Goal: Transaction & Acquisition: Purchase product/service

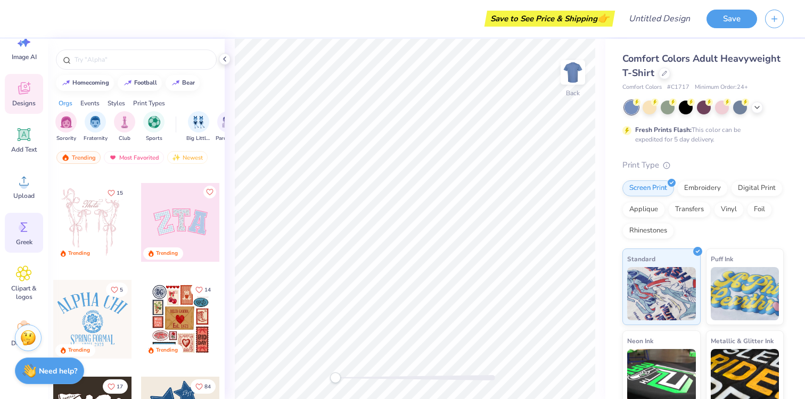
scroll to position [67, 0]
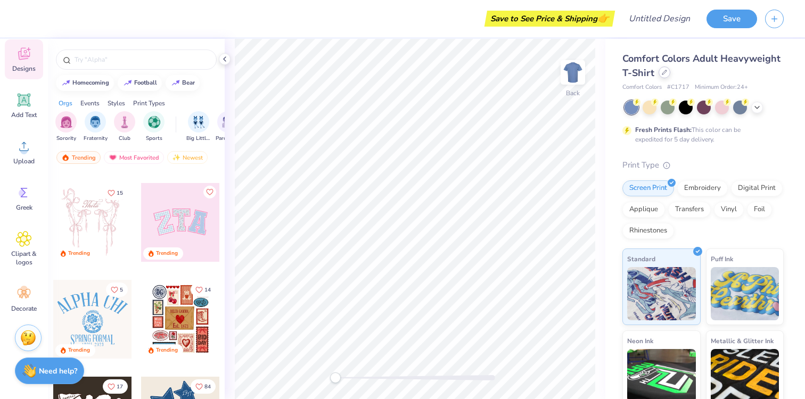
click at [662, 73] on icon at bounding box center [664, 72] width 5 height 5
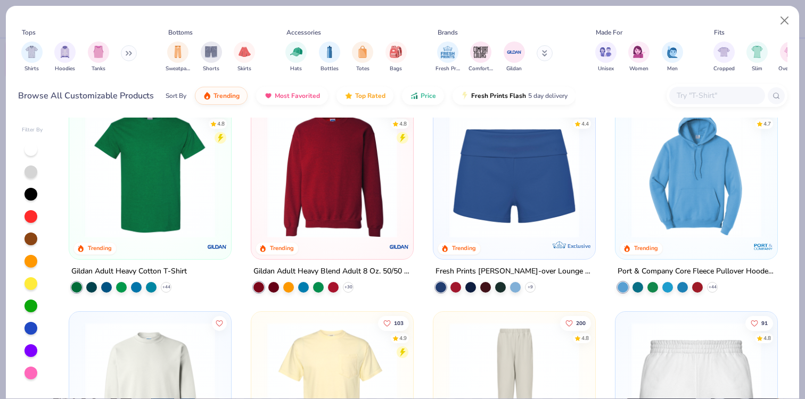
scroll to position [585, 0]
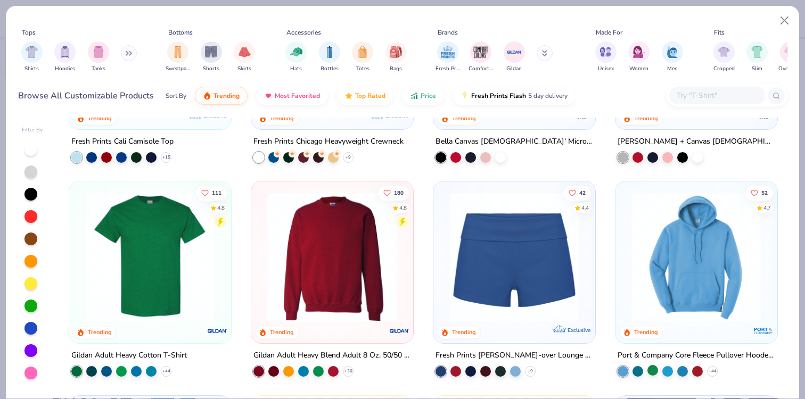
click at [701, 231] on img at bounding box center [696, 257] width 141 height 130
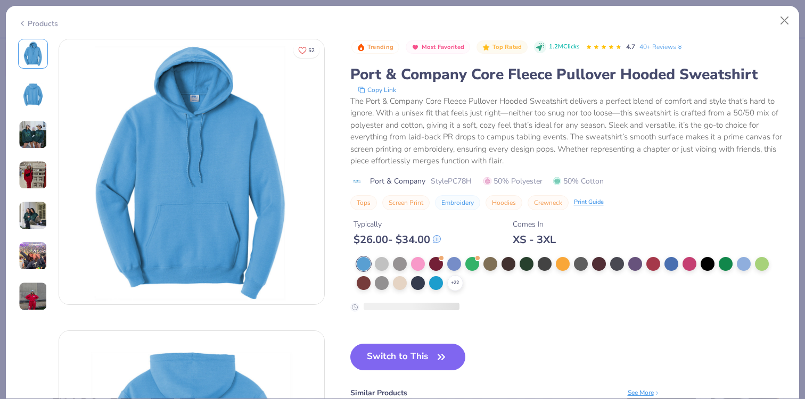
click at [525, 262] on div at bounding box center [526, 263] width 14 height 14
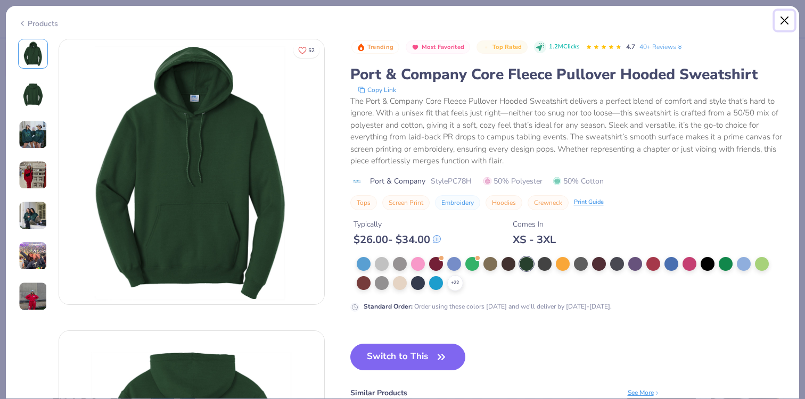
click at [781, 21] on button "Close" at bounding box center [784, 21] width 20 height 20
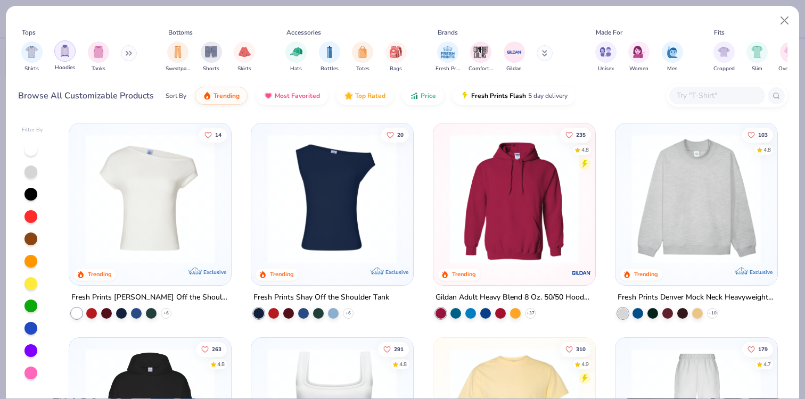
click at [64, 53] on img "filter for Hoodies" at bounding box center [65, 51] width 12 height 12
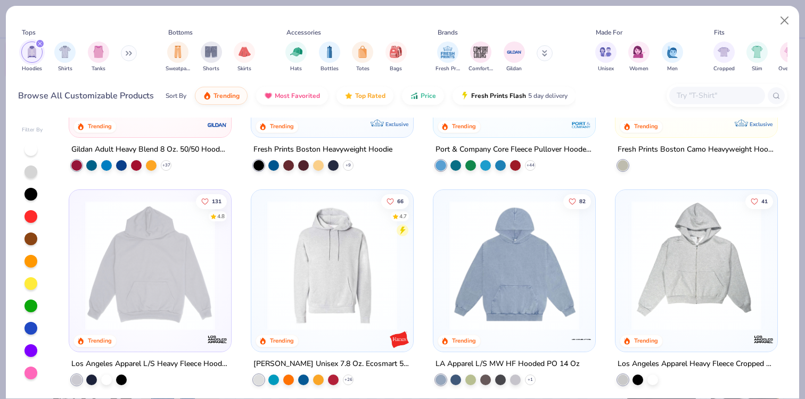
scroll to position [138, 0]
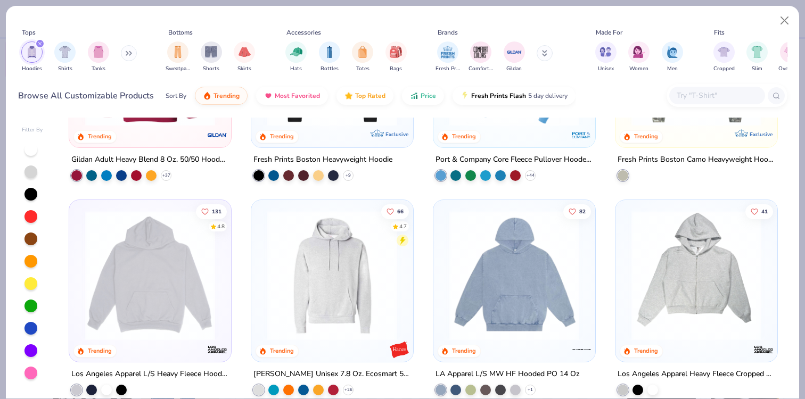
click at [187, 296] on img at bounding box center [150, 276] width 141 height 130
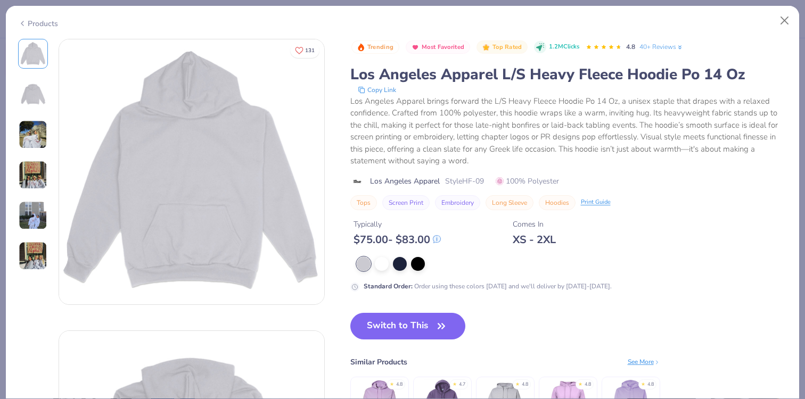
click at [35, 96] on img at bounding box center [33, 94] width 26 height 26
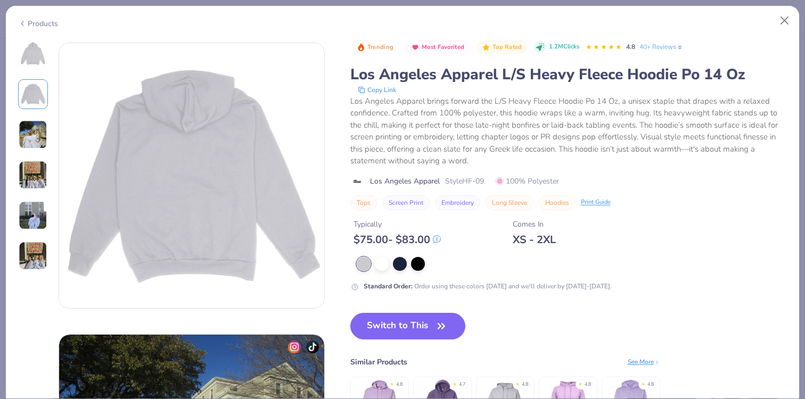
scroll to position [292, 0]
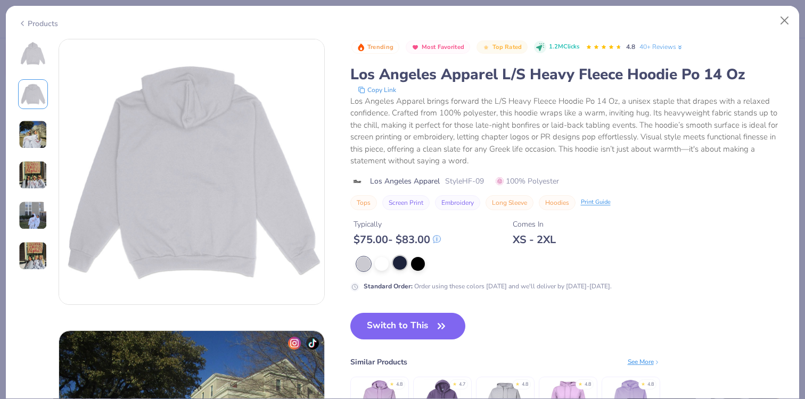
click at [400, 265] on div at bounding box center [400, 263] width 14 height 14
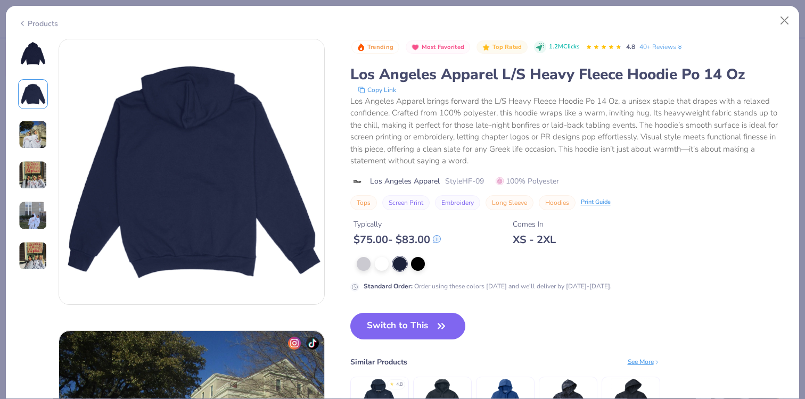
click at [33, 50] on img at bounding box center [33, 54] width 26 height 26
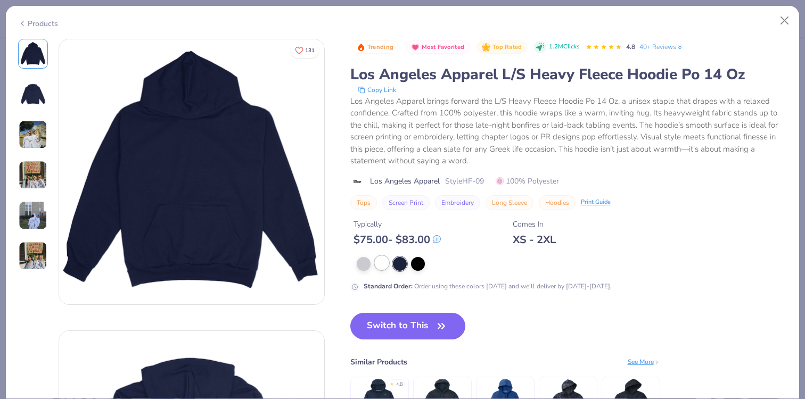
click at [383, 261] on div at bounding box center [382, 263] width 14 height 14
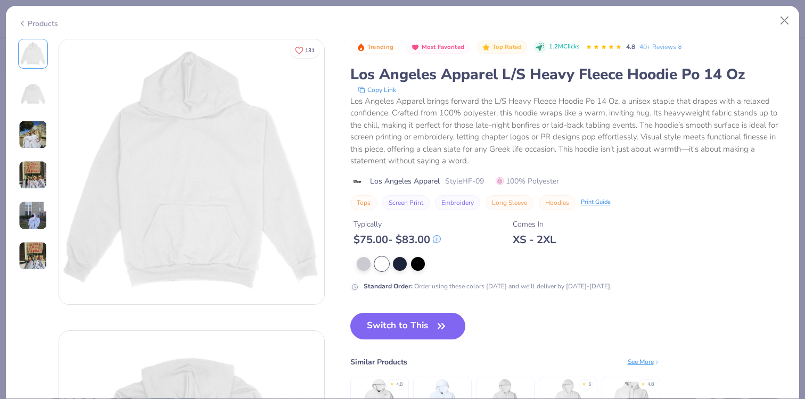
click at [50, 22] on div "Products" at bounding box center [38, 23] width 40 height 11
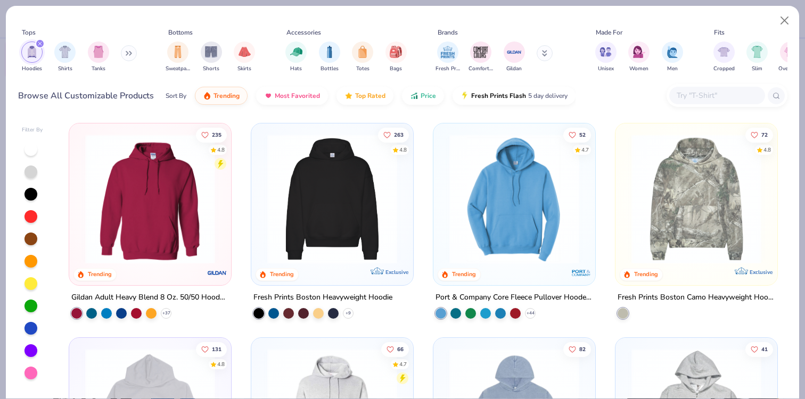
click at [338, 209] on img at bounding box center [332, 199] width 141 height 130
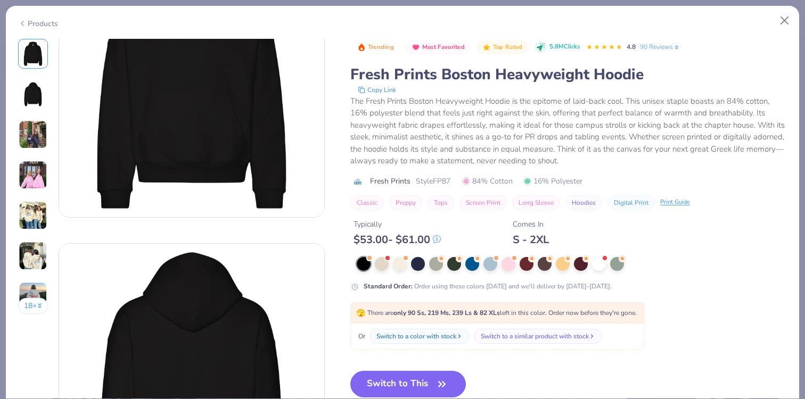
scroll to position [88, 0]
click at [784, 22] on button "Close" at bounding box center [784, 21] width 20 height 20
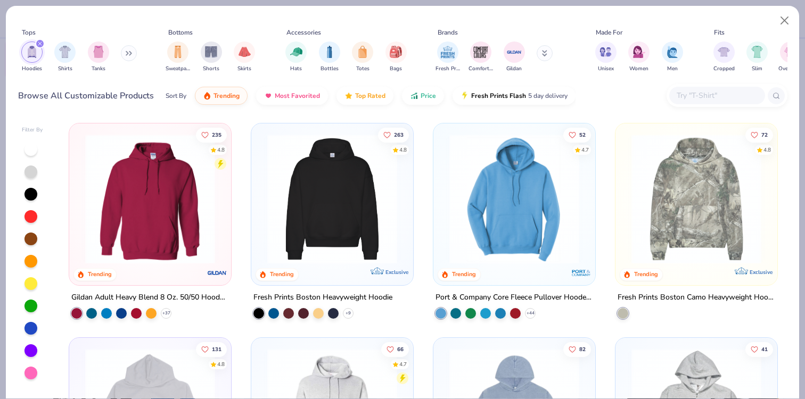
click at [188, 222] on img at bounding box center [150, 199] width 141 height 130
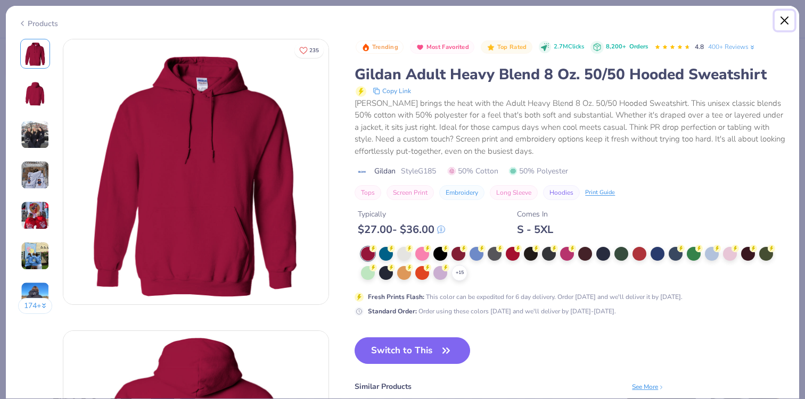
click at [784, 19] on button "Close" at bounding box center [784, 21] width 20 height 20
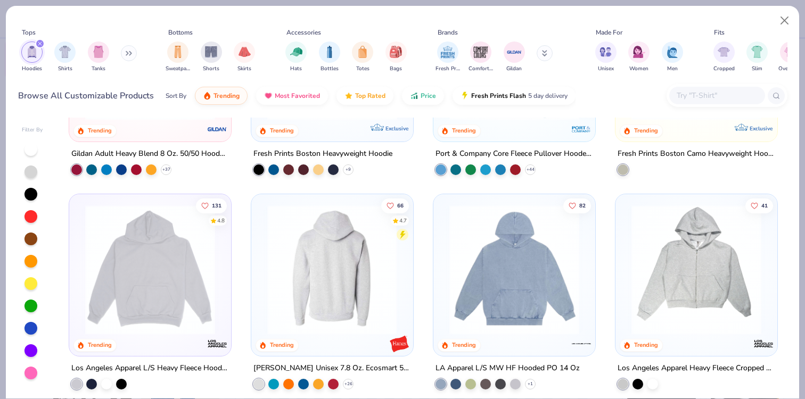
scroll to position [148, 0]
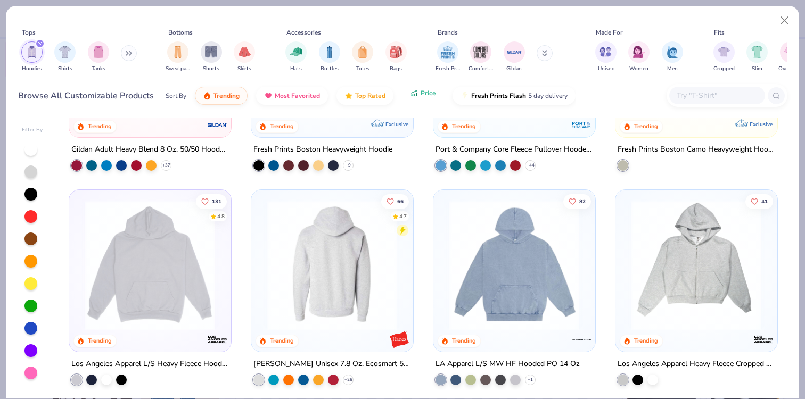
click at [420, 97] on span "Price" at bounding box center [427, 93] width 15 height 9
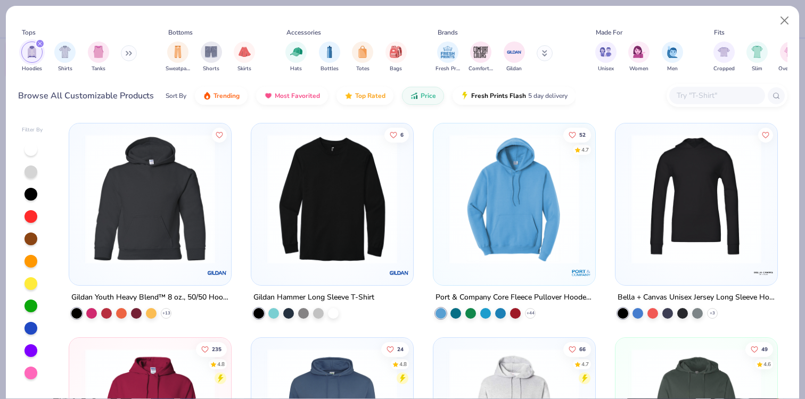
click at [140, 184] on img at bounding box center [150, 199] width 141 height 130
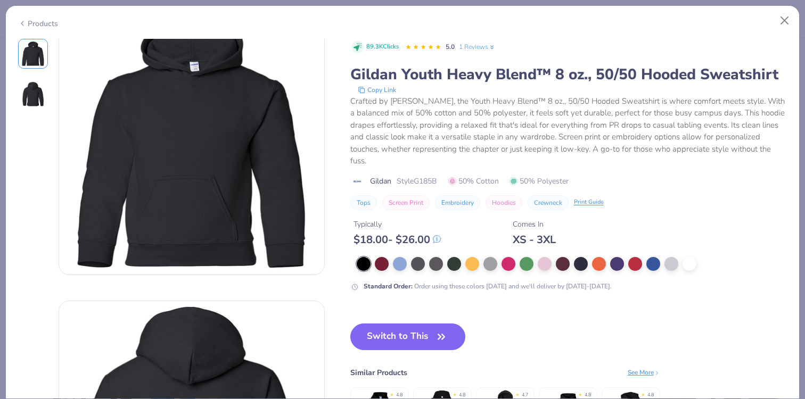
scroll to position [18, 0]
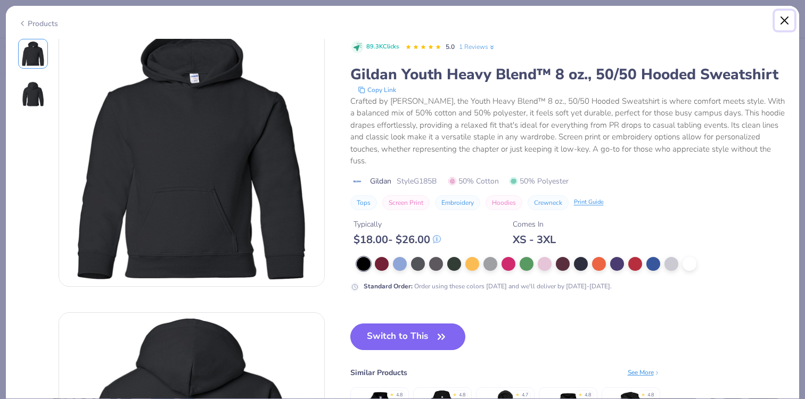
click at [781, 25] on button "Close" at bounding box center [784, 21] width 20 height 20
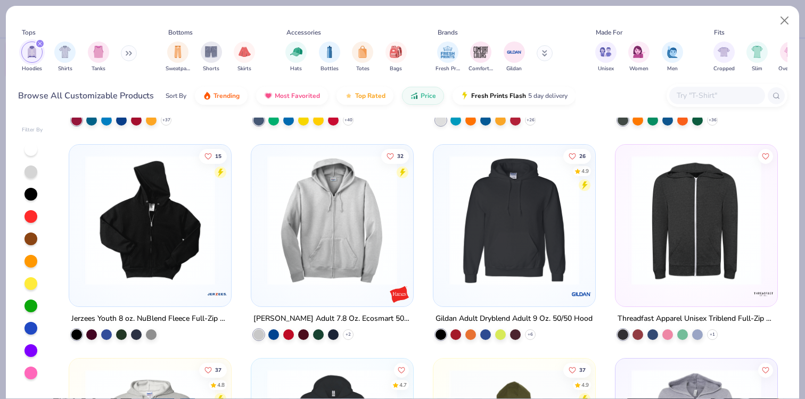
scroll to position [409, 0]
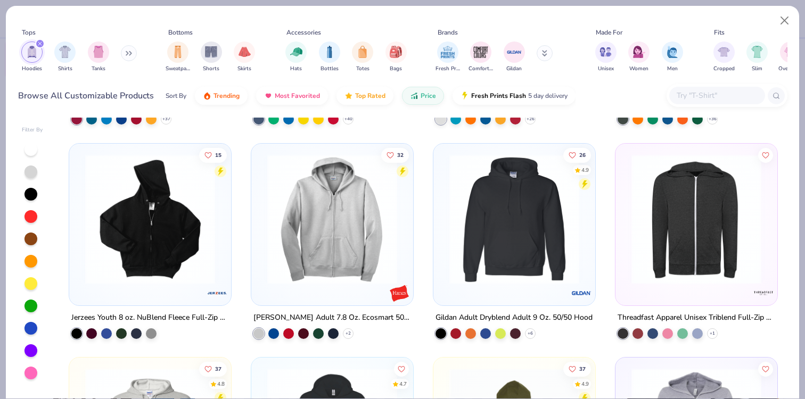
click at [506, 219] on img at bounding box center [514, 219] width 141 height 130
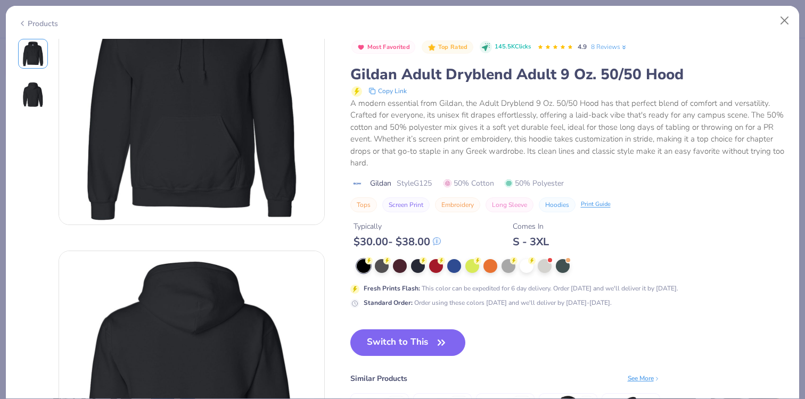
scroll to position [76, 0]
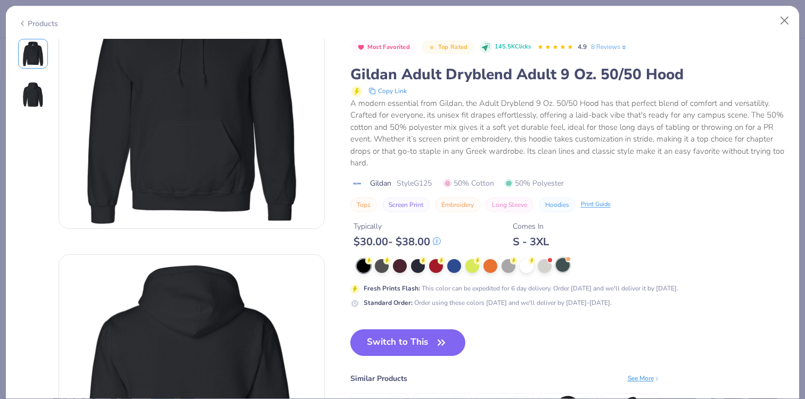
click at [566, 270] on div at bounding box center [563, 265] width 14 height 14
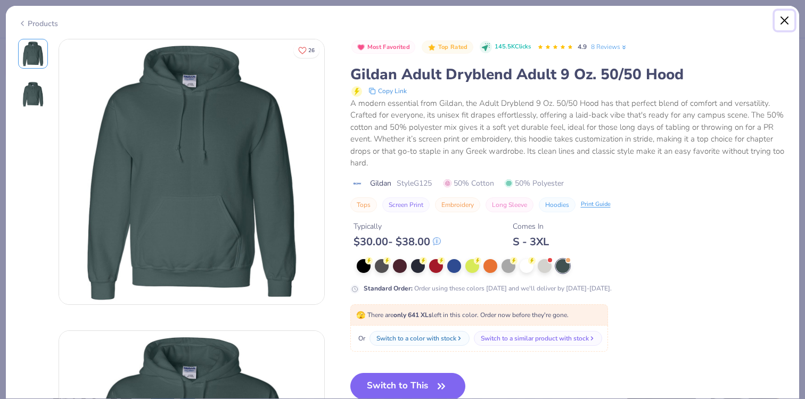
click at [783, 21] on button "Close" at bounding box center [784, 21] width 20 height 20
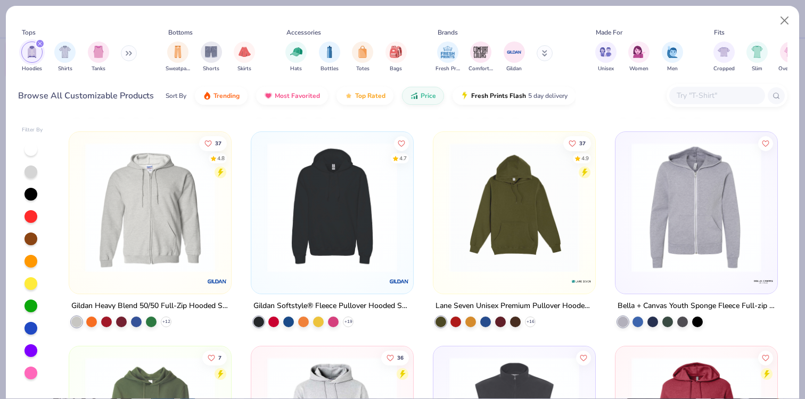
scroll to position [638, 0]
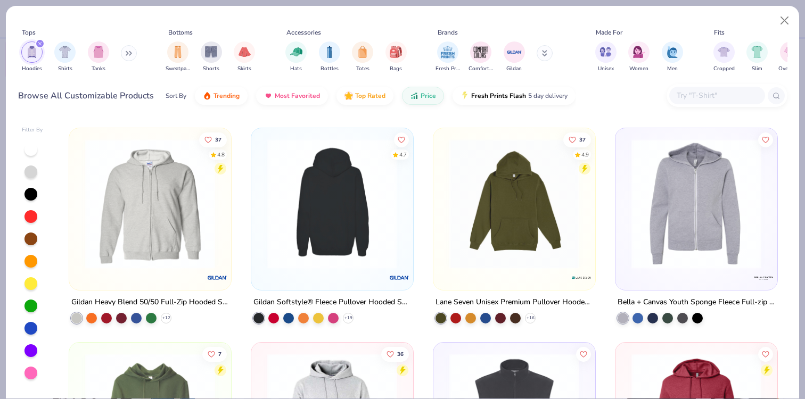
click at [262, 221] on img at bounding box center [191, 204] width 141 height 130
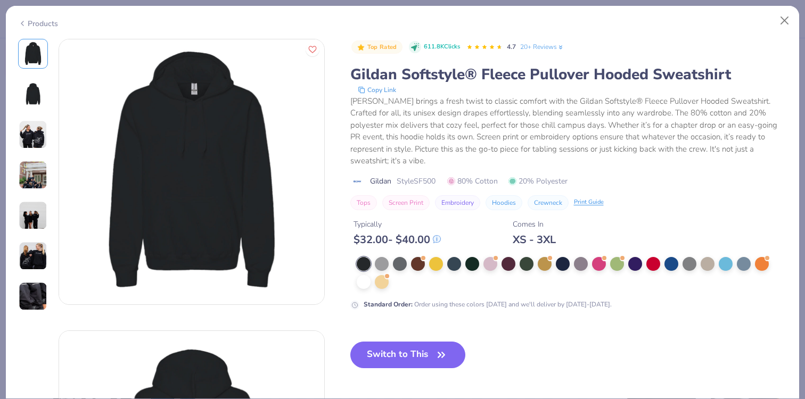
click at [31, 94] on img at bounding box center [33, 94] width 26 height 26
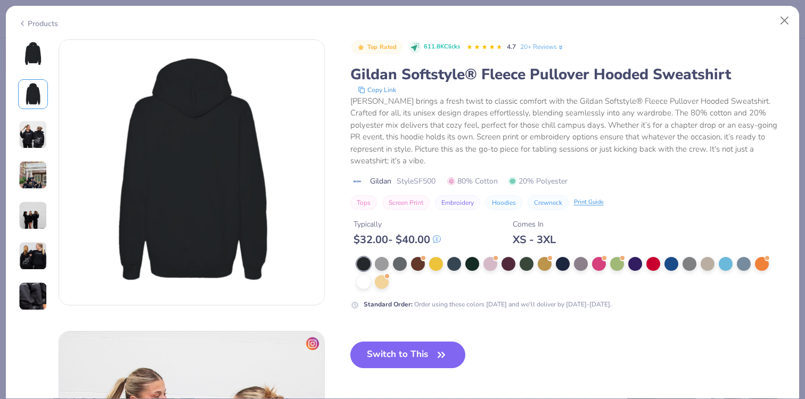
scroll to position [292, 0]
click at [440, 256] on div at bounding box center [436, 263] width 14 height 14
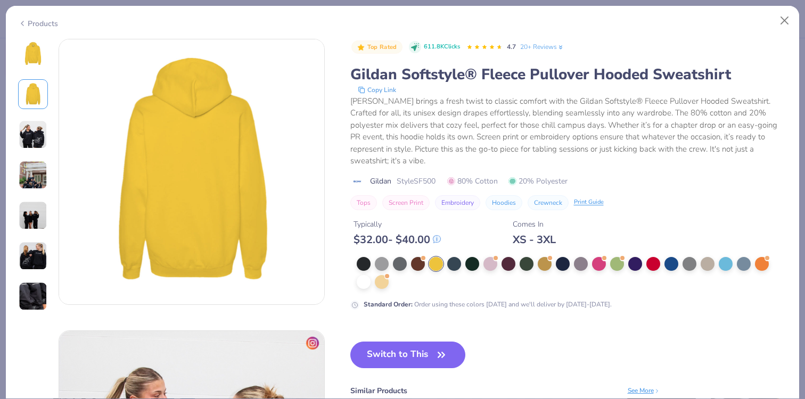
click at [42, 59] on img at bounding box center [33, 54] width 26 height 26
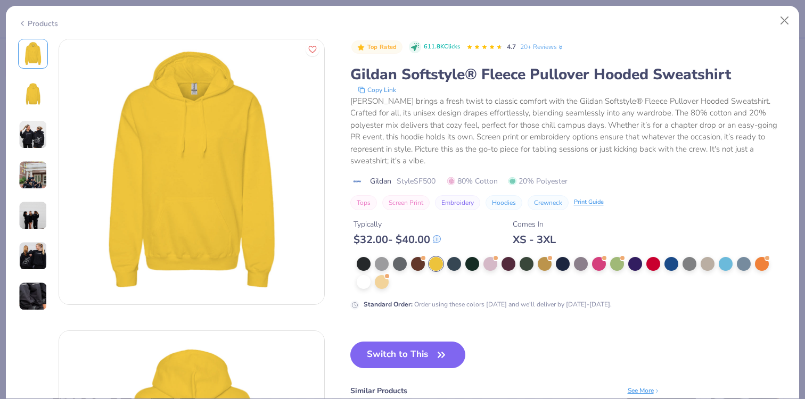
click at [32, 135] on img at bounding box center [33, 134] width 29 height 29
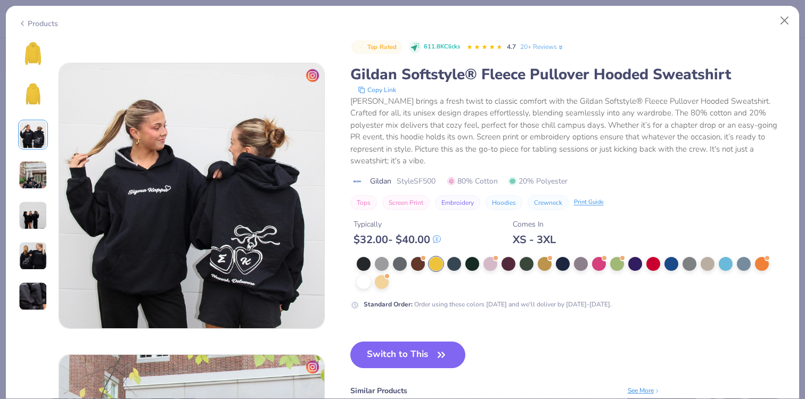
scroll to position [583, 0]
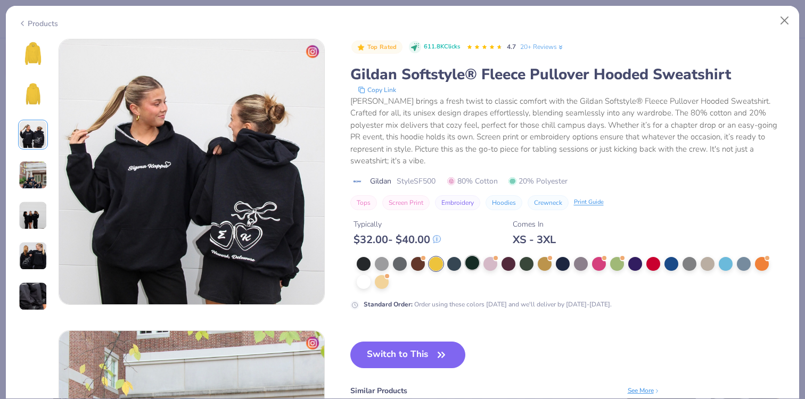
click at [477, 256] on div at bounding box center [472, 263] width 14 height 14
click at [41, 54] on img at bounding box center [33, 54] width 26 height 26
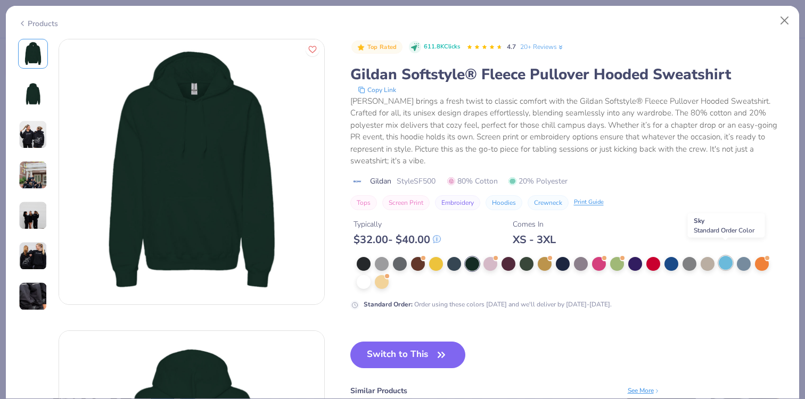
click at [729, 256] on div at bounding box center [725, 263] width 14 height 14
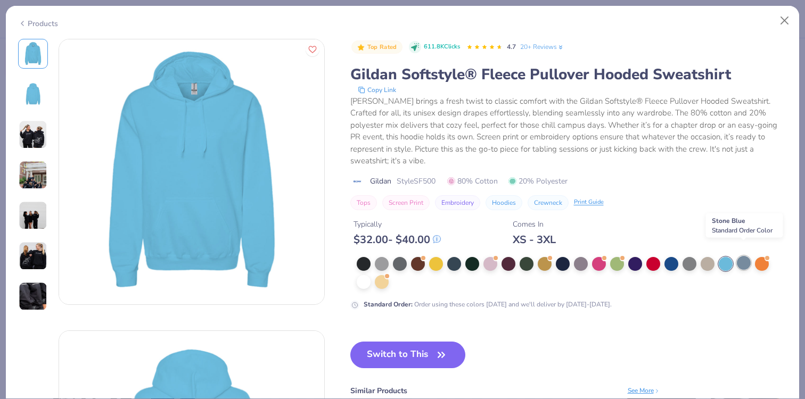
click at [742, 256] on div at bounding box center [744, 263] width 14 height 14
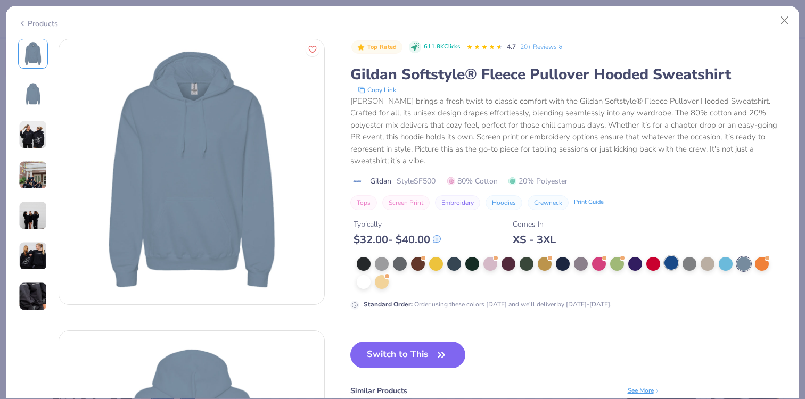
click at [672, 256] on div at bounding box center [671, 263] width 14 height 14
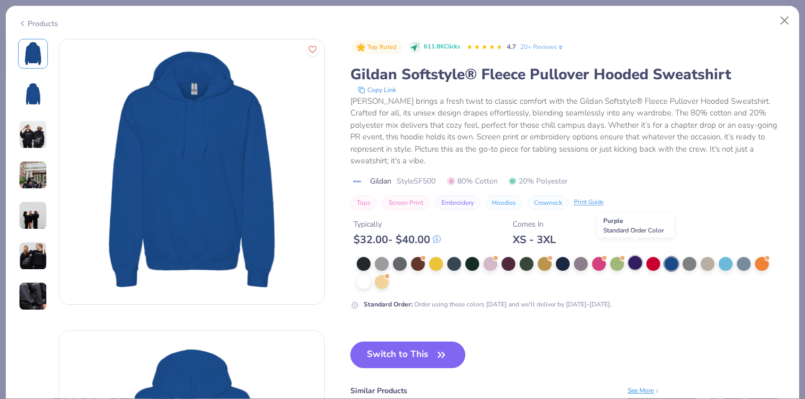
click at [638, 256] on div at bounding box center [635, 263] width 14 height 14
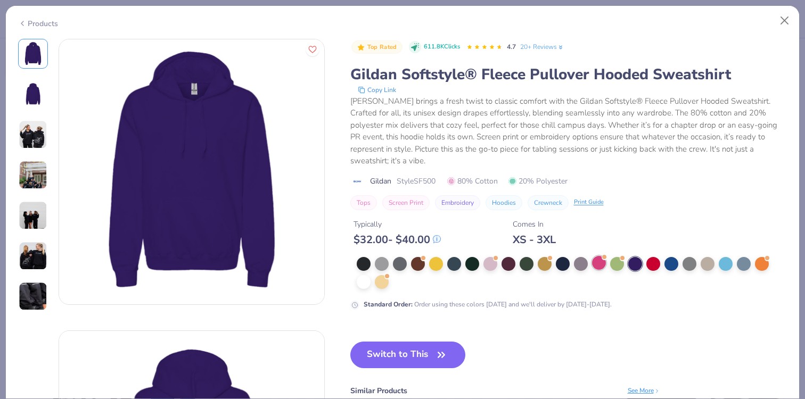
click at [594, 256] on div at bounding box center [599, 263] width 14 height 14
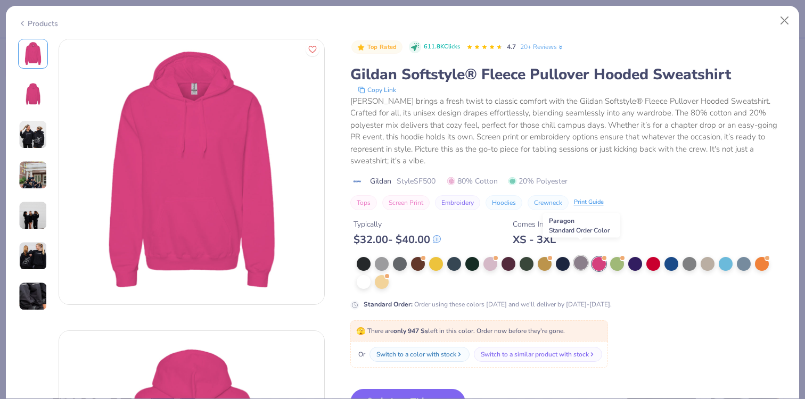
click at [581, 256] on div at bounding box center [581, 263] width 14 height 14
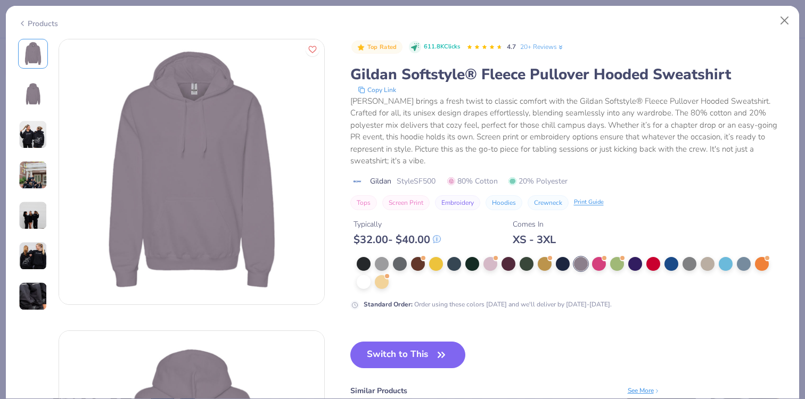
click at [641, 257] on div at bounding box center [566, 273] width 419 height 32
click at [614, 256] on div at bounding box center [617, 263] width 14 height 14
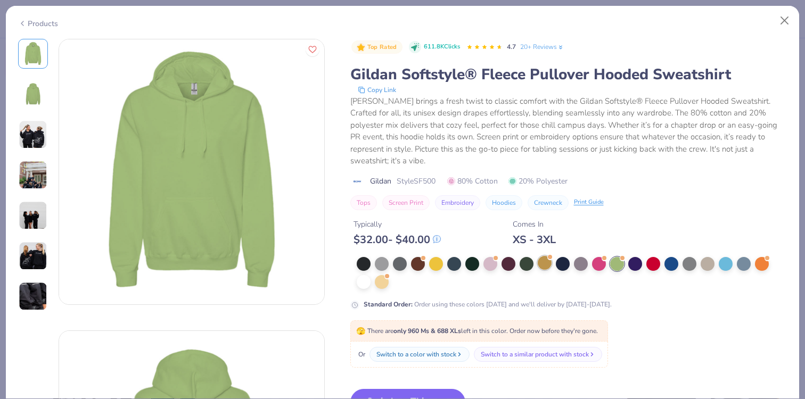
click at [548, 256] on div at bounding box center [545, 263] width 14 height 14
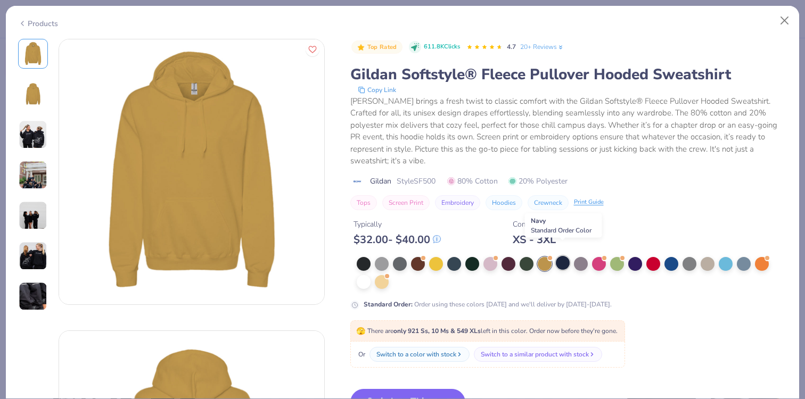
click at [566, 256] on div at bounding box center [563, 263] width 14 height 14
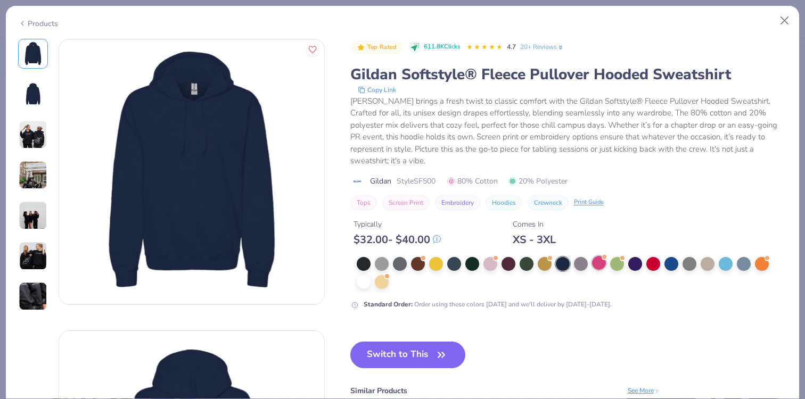
click at [596, 256] on div at bounding box center [599, 263] width 14 height 14
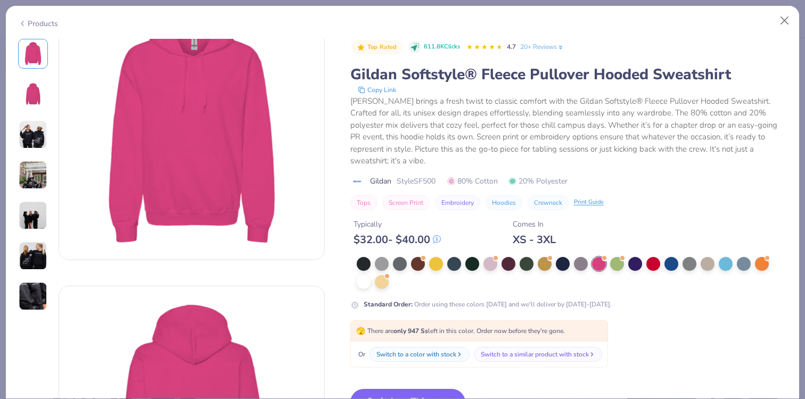
scroll to position [45, 0]
click at [35, 144] on img at bounding box center [33, 134] width 29 height 29
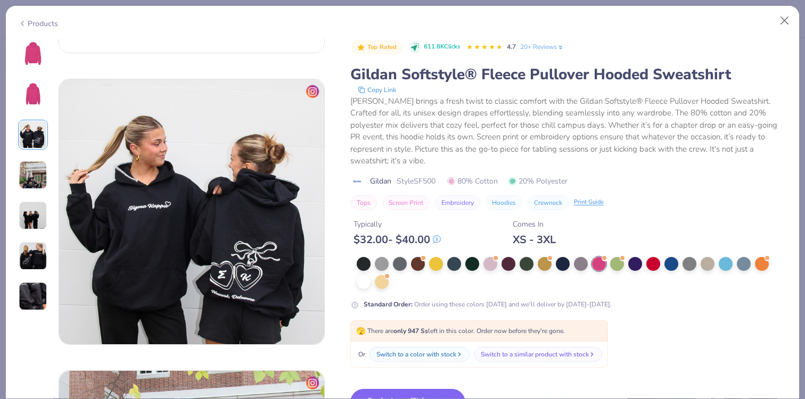
scroll to position [583, 0]
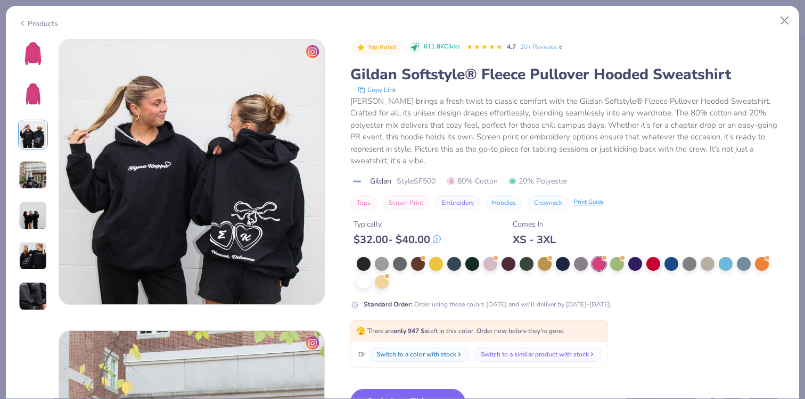
click at [37, 172] on img at bounding box center [33, 175] width 29 height 29
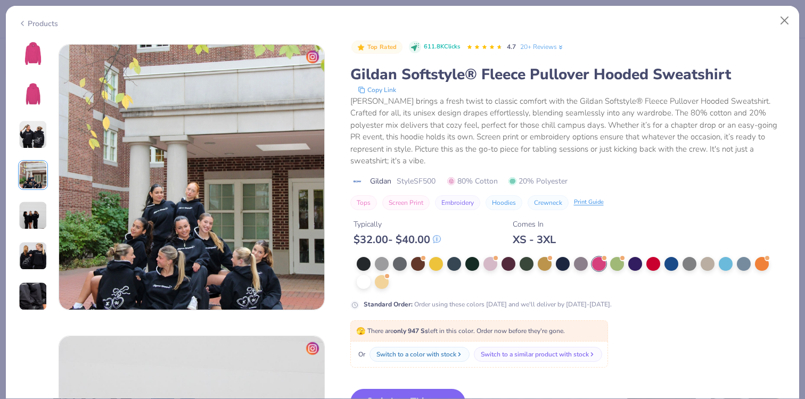
scroll to position [875, 0]
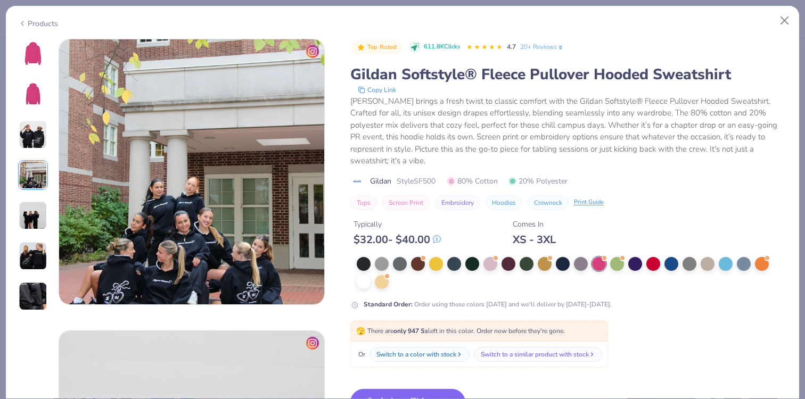
click at [35, 259] on img at bounding box center [33, 256] width 29 height 29
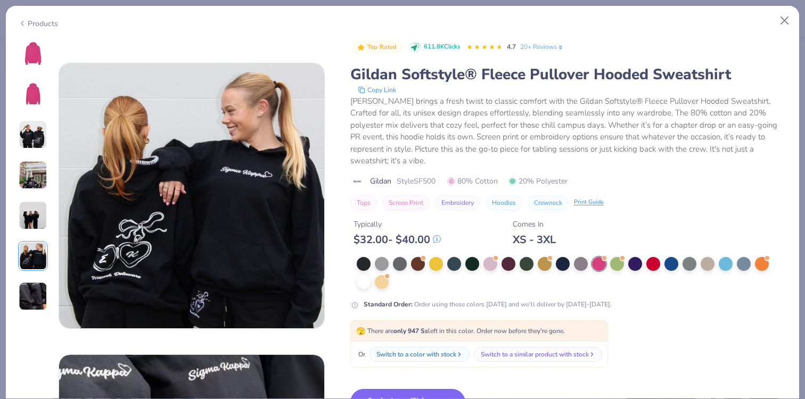
scroll to position [1458, 0]
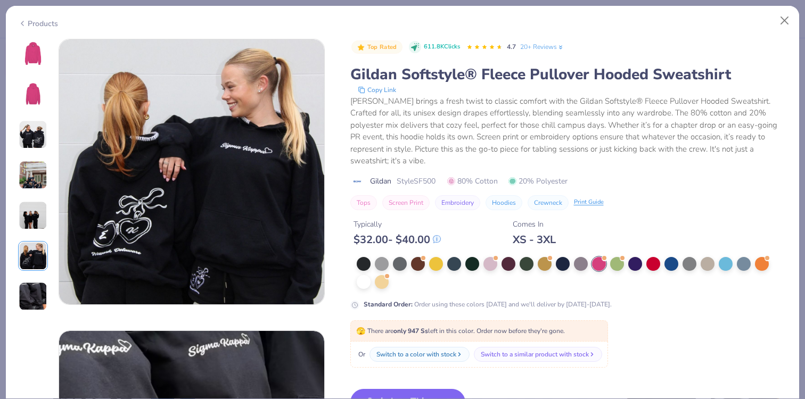
click at [31, 291] on img at bounding box center [33, 296] width 29 height 29
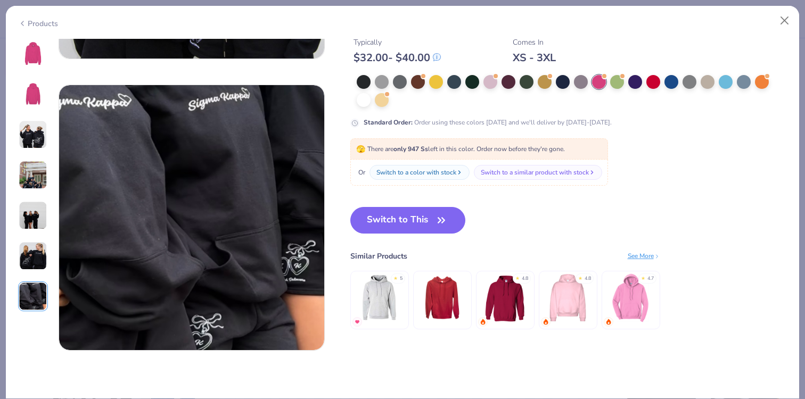
scroll to position [1750, 0]
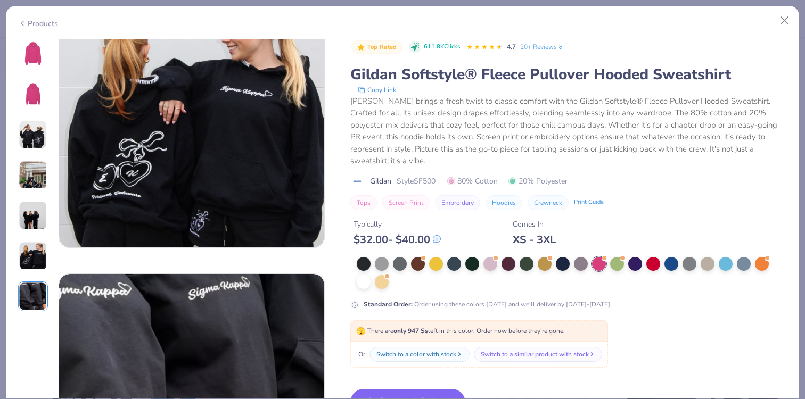
click at [37, 57] on img at bounding box center [33, 54] width 26 height 26
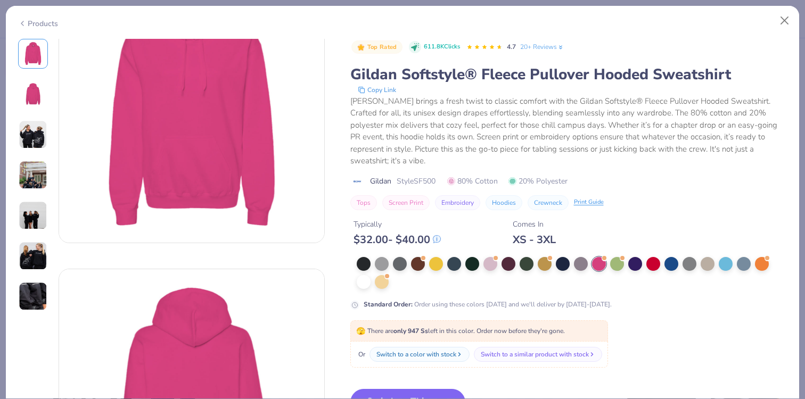
scroll to position [0, 0]
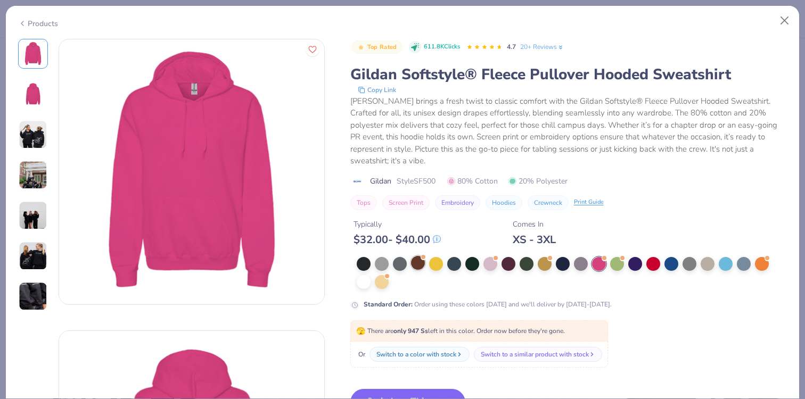
click at [422, 256] on div at bounding box center [418, 263] width 14 height 14
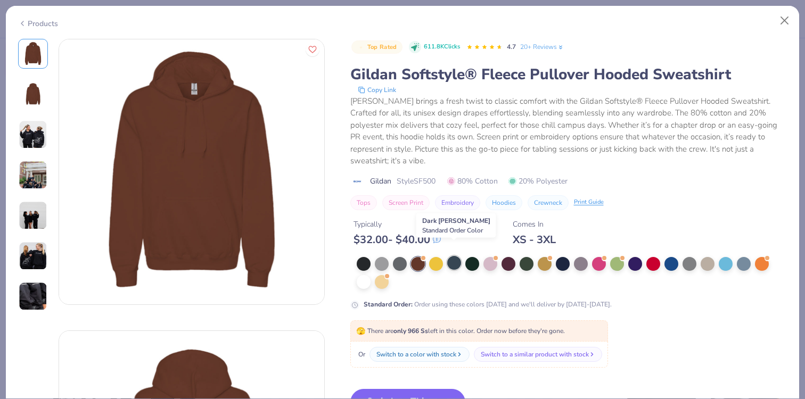
click at [453, 256] on div at bounding box center [454, 263] width 14 height 14
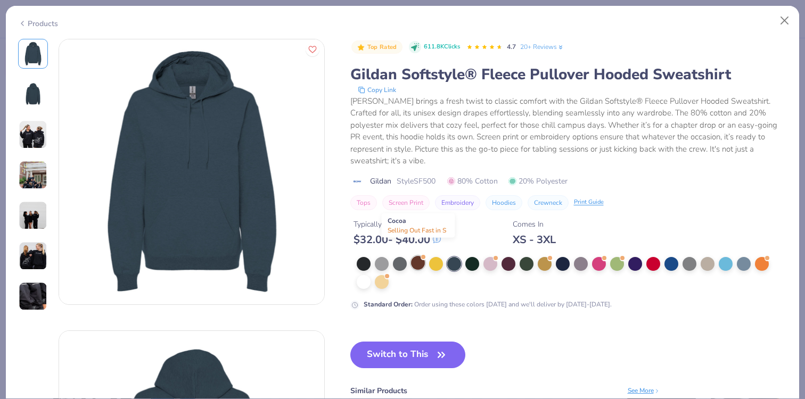
click at [420, 256] on div at bounding box center [418, 263] width 14 height 14
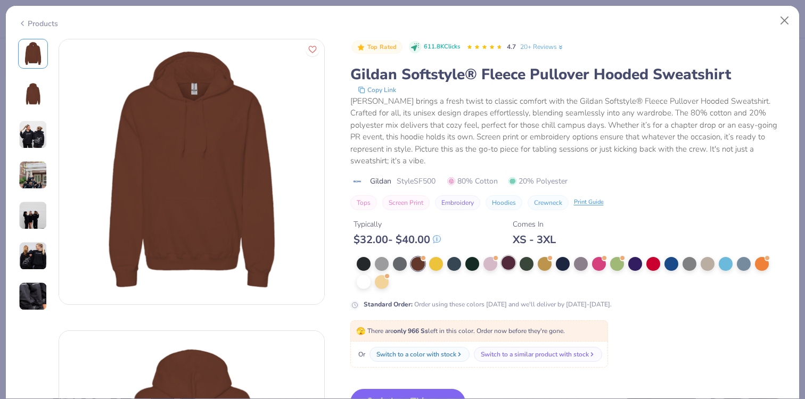
click at [508, 256] on div at bounding box center [508, 263] width 14 height 14
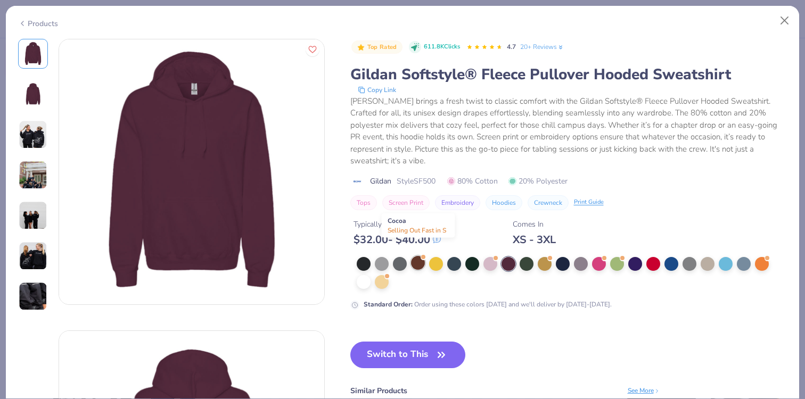
click at [420, 256] on div at bounding box center [418, 263] width 14 height 14
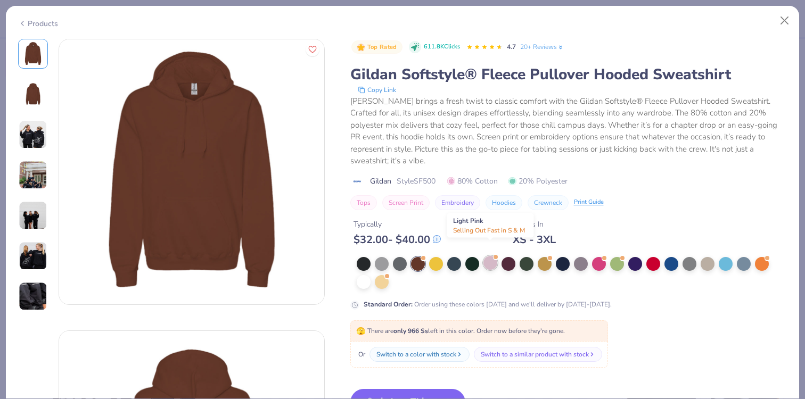
scroll to position [69, 0]
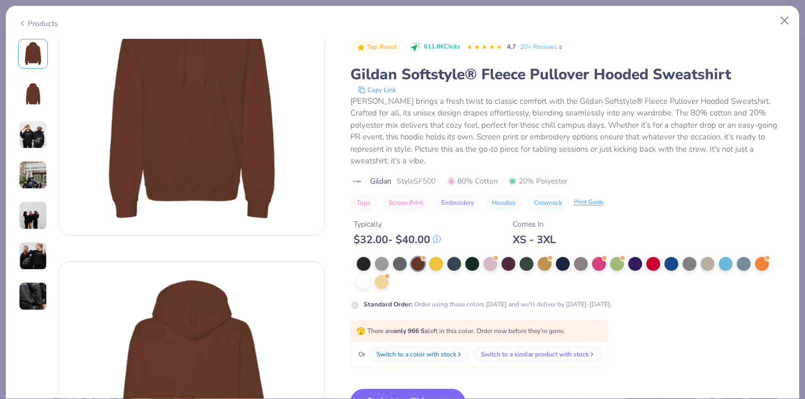
click at [424, 389] on button "Switch to This" at bounding box center [407, 402] width 115 height 27
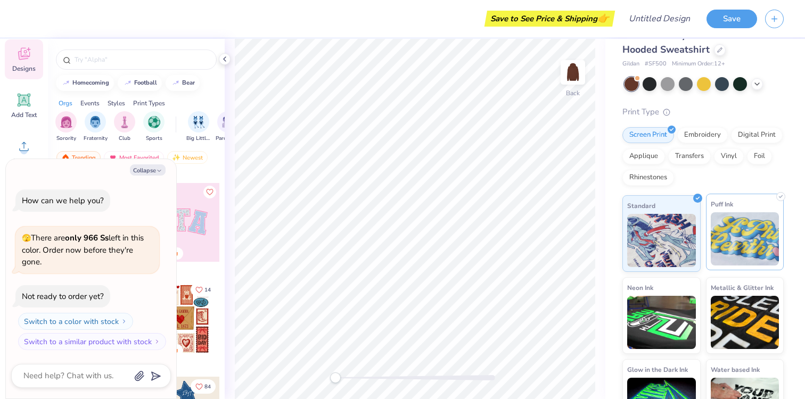
scroll to position [24, 0]
click at [727, 258] on img at bounding box center [744, 238] width 69 height 53
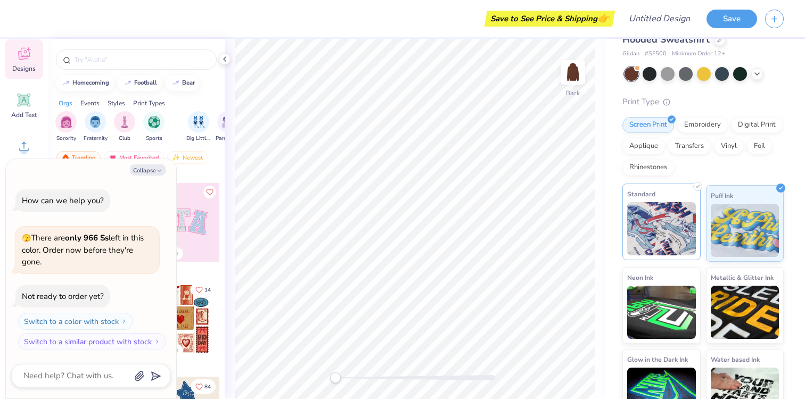
scroll to position [60, 0]
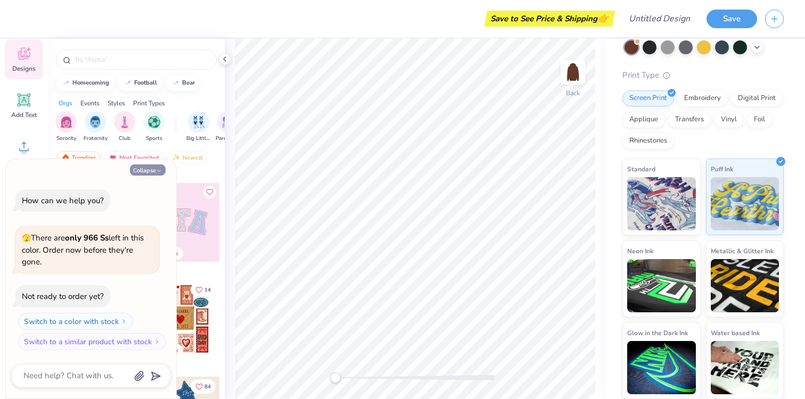
click at [162, 168] on button "Collapse" at bounding box center [148, 169] width 36 height 11
type textarea "x"
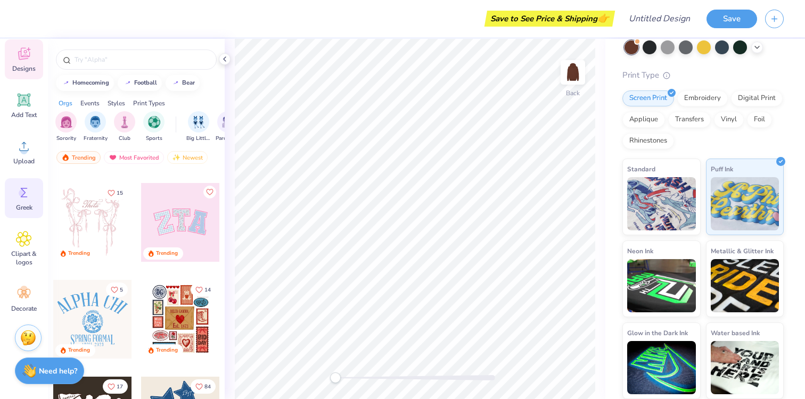
click at [29, 199] on icon at bounding box center [24, 193] width 16 height 16
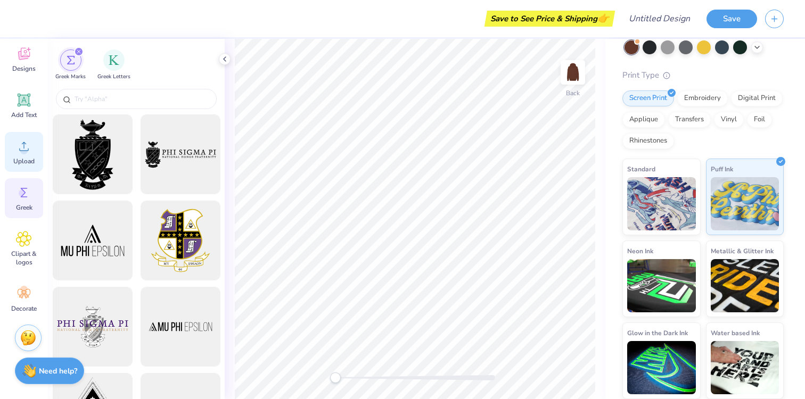
click at [23, 154] on circle at bounding box center [23, 150] width 7 height 7
click at [27, 245] on icon at bounding box center [23, 239] width 15 height 15
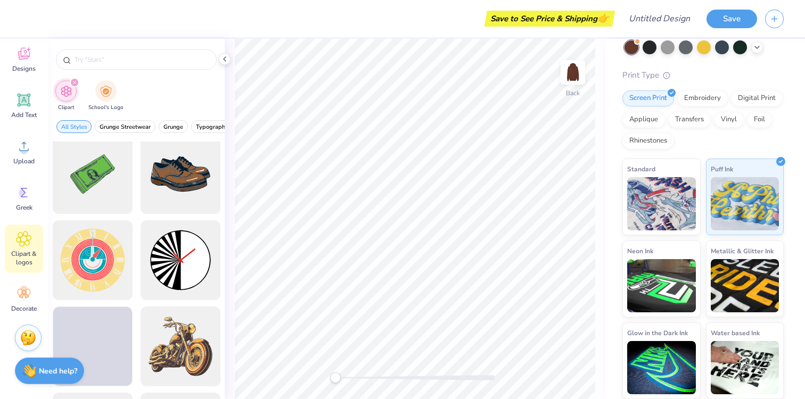
scroll to position [275, 0]
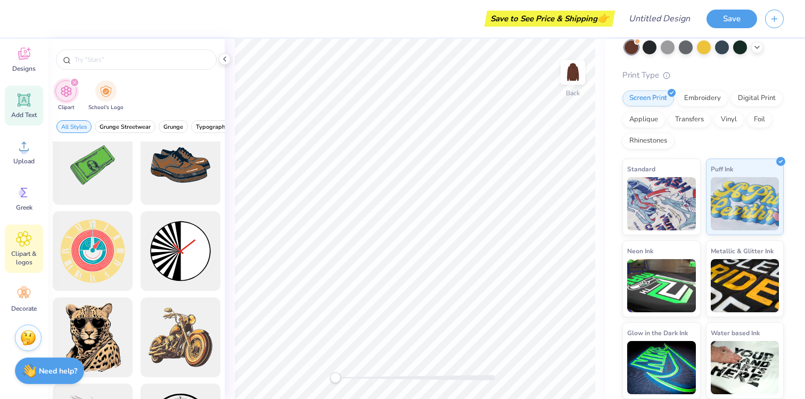
click at [24, 102] on icon at bounding box center [24, 100] width 10 height 10
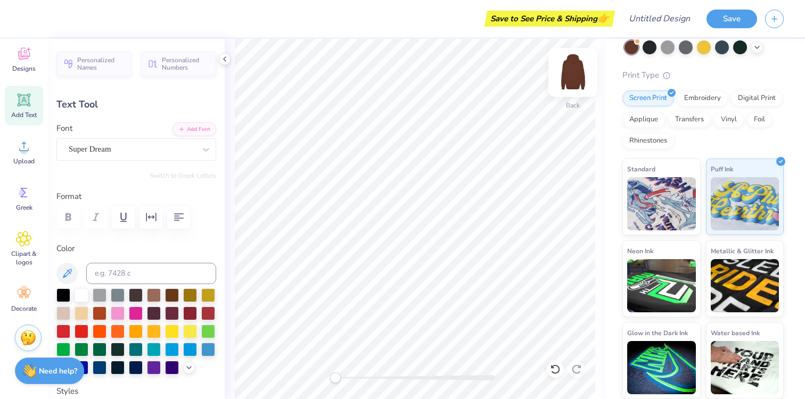
click at [574, 72] on img at bounding box center [572, 72] width 43 height 43
click at [23, 100] on icon at bounding box center [24, 100] width 10 height 10
type input "6.89"
type input "2.00"
type input "15.25"
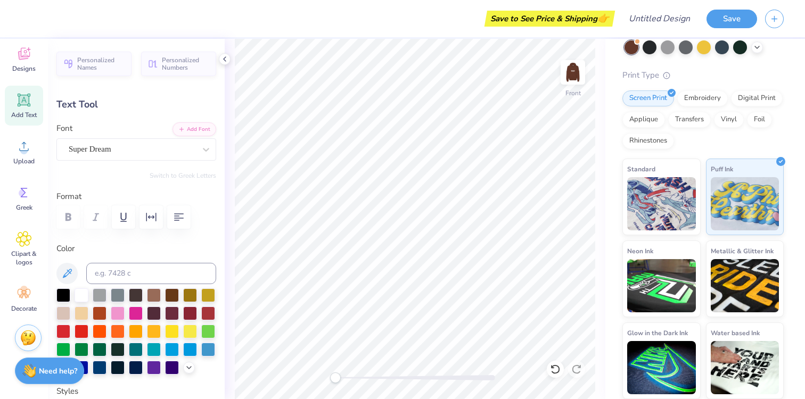
scroll to position [0, 2]
type textarea "MOMENTUM"
type input "14.85"
type input "7.91"
type input "12.12"
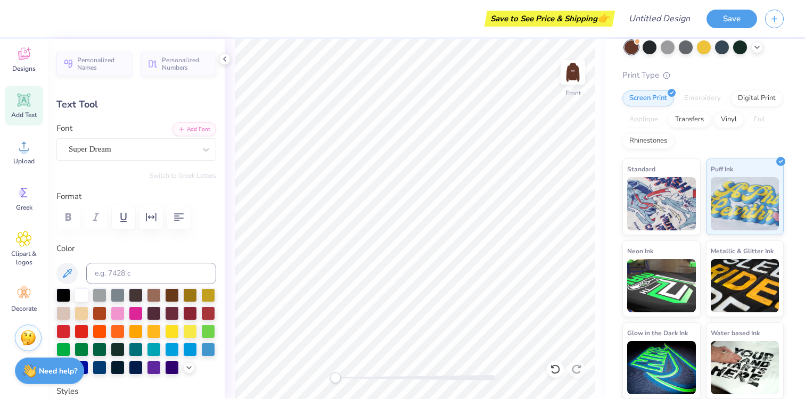
type input "1.63"
type input "8.63"
type textarea "M"
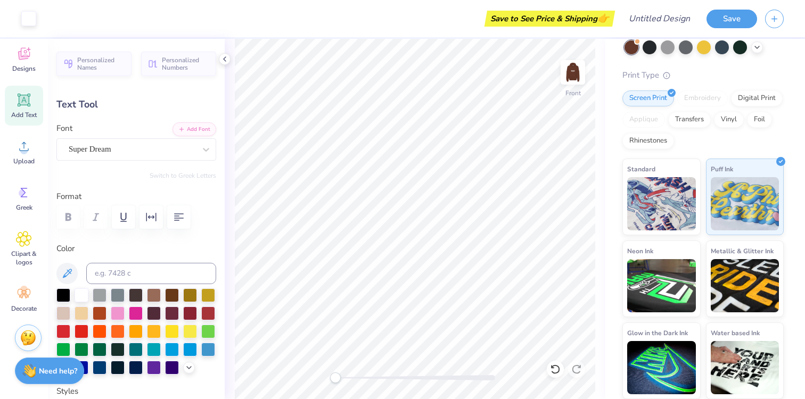
type input "6.31"
type textarea "DANCE"
type input "7.16"
type input "9.47"
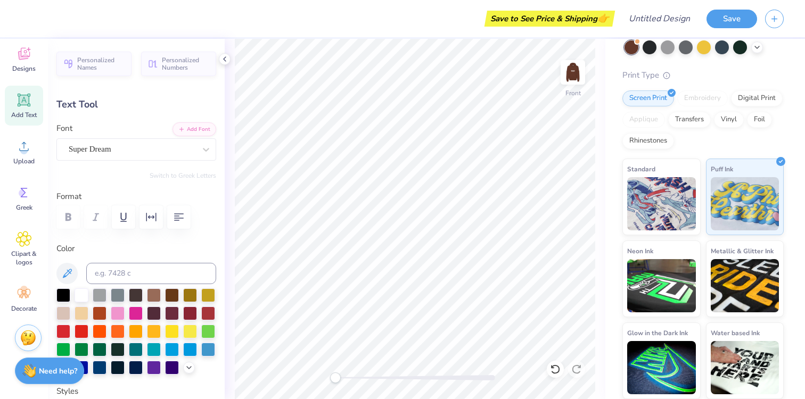
scroll to position [0, 1]
type textarea "COMPANY"
click at [196, 154] on div at bounding box center [205, 149] width 19 height 19
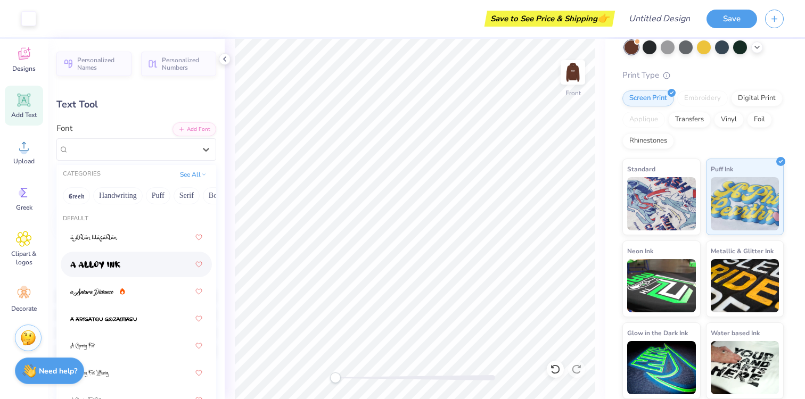
click at [168, 269] on div at bounding box center [136, 264] width 132 height 19
click at [192, 144] on div "a Alloy Ink" at bounding box center [132, 149] width 129 height 16
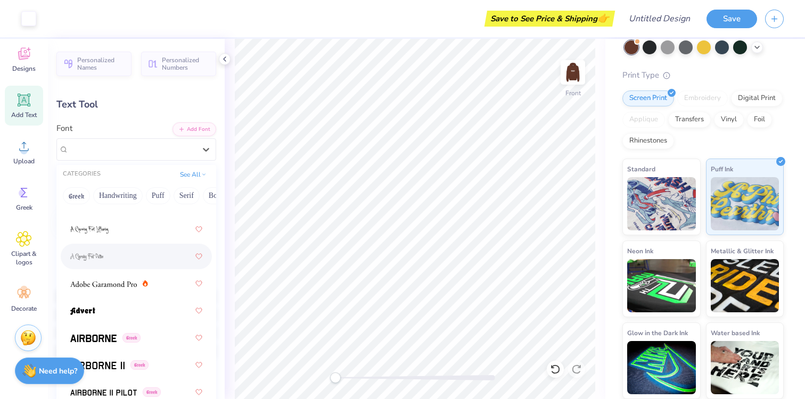
scroll to position [152, 0]
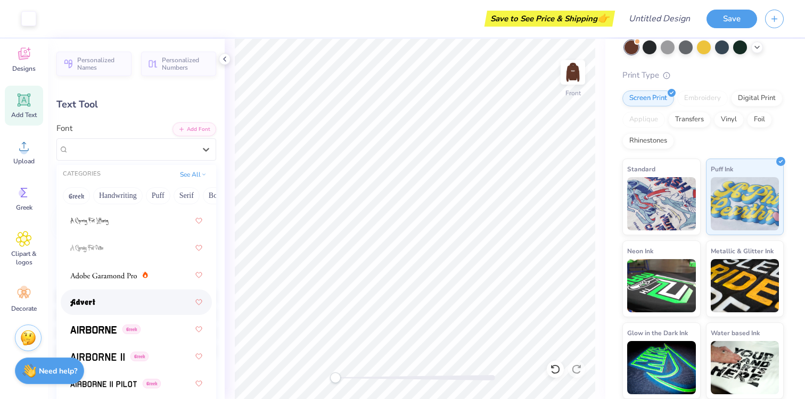
click at [121, 309] on div at bounding box center [136, 302] width 132 height 19
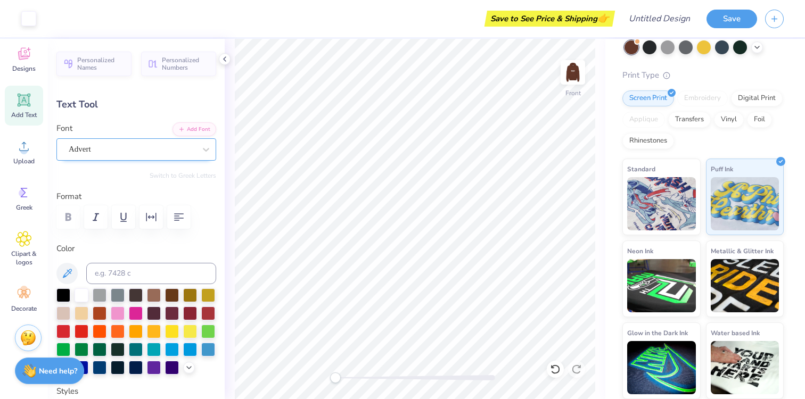
click at [135, 148] on div "Advert" at bounding box center [132, 149] width 129 height 16
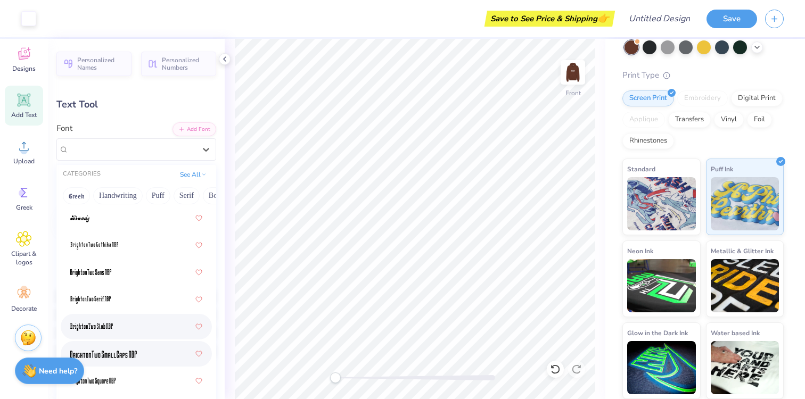
scroll to position [1106, 0]
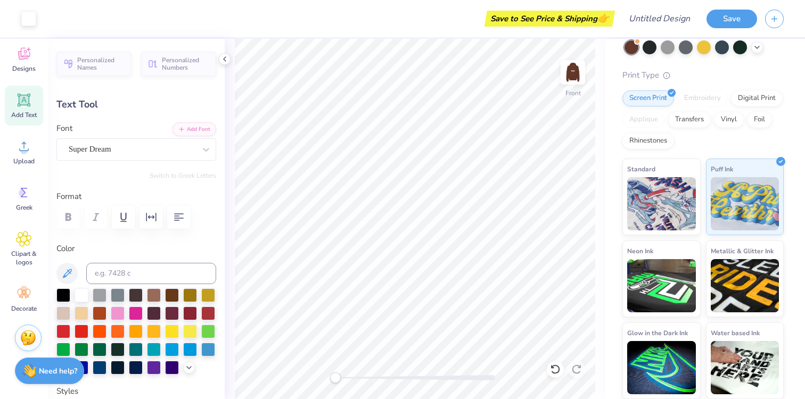
type input "12.12"
type input "6.31"
type input "11.26"
type input "2.21"
type input "12.46"
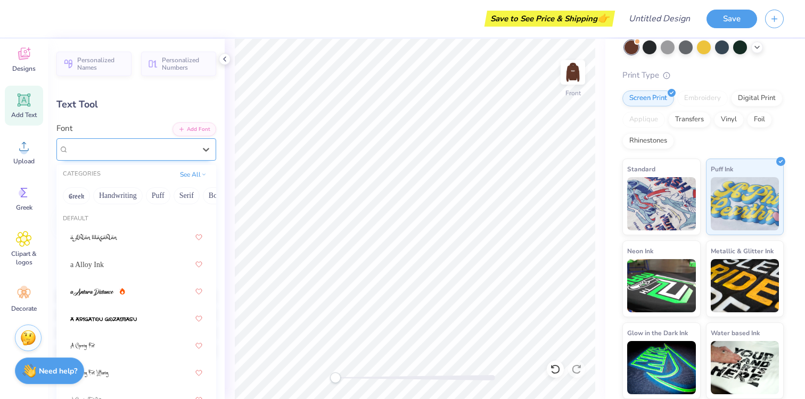
click at [123, 144] on div "Advert" at bounding box center [132, 149] width 129 height 16
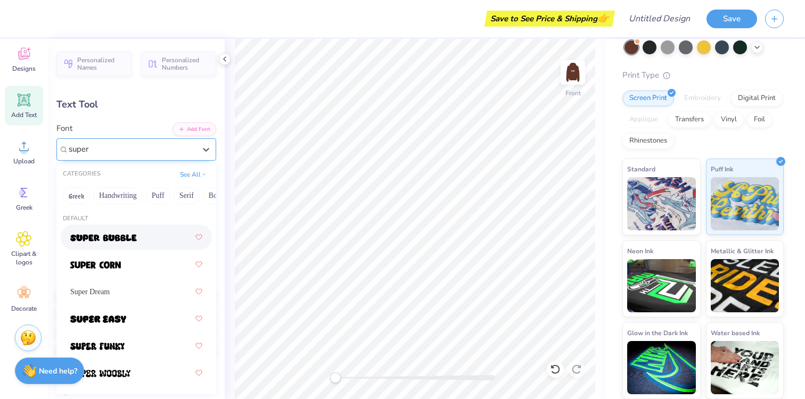
click at [148, 241] on div at bounding box center [136, 237] width 132 height 19
type input "super"
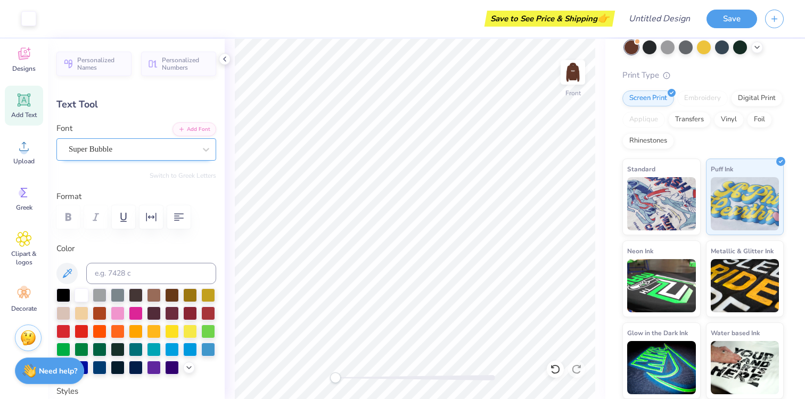
type input "12.12"
type input "1.63"
type input "6.31"
click at [97, 147] on div "Super Dream" at bounding box center [132, 149] width 129 height 16
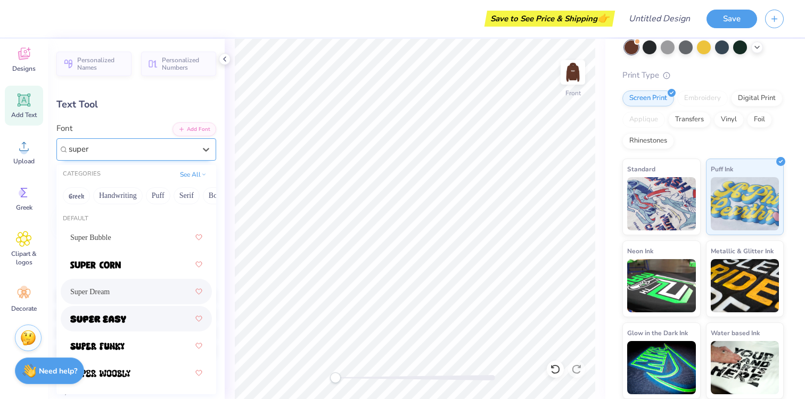
click at [130, 313] on div at bounding box center [136, 318] width 132 height 19
type input "super"
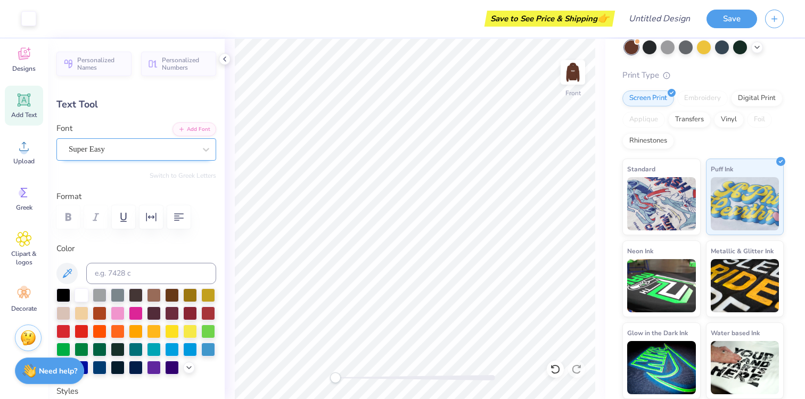
type input "12.85"
type input "1.73"
type input "6.26"
click at [136, 149] on div "Super Easy" at bounding box center [132, 149] width 129 height 16
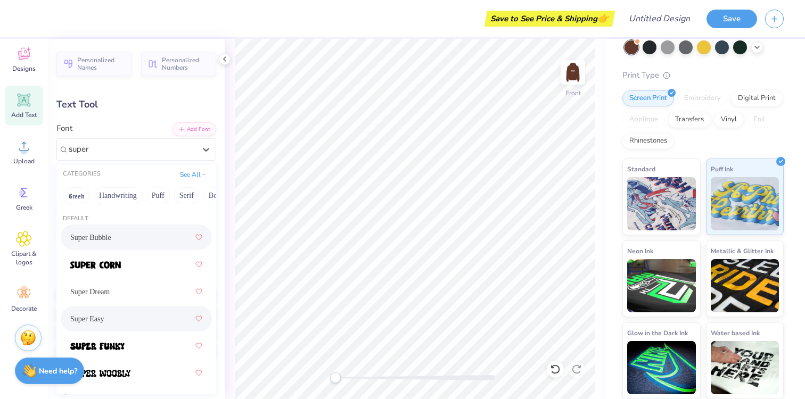
click at [111, 238] on span "Super Bubble" at bounding box center [90, 237] width 41 height 11
type input "super"
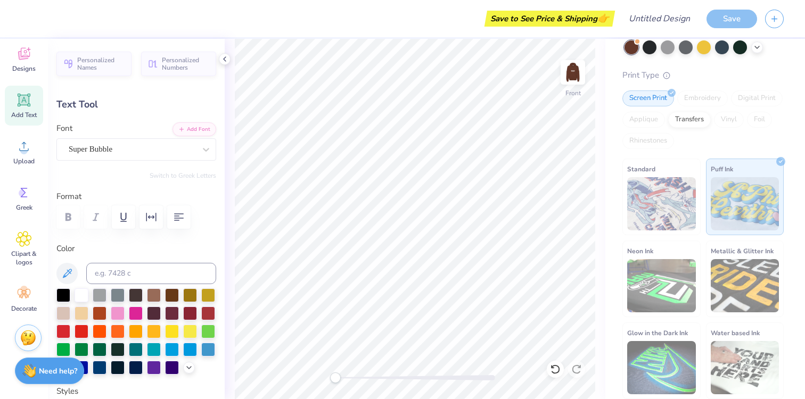
type input "7.16"
type input "1.63"
type input "9.47"
click at [116, 144] on div "Super Dream" at bounding box center [132, 149] width 129 height 16
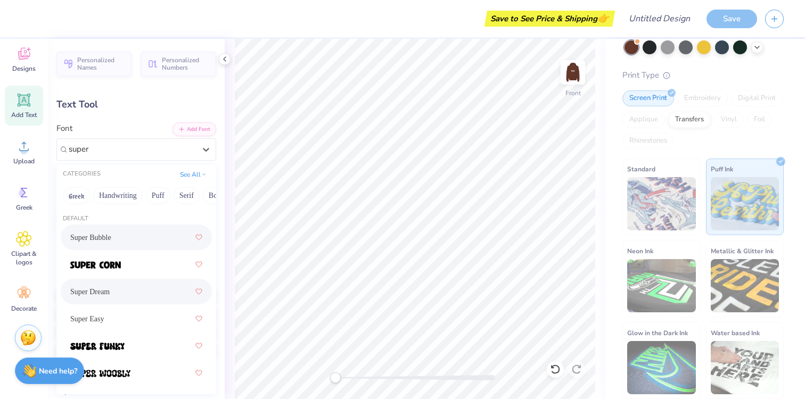
click at [101, 234] on span "Super Bubble" at bounding box center [90, 237] width 41 height 11
type input "super"
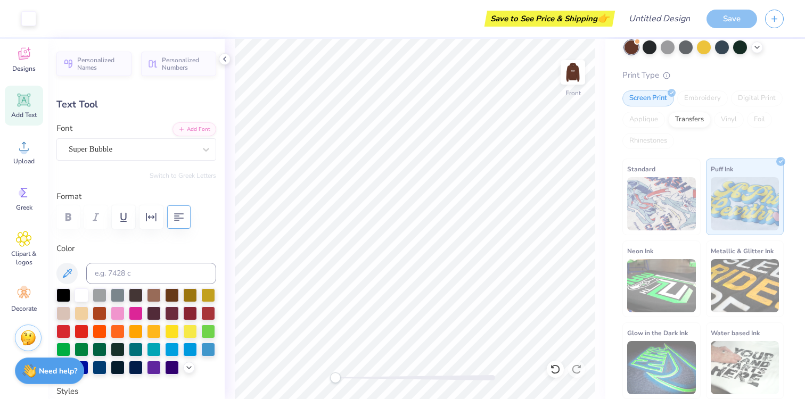
type input "15.03"
type input "1.89"
type input "6.20"
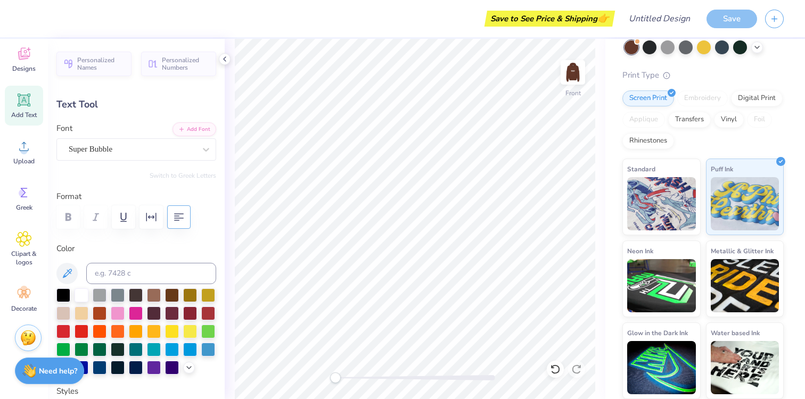
type input "13.06"
type input "1.64"
type input "6.52"
type input "8.41"
type input "2.00"
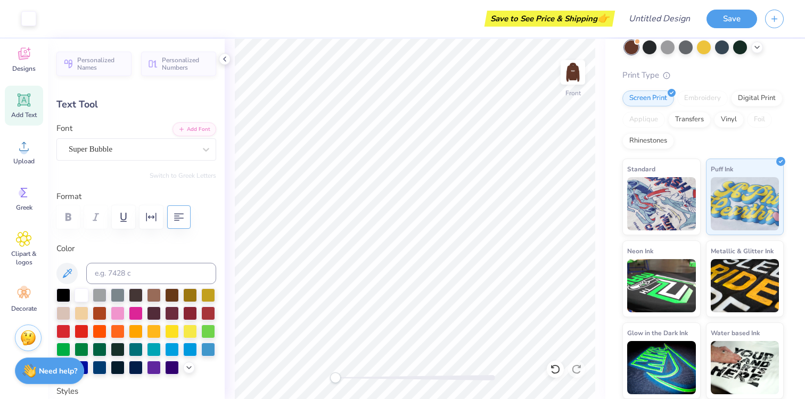
type input "9.29"
type input "7.12"
type input "1.69"
type input "8.63"
type input "12.49"
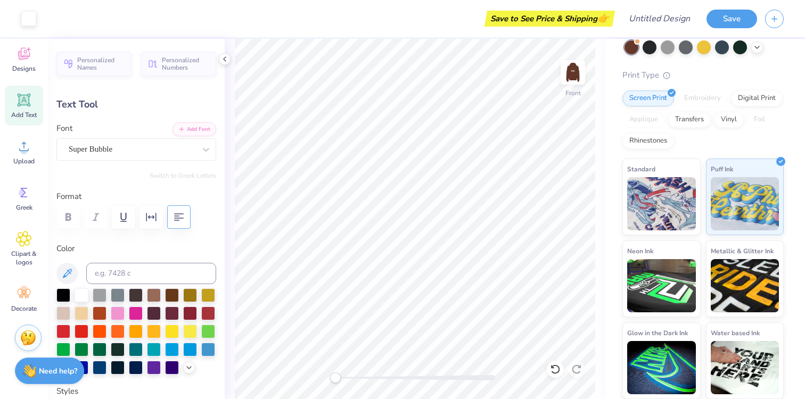
type input "1.98"
type input "12.57"
type input "10.02"
type input "1.59"
click at [574, 72] on img at bounding box center [572, 72] width 43 height 43
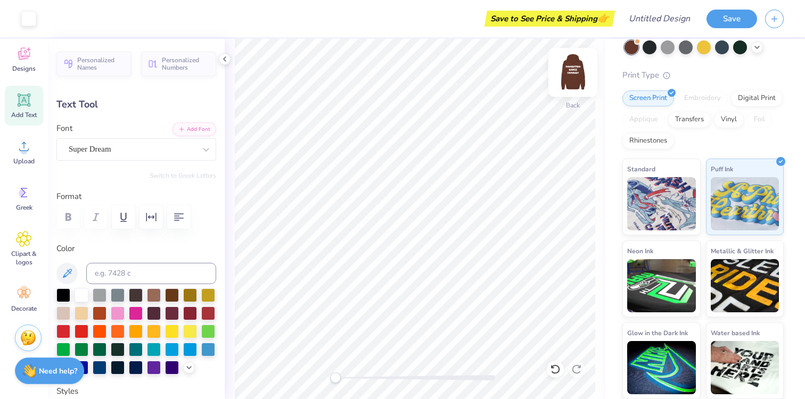
type input "7.58"
type input "2.20"
type input "7.15"
type textarea "M"
type input "2.20"
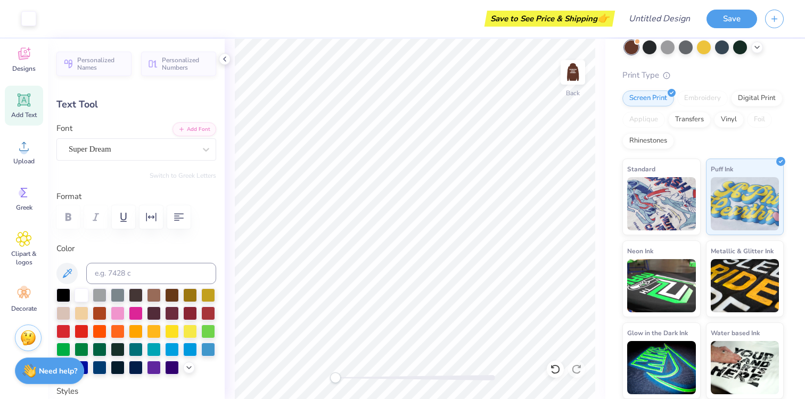
type input "2.19"
type input "7.16"
click at [168, 146] on div "Super Dream" at bounding box center [132, 149] width 129 height 16
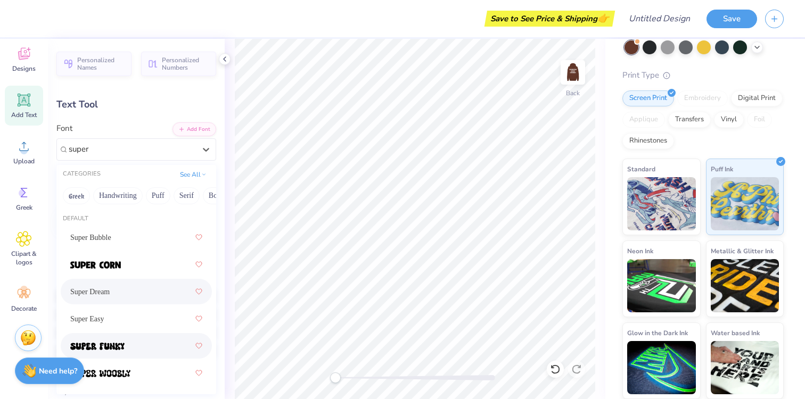
click at [105, 350] on img at bounding box center [97, 346] width 54 height 7
type input "super"
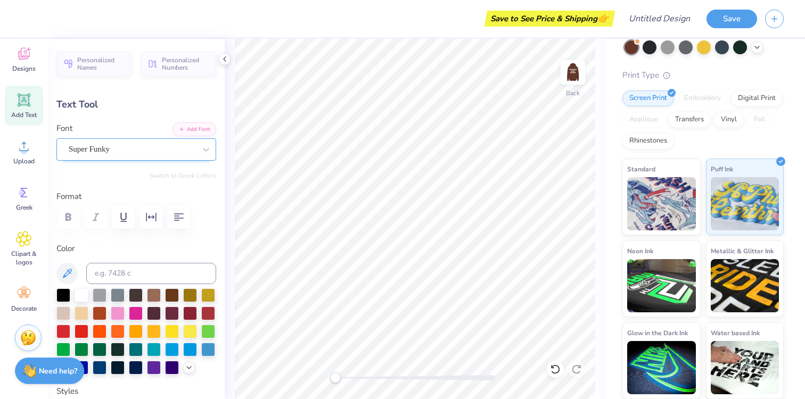
click at [152, 153] on div "Super Funky" at bounding box center [132, 149] width 129 height 16
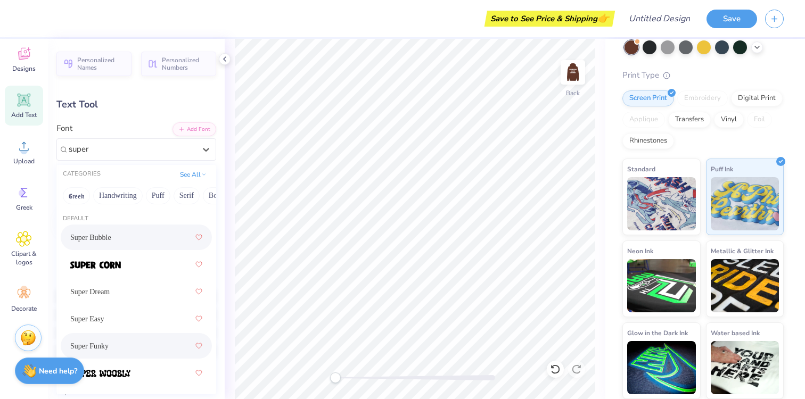
click at [144, 235] on div "Super Bubble" at bounding box center [136, 237] width 132 height 19
type input "super"
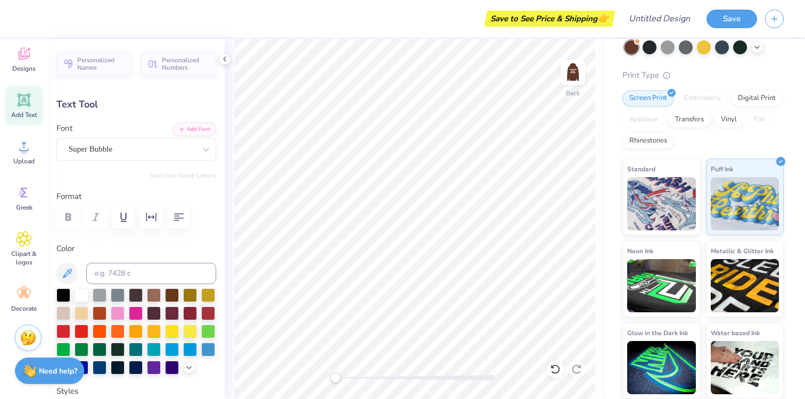
click at [433, 142] on body "Save to See Price & Shipping 👉 Design Title Save Image AI Designs Add Text Uplo…" at bounding box center [402, 199] width 805 height 399
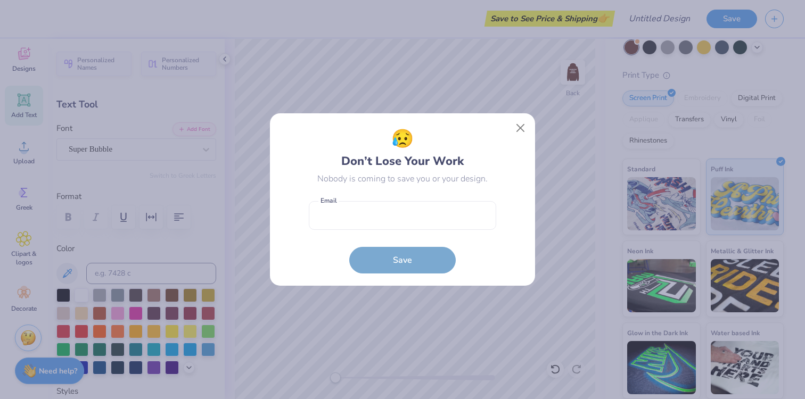
type input "1.44"
type input "1.13"
type input "0.93"
click at [425, 221] on input "email" at bounding box center [402, 215] width 187 height 29
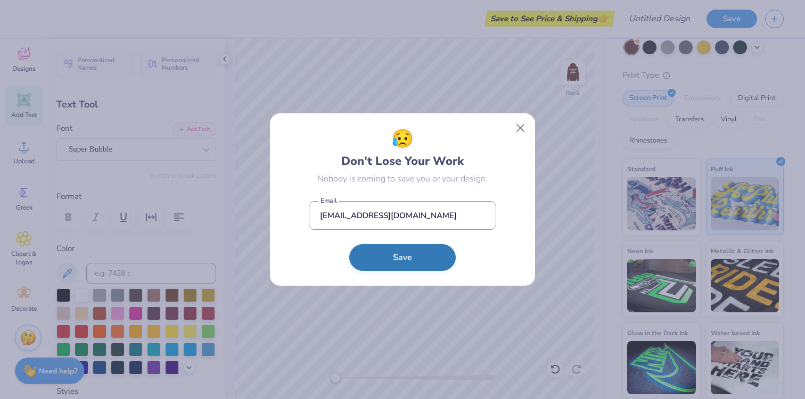
type input "[EMAIL_ADDRESS][DOMAIN_NAME]"
click at [392, 262] on button "Save" at bounding box center [402, 257] width 106 height 27
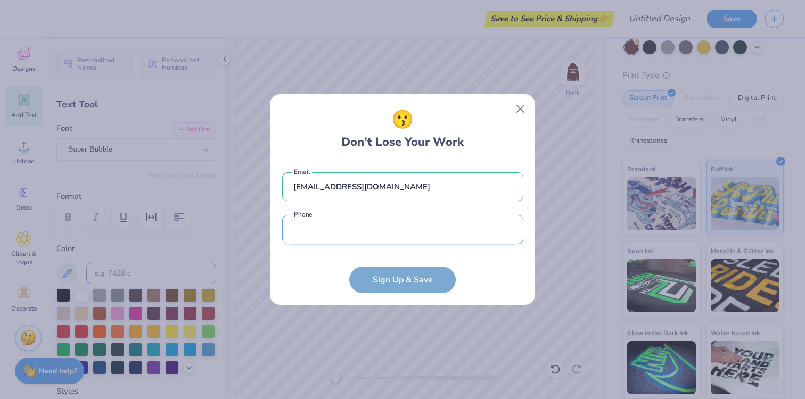
click at [435, 229] on input "tel" at bounding box center [402, 229] width 241 height 29
type input "[PHONE_NUMBER]"
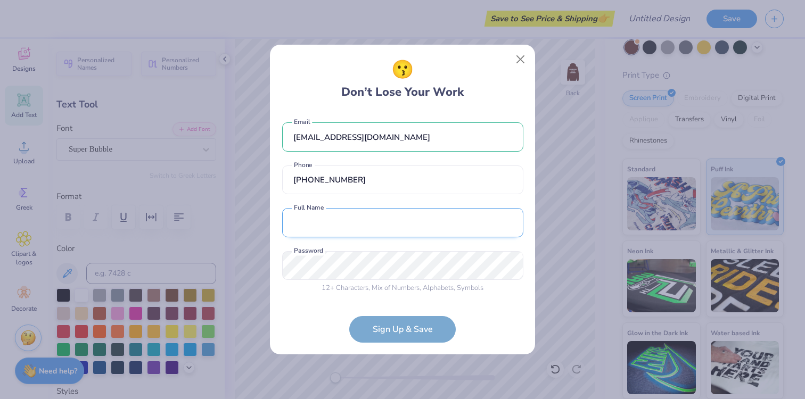
click at [369, 221] on input "text" at bounding box center [402, 222] width 241 height 29
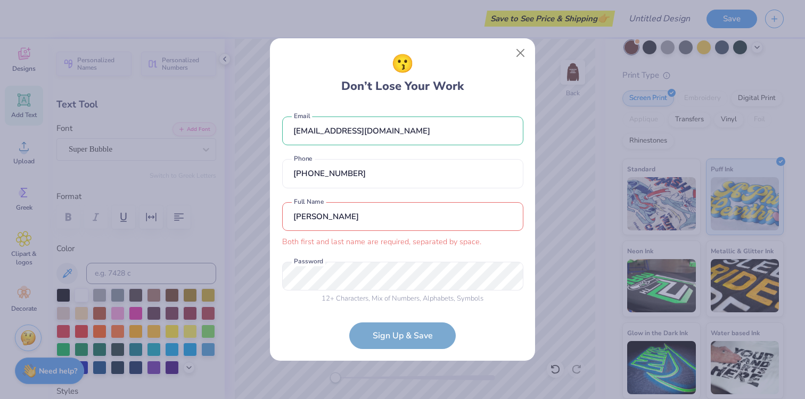
click at [360, 220] on input "[PERSON_NAME]" at bounding box center [402, 216] width 241 height 29
type input "[PERSON_NAME]"
click at [378, 275] on div "12 + Characters , Mix of Numbers , Alphabets , Symbols Password is a required f…" at bounding box center [402, 275] width 241 height 60
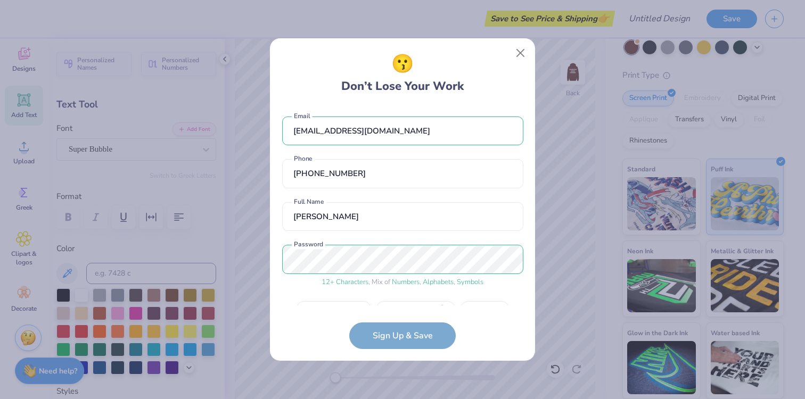
scroll to position [28, 0]
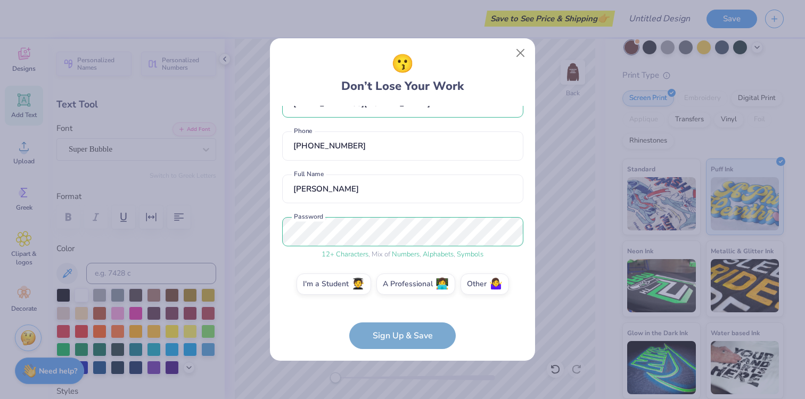
click at [394, 338] on form "[EMAIL_ADDRESS][DOMAIN_NAME] Email [PHONE_NUMBER] Phone [PERSON_NAME] Full Name…" at bounding box center [402, 227] width 241 height 243
click at [340, 286] on label "I'm a Student 🧑‍🎓" at bounding box center [333, 282] width 75 height 21
click at [399, 311] on input "I'm a Student 🧑‍🎓" at bounding box center [402, 314] width 7 height 7
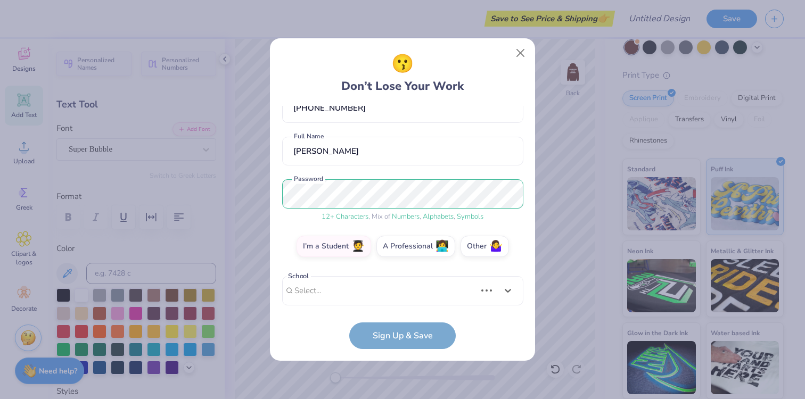
click at [373, 297] on div "Use Up and Down to choose options, press Enter to select the currently focused …" at bounding box center [402, 306] width 241 height 61
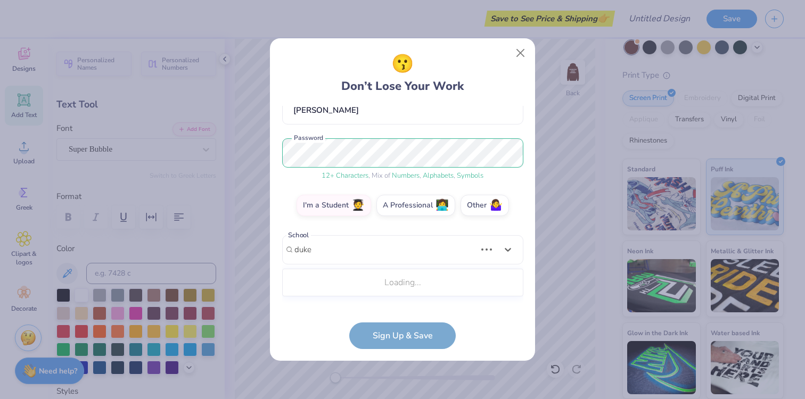
type input "duke"
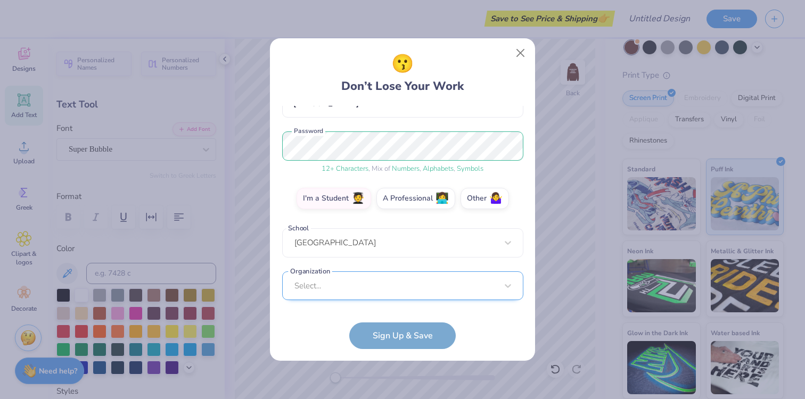
click at [362, 283] on div "Select..." at bounding box center [402, 285] width 241 height 29
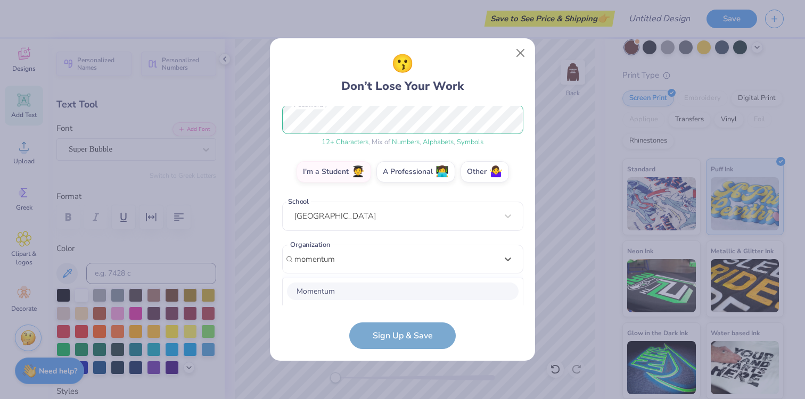
scroll to position [273, 0]
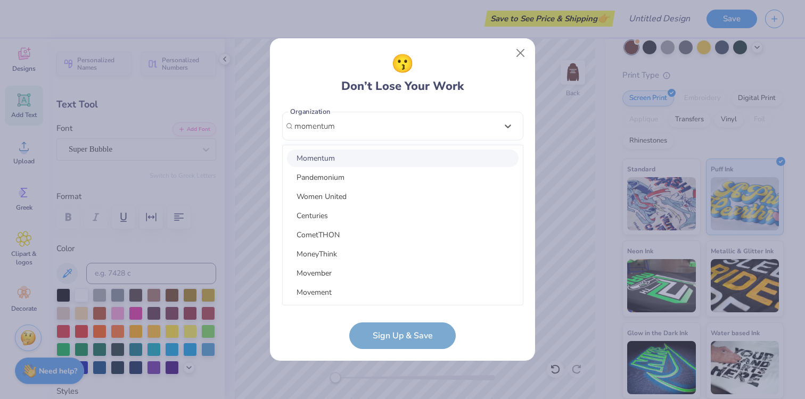
click at [364, 160] on div "Momentum" at bounding box center [403, 159] width 232 height 18
type input "momentum"
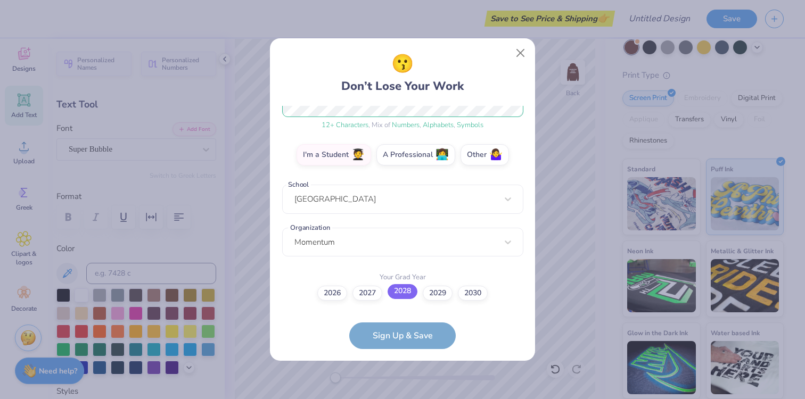
click at [398, 289] on label "2028" at bounding box center [402, 291] width 30 height 15
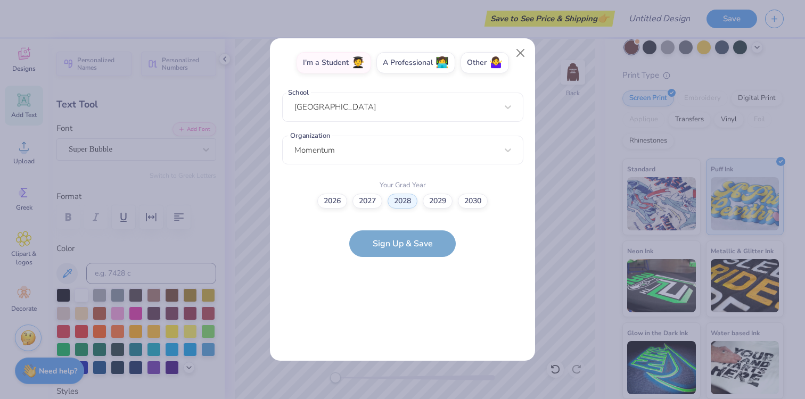
scroll to position [0, 0]
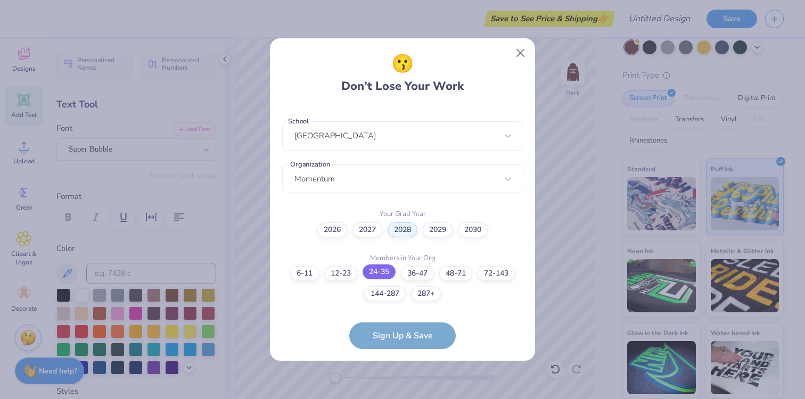
click at [388, 269] on label "24-35" at bounding box center [378, 272] width 33 height 15
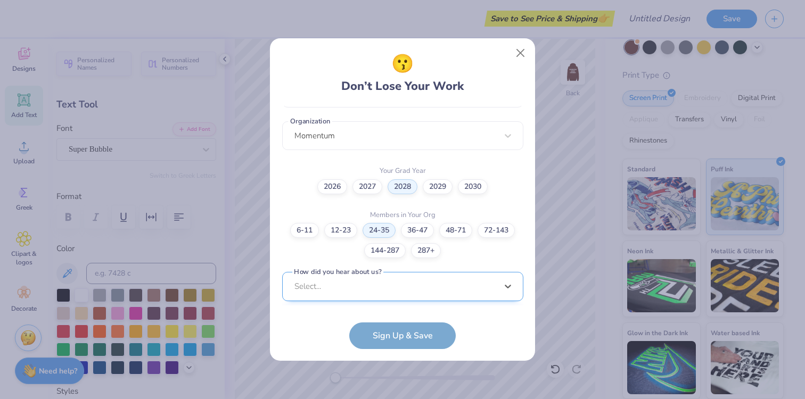
click at [361, 287] on div "option Word of Mouth focused, 8 of 15. 15 results available. Use Up and Down to…" at bounding box center [402, 369] width 241 height 194
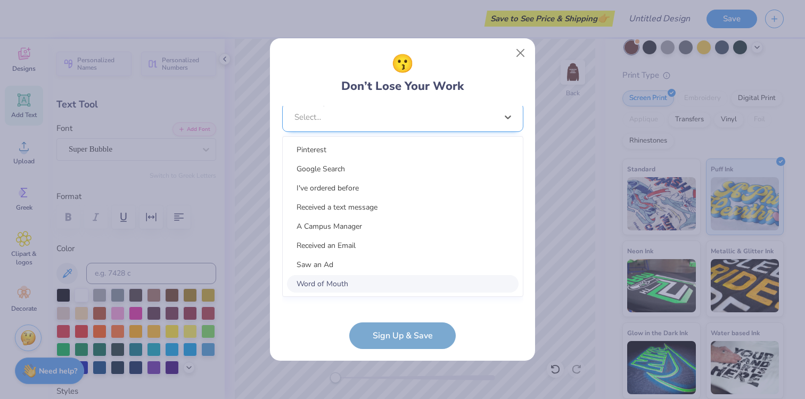
scroll to position [423, 0]
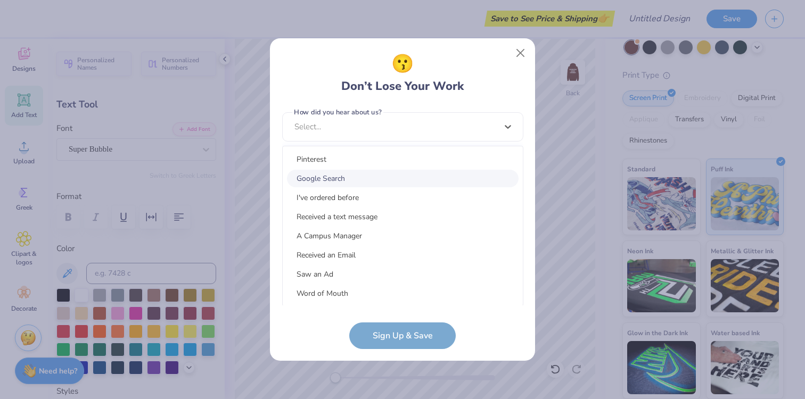
click at [366, 177] on div "Google Search" at bounding box center [403, 179] width 232 height 18
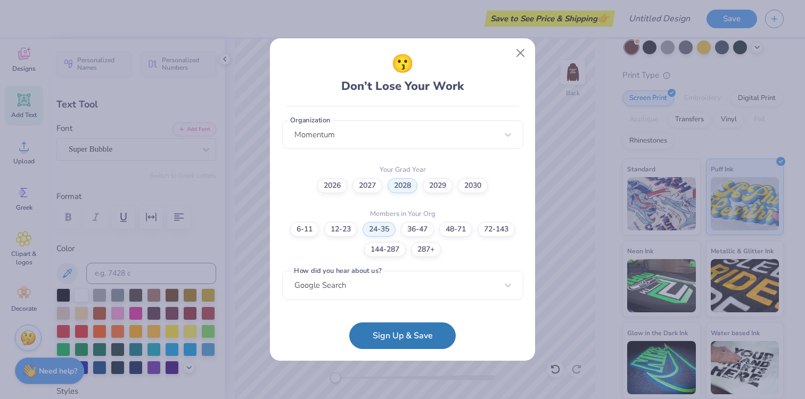
scroll to position [263, 0]
click at [386, 338] on button "Sign Up & Save" at bounding box center [402, 333] width 106 height 27
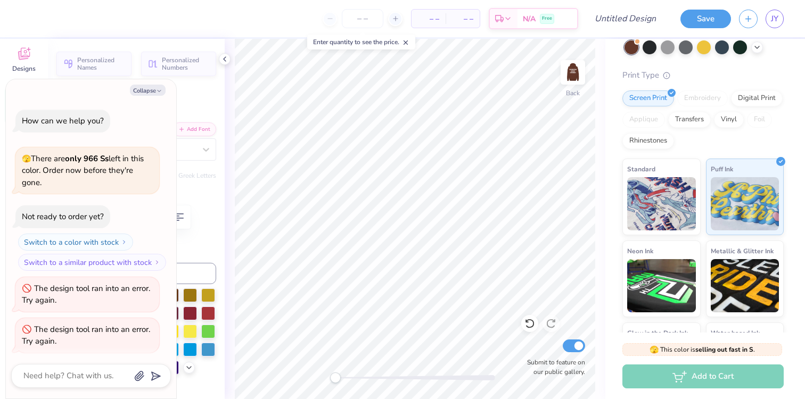
scroll to position [2, 0]
type textarea "x"
type textarea "MConstanze [PERSON_NAME]"
type textarea "x"
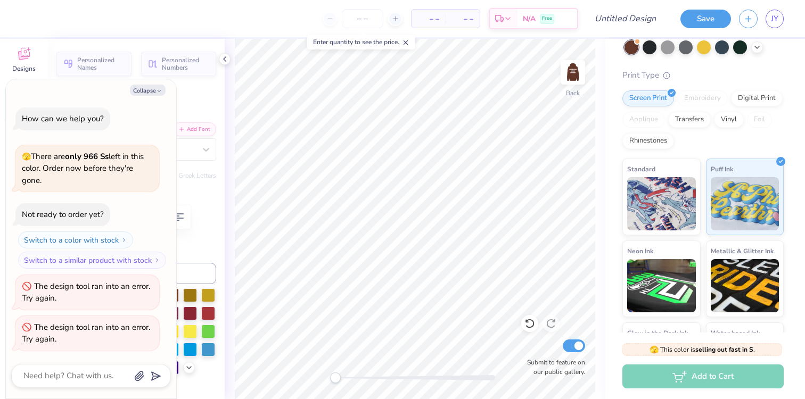
type textarea "M"
type textarea "x"
type input "3.00"
type textarea "x"
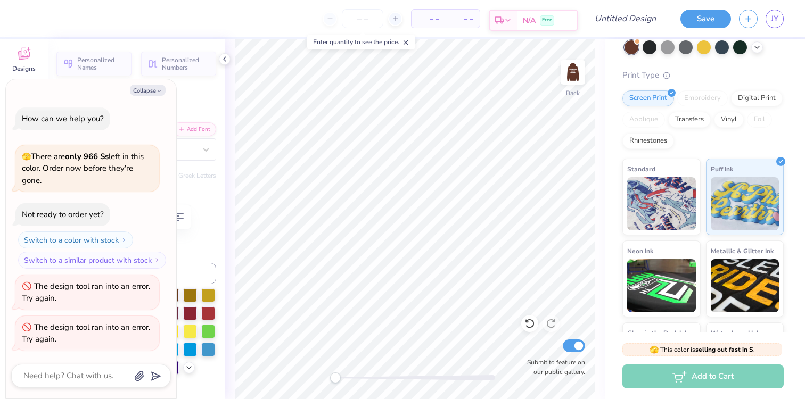
type input "2.44"
type textarea "x"
type input "0.93"
type textarea "x"
type input "2.44"
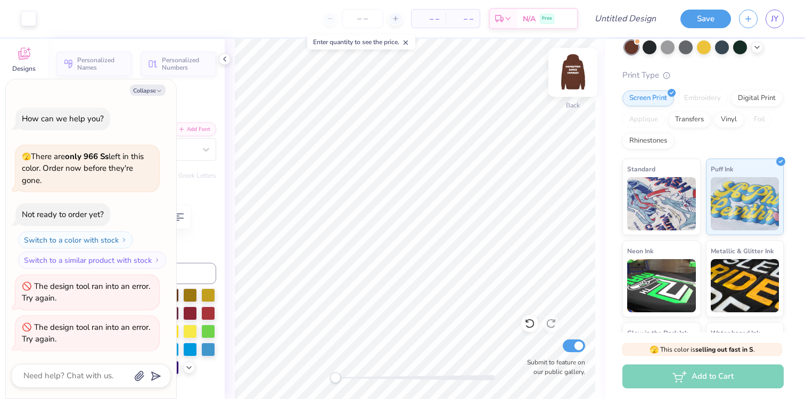
type textarea "x"
type input "3.56"
type textarea "x"
type input "0.93"
type textarea "x"
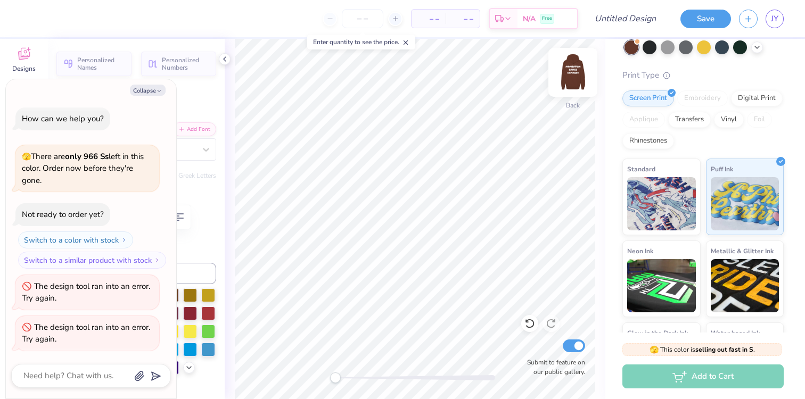
type input "2.53"
type input "1.99"
type input "0.92"
type textarea "x"
type input "3.44"
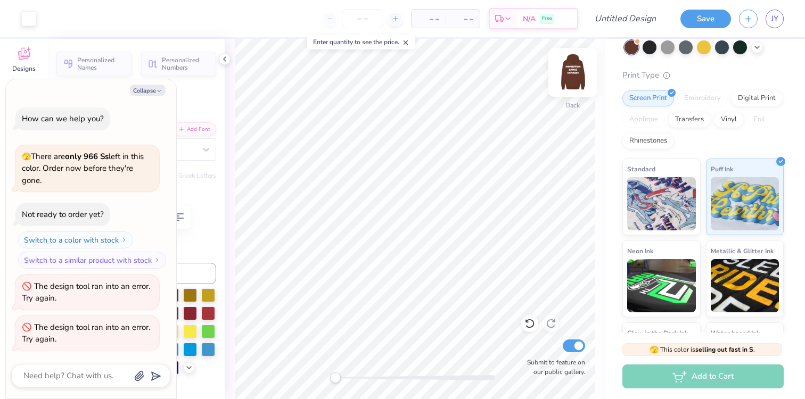
type textarea "x"
type input "5.74"
type textarea "x"
type input "3.44"
type textarea "x"
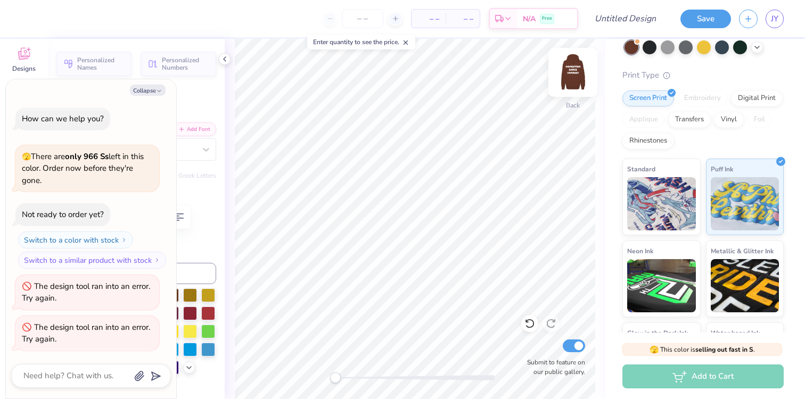
type textarea "D"
type textarea "x"
type input "6.26"
type textarea "x"
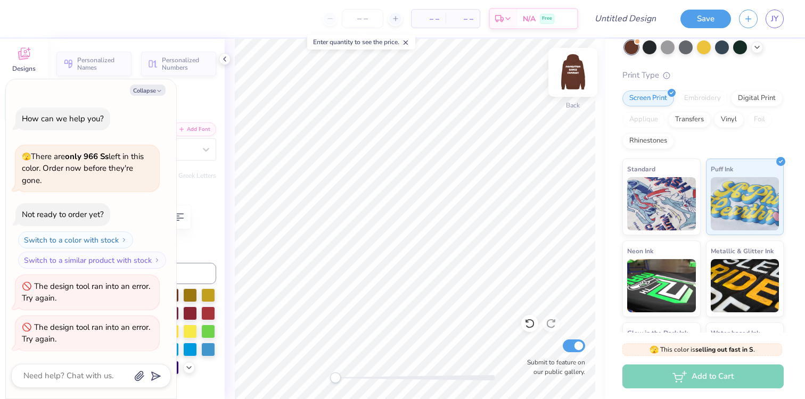
type textarea "C"
type textarea "x"
type input "1.69"
type input "2.11"
type input "3.41"
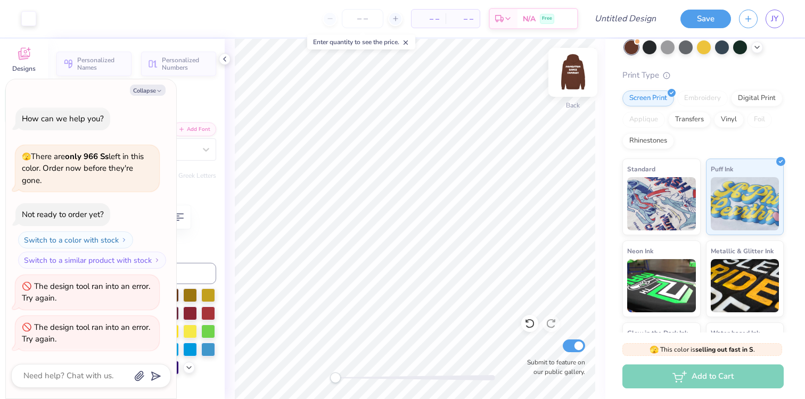
type textarea "x"
type input "2.53"
type input "1.99"
type input "0.92"
type textarea "x"
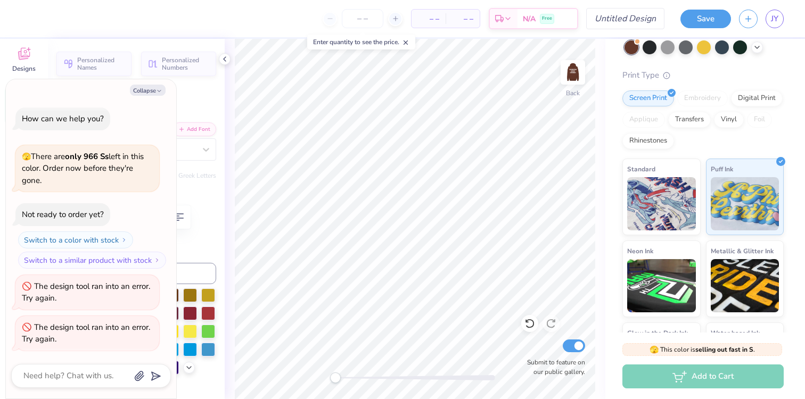
type input "1.69"
type input "2.11"
type input "3.56"
type textarea "x"
type input "1.72"
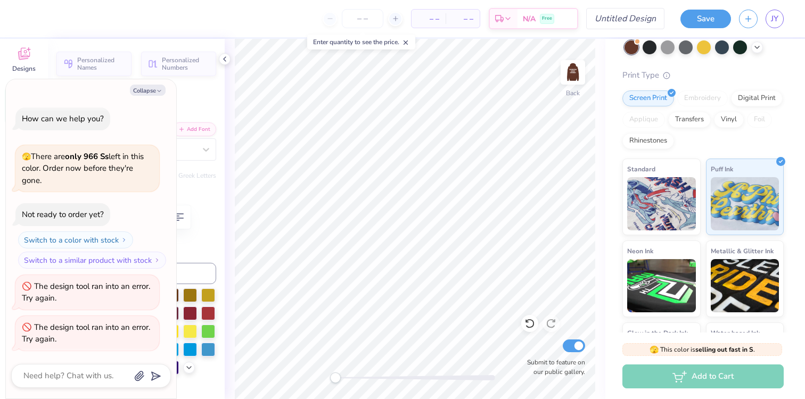
type input "2.00"
type input "6.25"
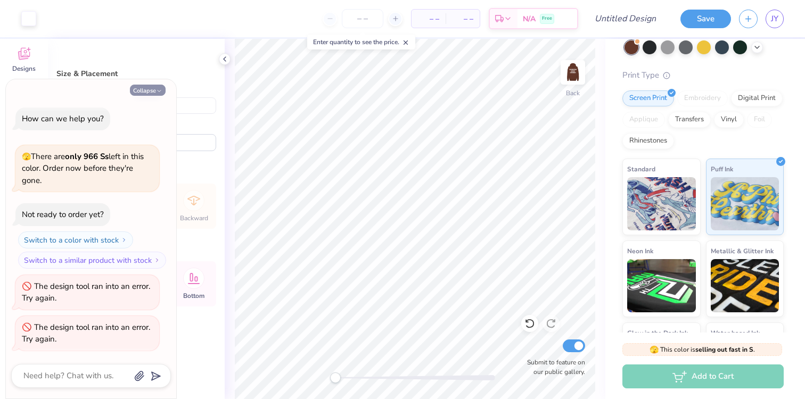
click at [154, 90] on button "Collapse" at bounding box center [148, 90] width 36 height 11
type textarea "x"
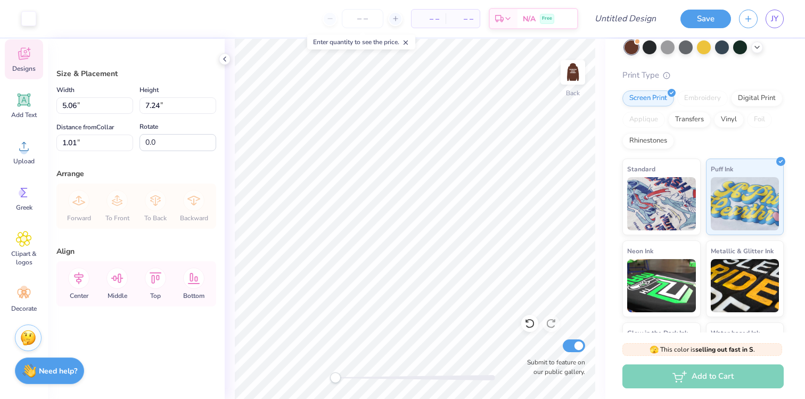
click at [23, 69] on span "Designs" at bounding box center [23, 68] width 23 height 9
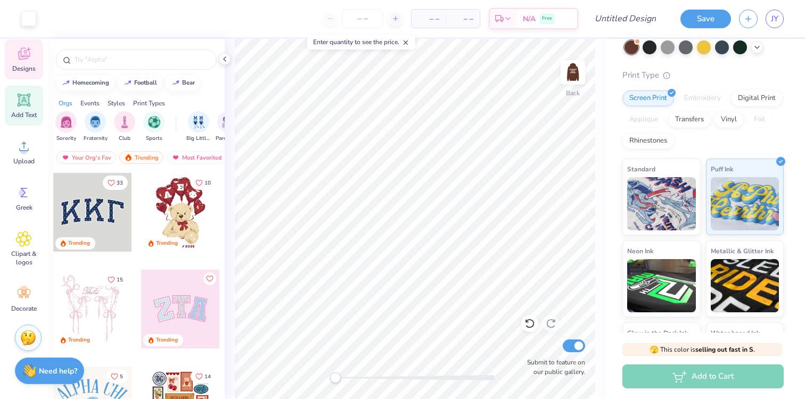
click at [19, 109] on div "Add Text" at bounding box center [24, 106] width 38 height 40
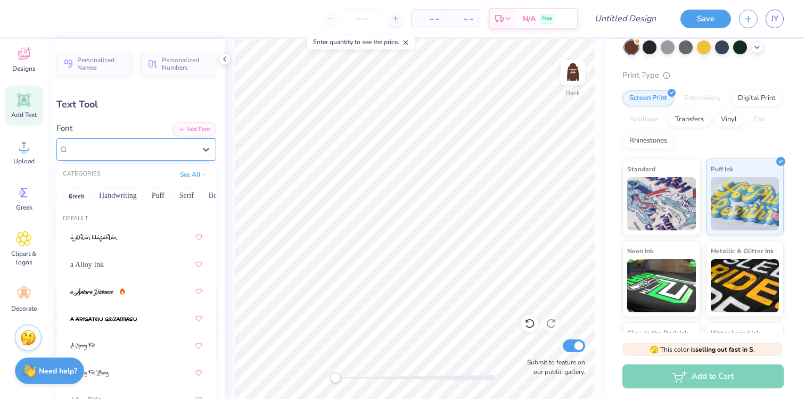
click at [163, 146] on div "Super Bubble" at bounding box center [132, 149] width 129 height 16
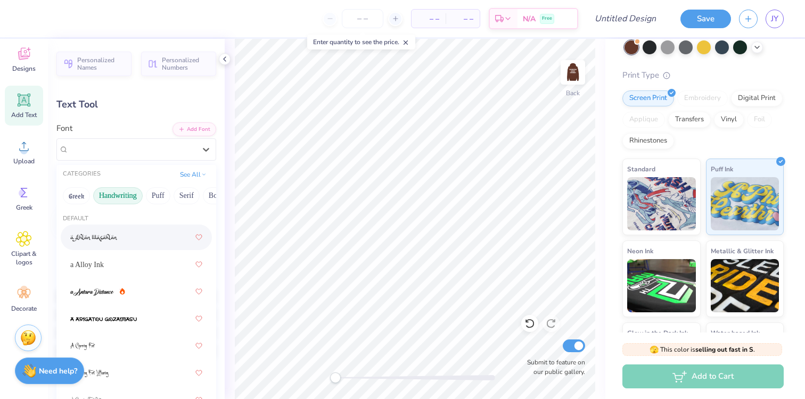
click at [124, 197] on button "Handwriting" at bounding box center [117, 195] width 49 height 17
click at [78, 195] on button "Greek" at bounding box center [76, 195] width 27 height 17
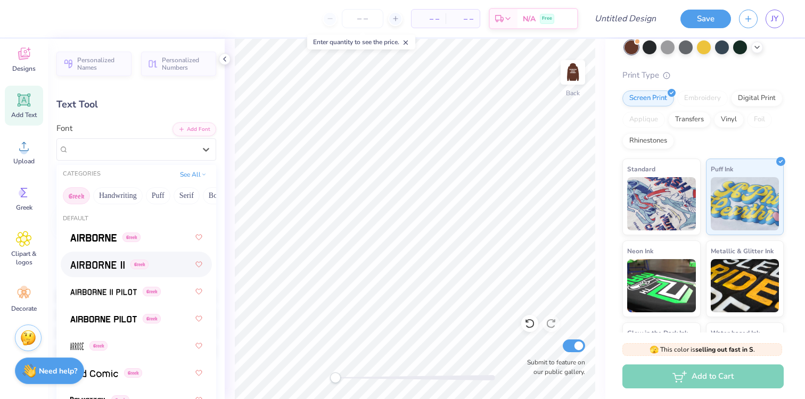
click at [114, 260] on span at bounding box center [97, 264] width 54 height 11
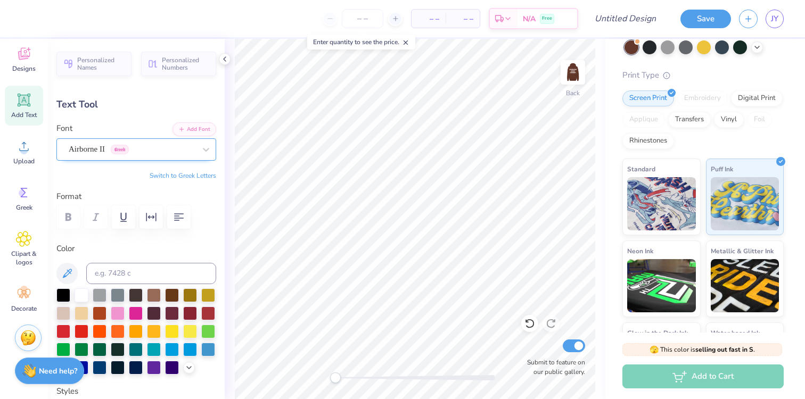
click at [186, 150] on div "Airborne II Greek" at bounding box center [132, 149] width 129 height 16
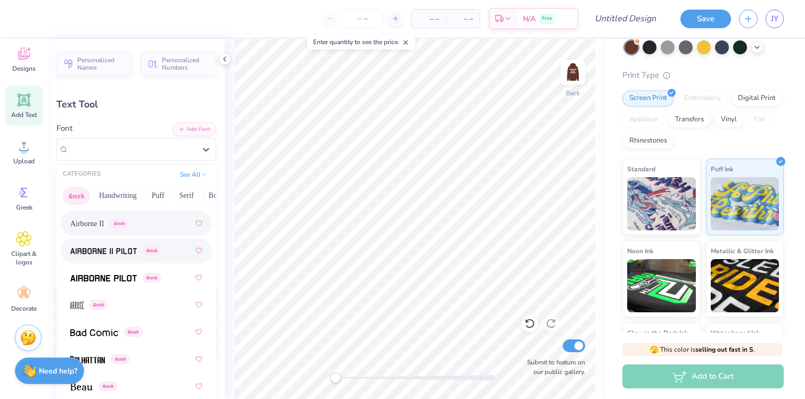
scroll to position [47, 0]
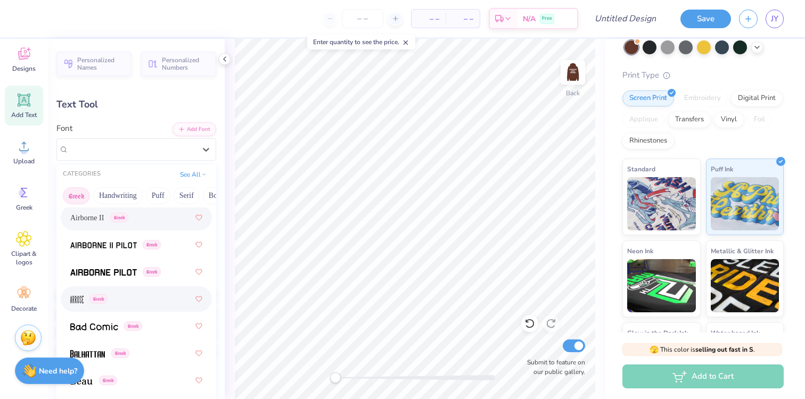
click at [137, 305] on div "Greek" at bounding box center [136, 299] width 132 height 19
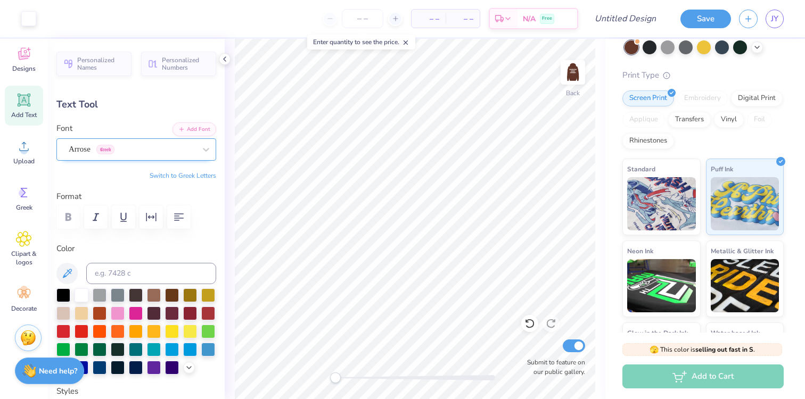
click at [169, 148] on div "Arrose Greek" at bounding box center [132, 149] width 129 height 16
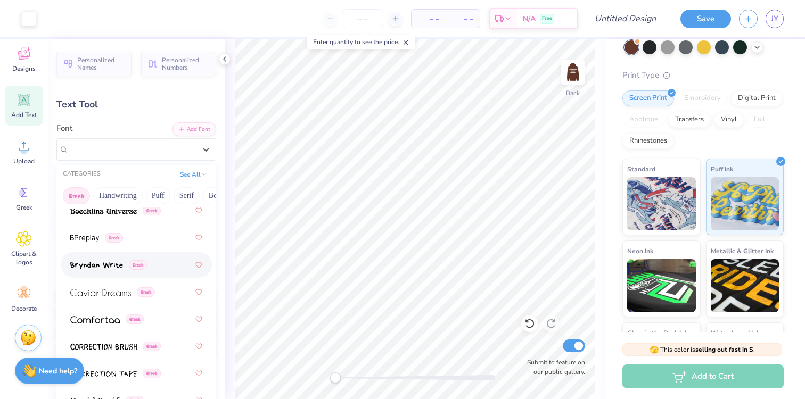
scroll to position [268, 0]
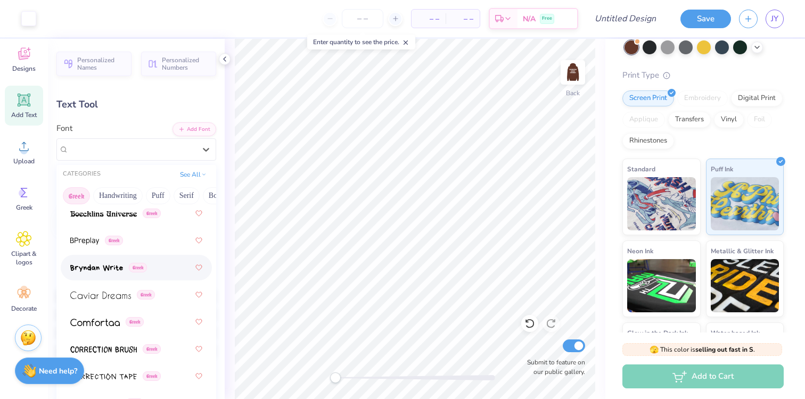
click at [148, 262] on div "Greek" at bounding box center [136, 267] width 132 height 19
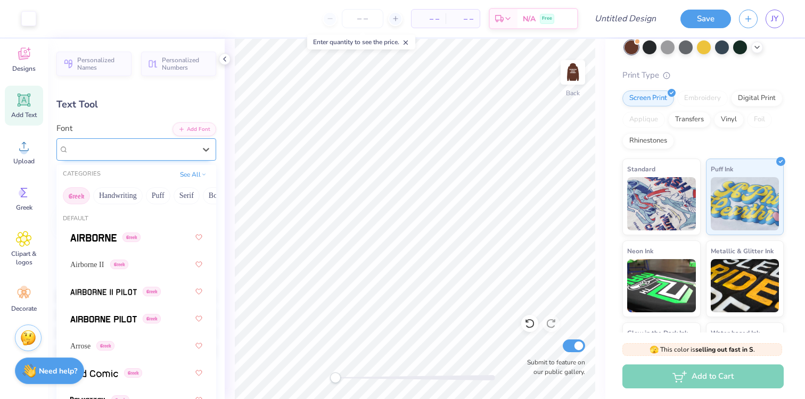
click at [138, 146] on div "Bryndan Write Greek" at bounding box center [132, 149] width 129 height 16
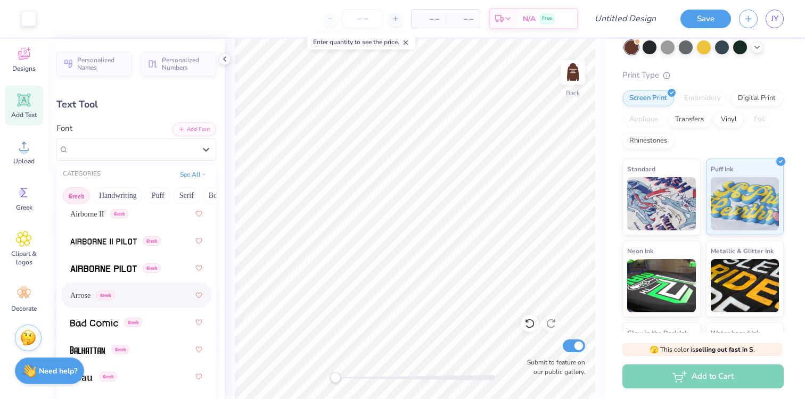
scroll to position [117, 0]
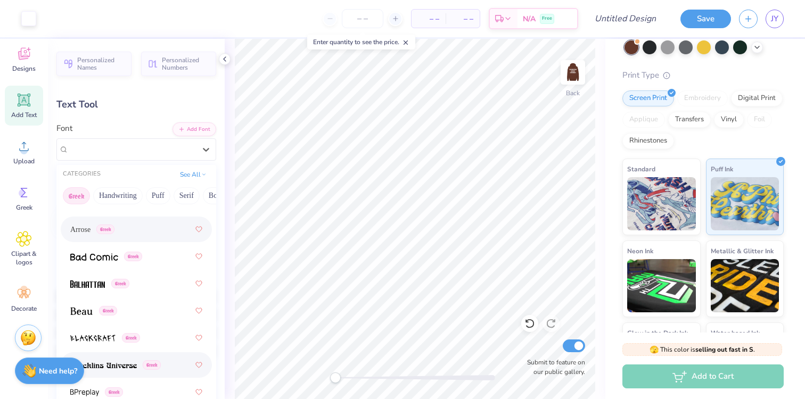
click at [97, 342] on span at bounding box center [92, 338] width 45 height 11
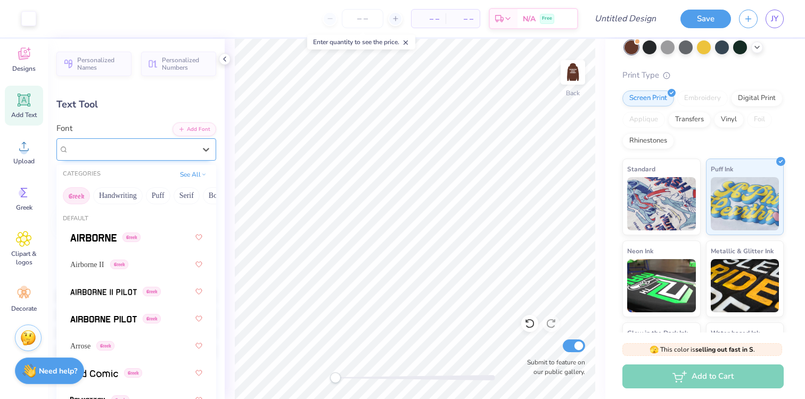
click at [155, 153] on div "Blackcraft Greek" at bounding box center [132, 149] width 129 height 16
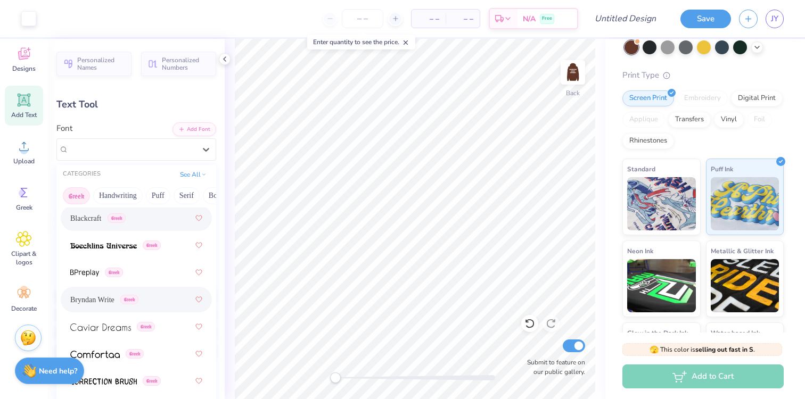
scroll to position [237, 0]
click at [102, 247] on img at bounding box center [103, 245] width 67 height 7
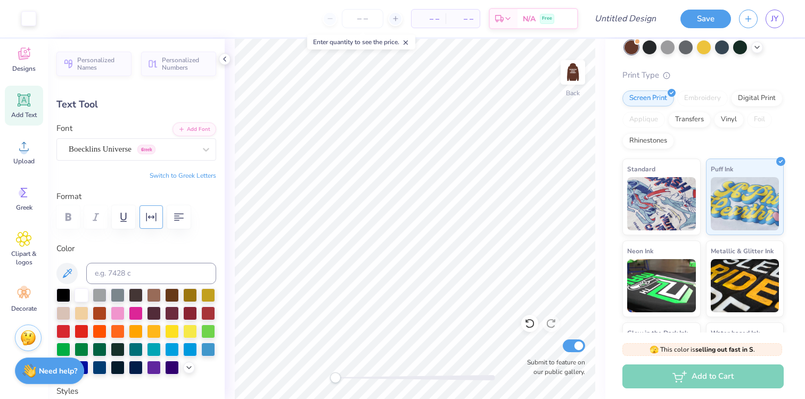
type input "2.40"
type input "1.81"
type input "1.09"
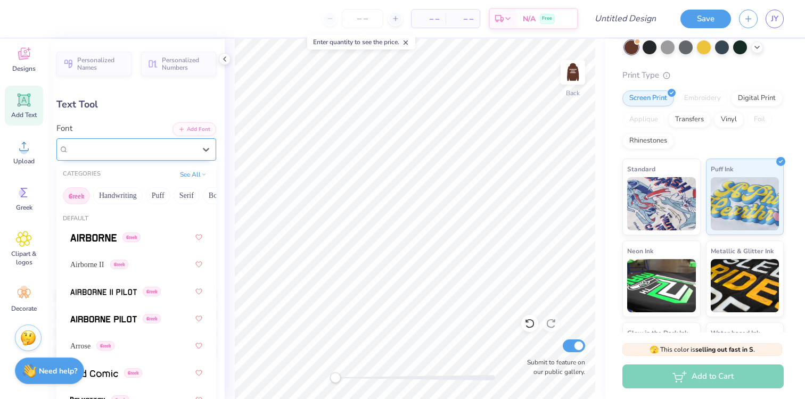
click at [184, 147] on div "Boecklins Universe Greek" at bounding box center [132, 149] width 129 height 16
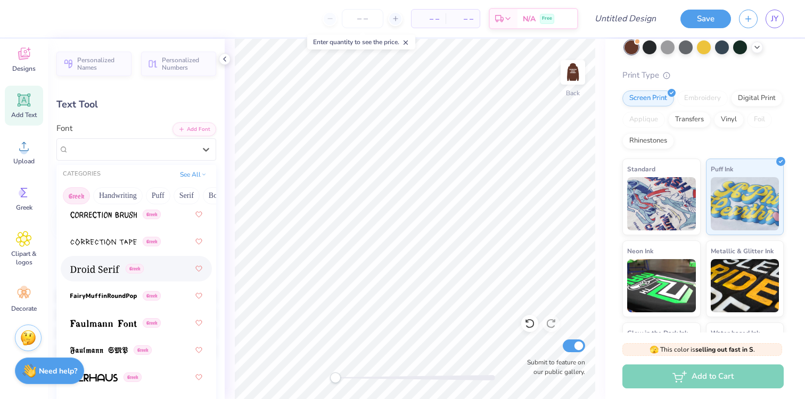
scroll to position [414, 0]
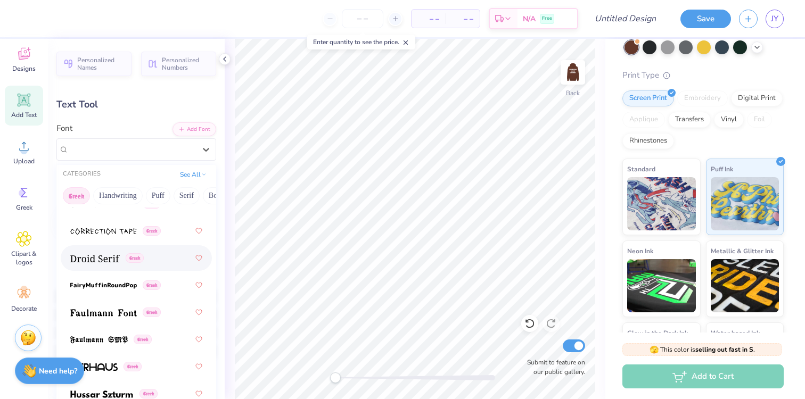
click at [161, 260] on div "Greek" at bounding box center [136, 258] width 132 height 19
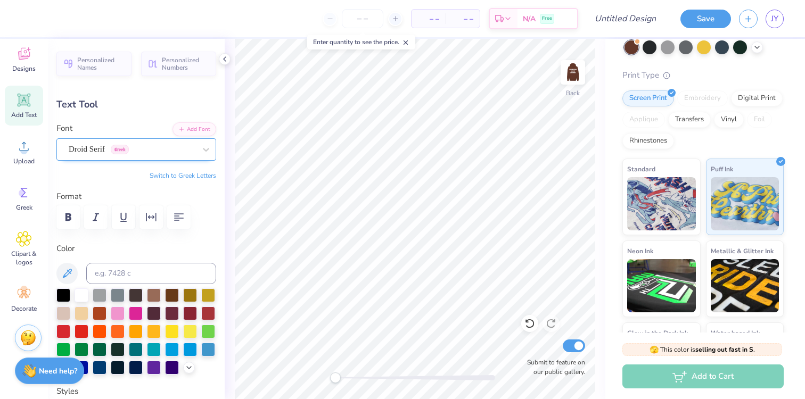
click at [195, 147] on div "Droid Serif Greek" at bounding box center [132, 149] width 129 height 16
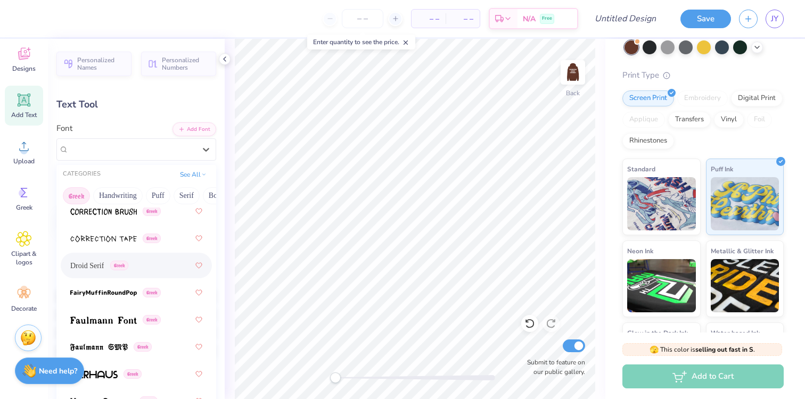
scroll to position [407, 0]
click at [115, 319] on img at bounding box center [103, 319] width 67 height 7
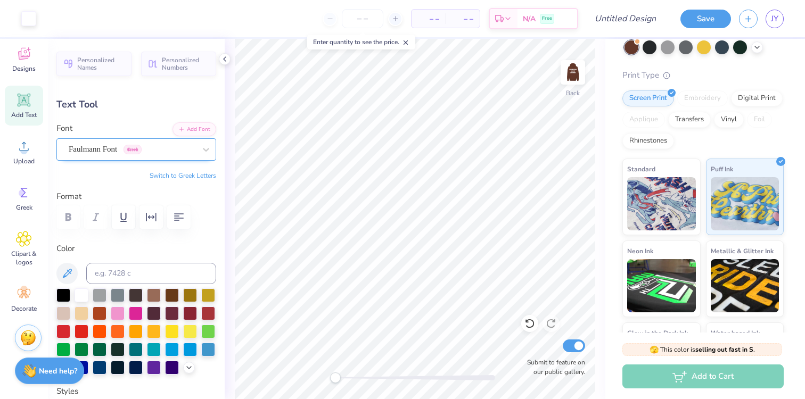
click at [195, 154] on div "Faulmann Font Greek" at bounding box center [132, 149] width 129 height 16
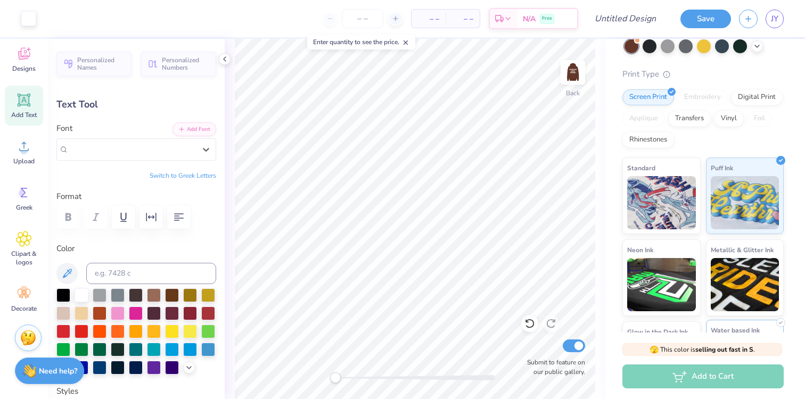
scroll to position [55, 0]
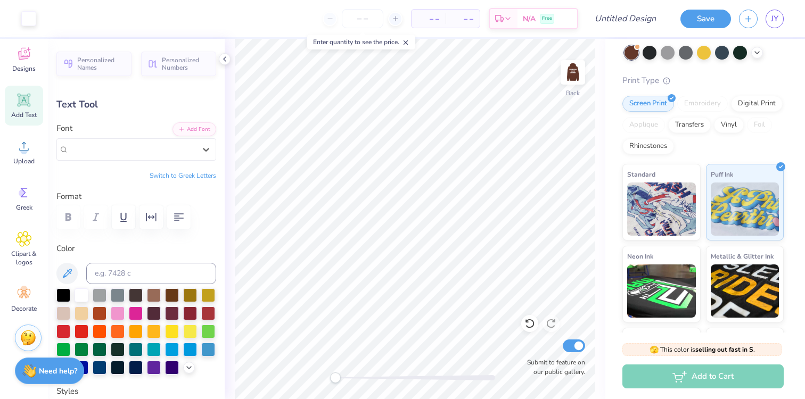
click at [698, 100] on div "Embroidery" at bounding box center [702, 104] width 51 height 16
type input "1.69"
type input "2.11"
type input "3.56"
click at [695, 128] on div "Transfers" at bounding box center [689, 123] width 43 height 16
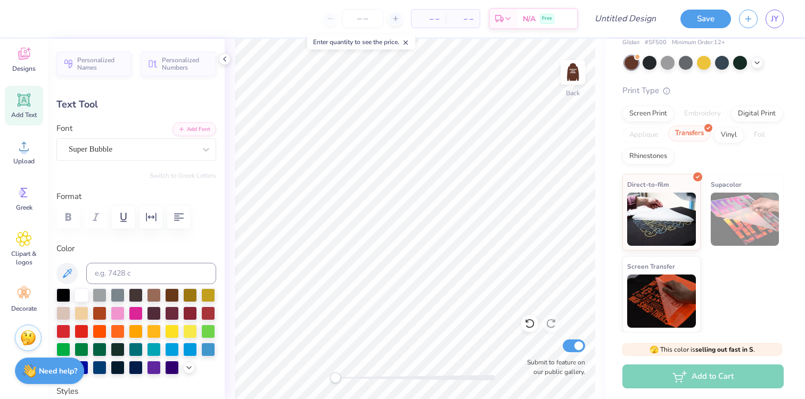
scroll to position [45, 0]
click at [732, 137] on div "Vinyl" at bounding box center [729, 134] width 30 height 16
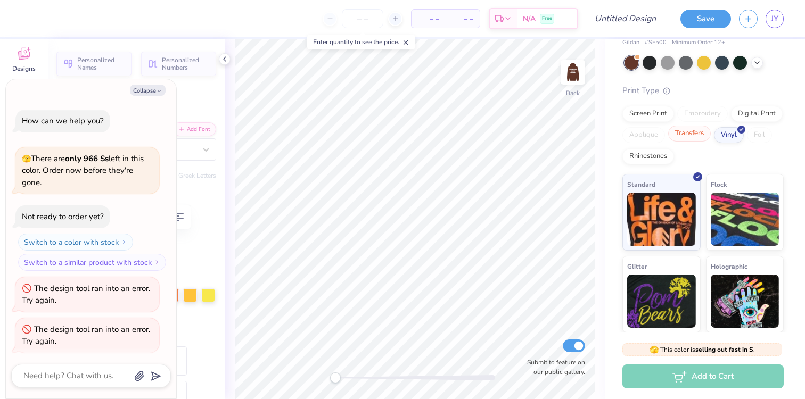
scroll to position [67, 0]
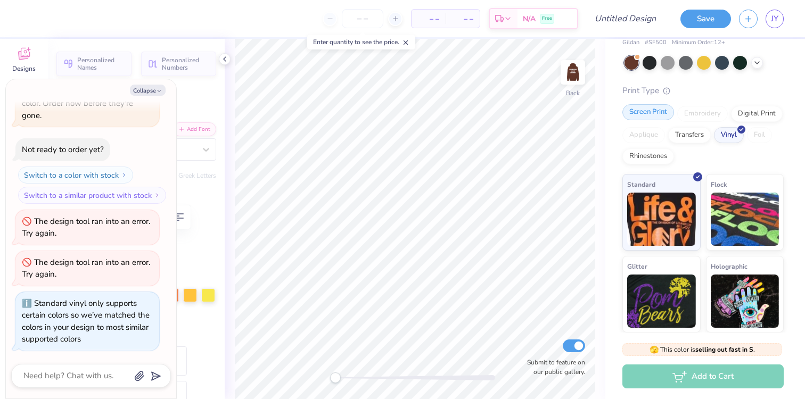
click at [642, 113] on div "Screen Print" at bounding box center [648, 112] width 52 height 16
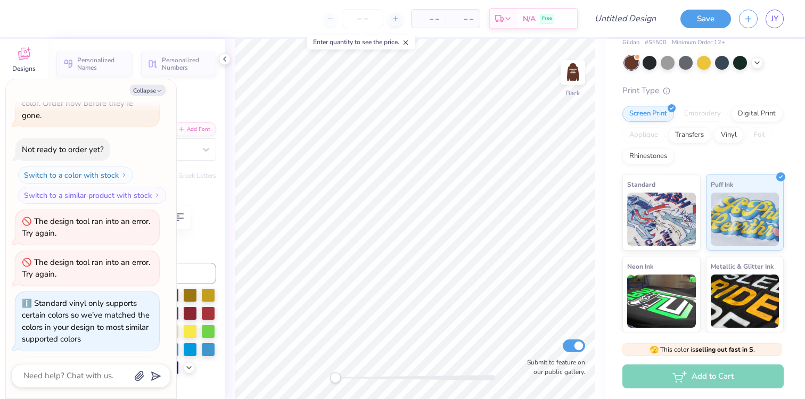
scroll to position [132, 0]
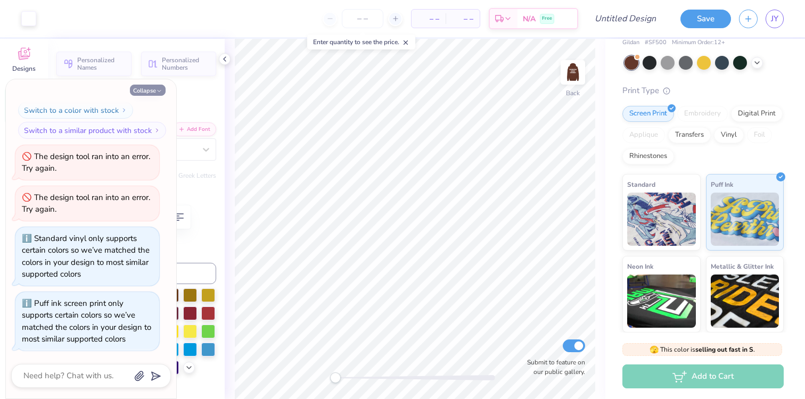
click at [153, 89] on button "Collapse" at bounding box center [148, 90] width 36 height 11
type textarea "x"
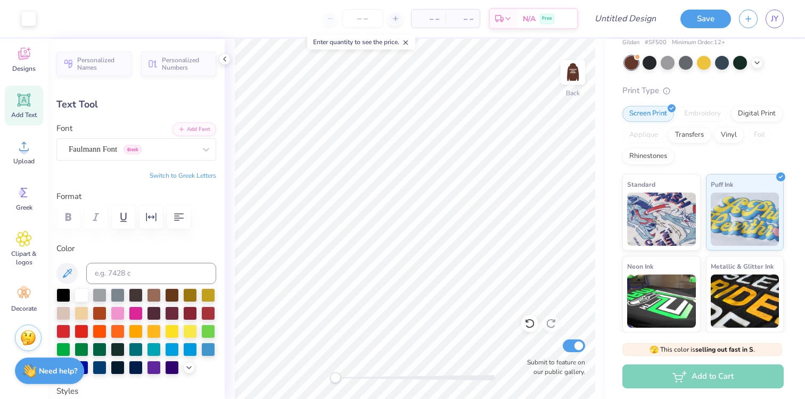
type input "1.75"
type input "1.86"
type input "1.07"
click at [192, 149] on div "Faulmann Font Greek" at bounding box center [132, 149] width 129 height 16
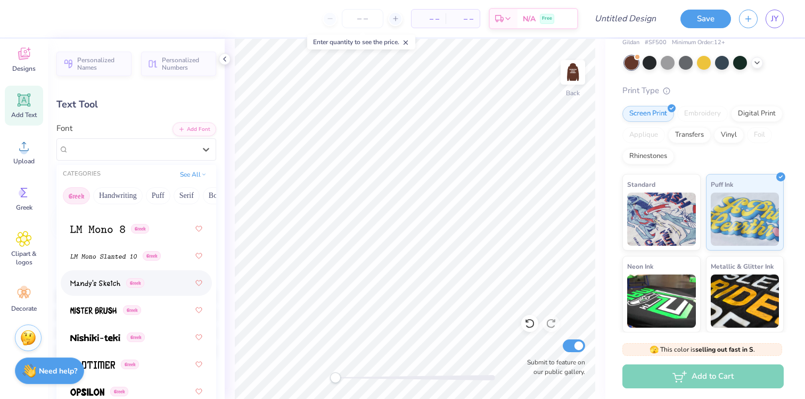
scroll to position [722, 0]
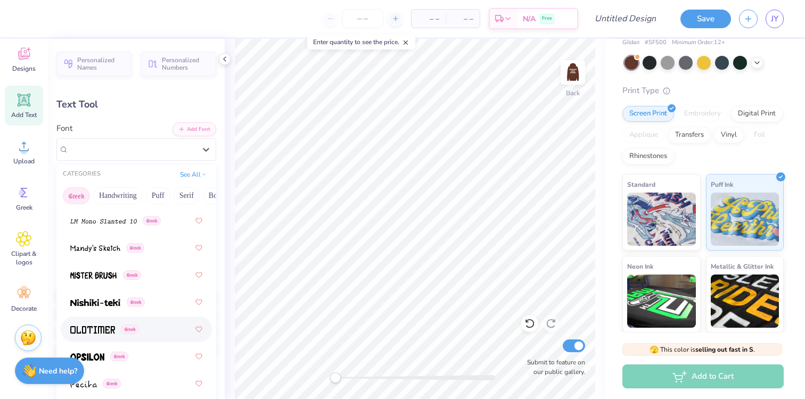
click at [148, 336] on div "Greek" at bounding box center [136, 329] width 132 height 19
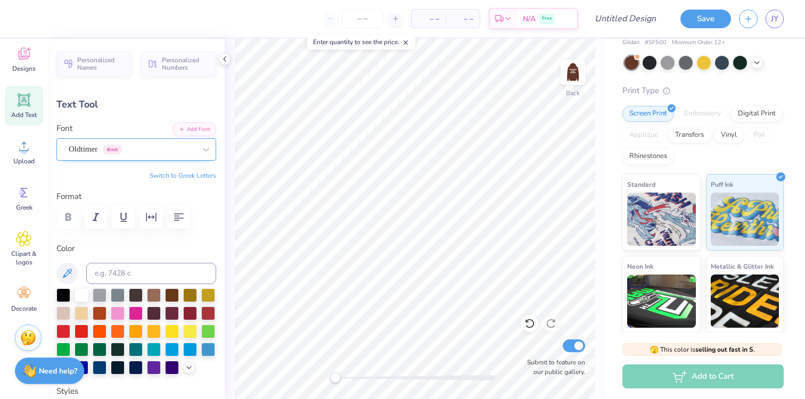
click at [196, 151] on div "Oldtimer Greek" at bounding box center [132, 149] width 129 height 16
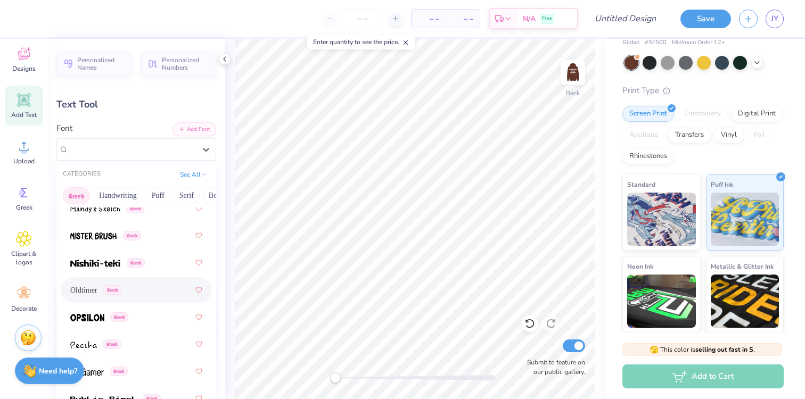
scroll to position [781, 0]
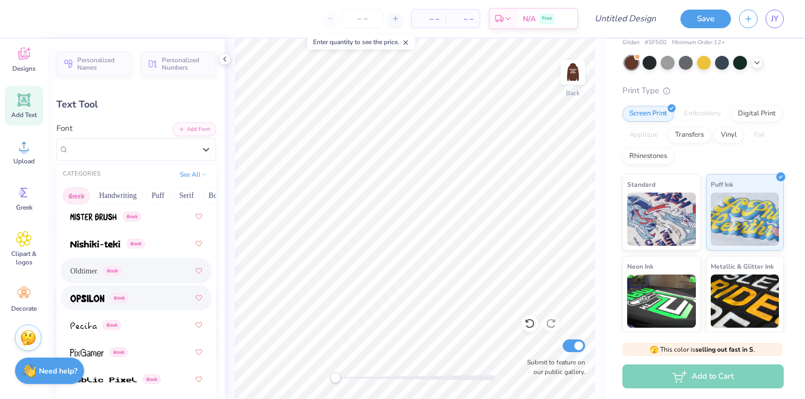
click at [156, 294] on div "Greek" at bounding box center [136, 297] width 132 height 19
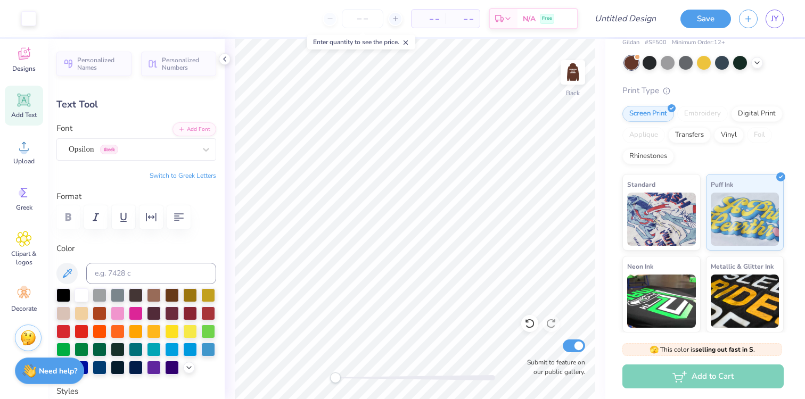
type input "1.46"
type input "1.83"
type input "1.16"
click at [30, 297] on icon at bounding box center [24, 294] width 16 height 16
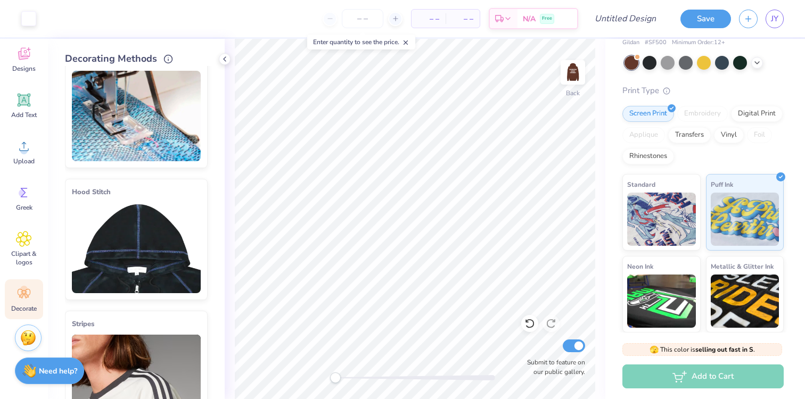
scroll to position [0, 0]
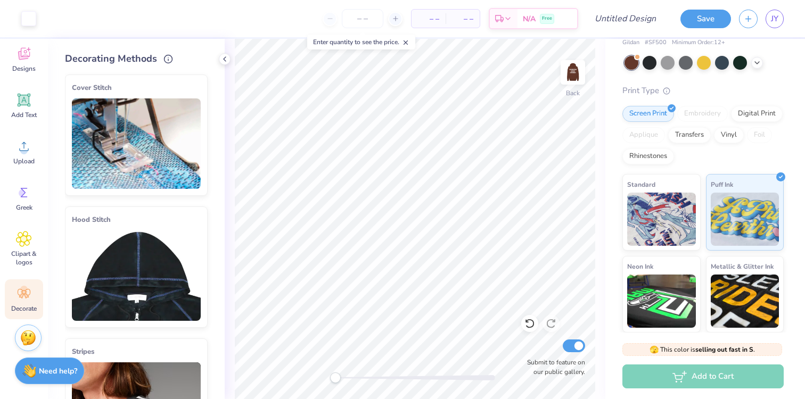
click at [149, 172] on img at bounding box center [136, 143] width 129 height 90
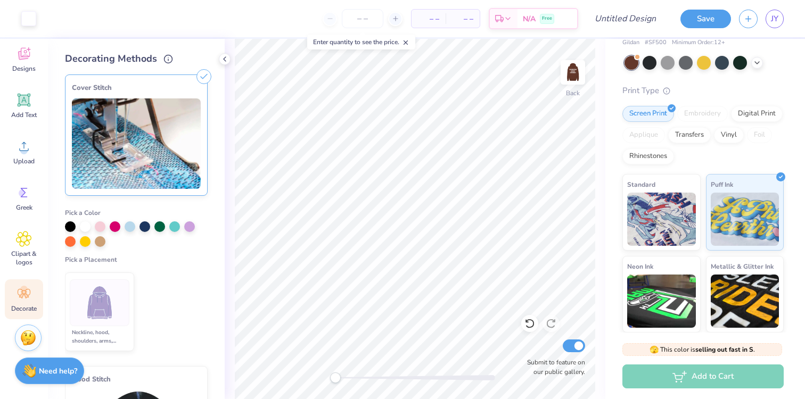
click at [203, 78] on icon at bounding box center [203, 76] width 15 height 15
click at [98, 299] on img at bounding box center [100, 303] width 40 height 40
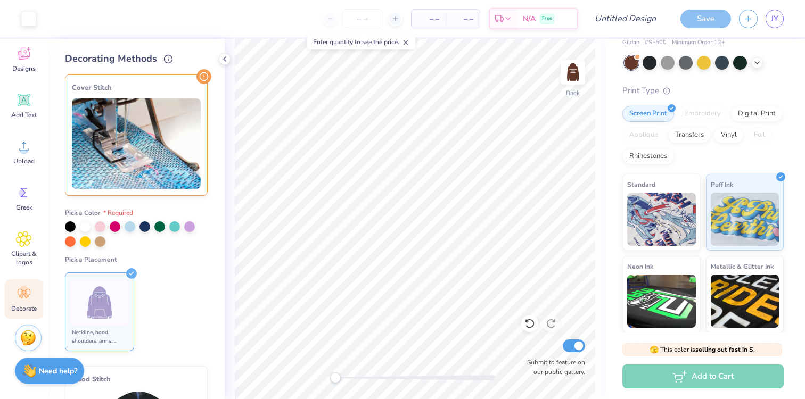
click at [103, 308] on img at bounding box center [100, 303] width 40 height 40
click at [162, 290] on ul "Neckline, hood, shoulders, arms, bottom & hoodie pocket" at bounding box center [136, 311] width 143 height 87
click at [26, 300] on icon at bounding box center [24, 294] width 16 height 16
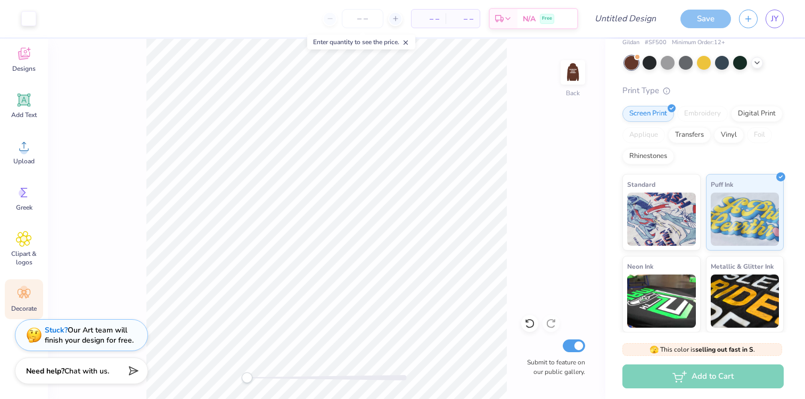
click at [18, 300] on icon at bounding box center [24, 294] width 16 height 16
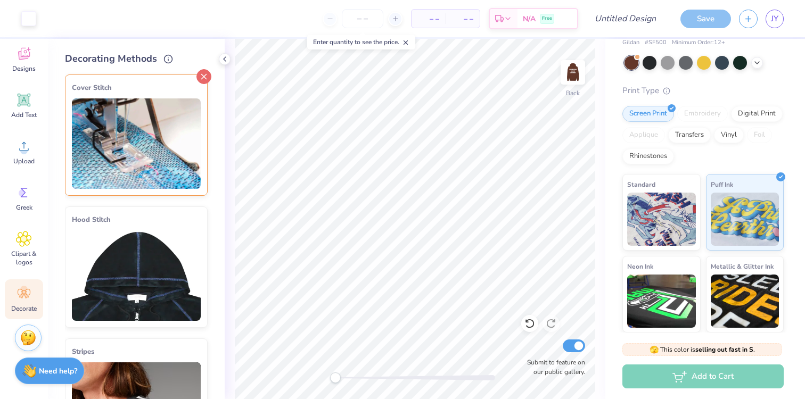
click at [206, 77] on line at bounding box center [204, 77] width 5 height 5
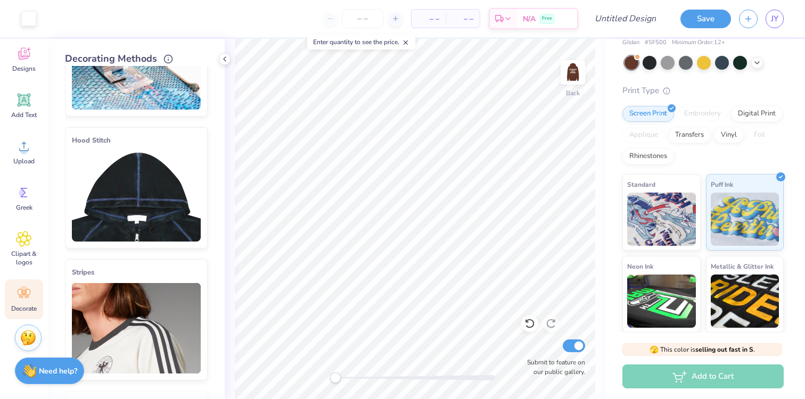
scroll to position [78, 0]
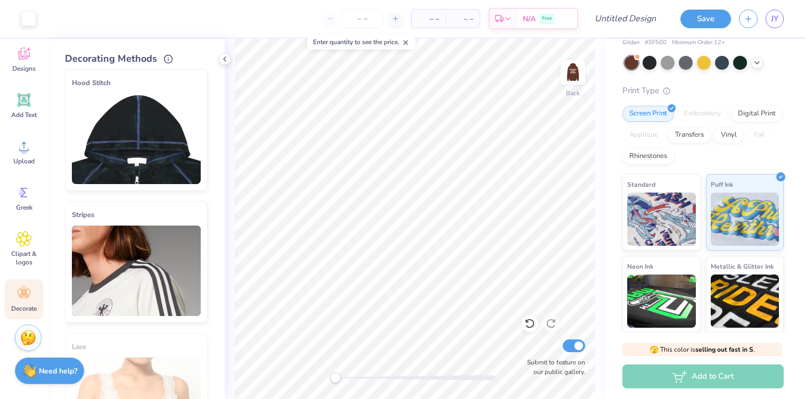
click at [162, 169] on img at bounding box center [136, 139] width 129 height 90
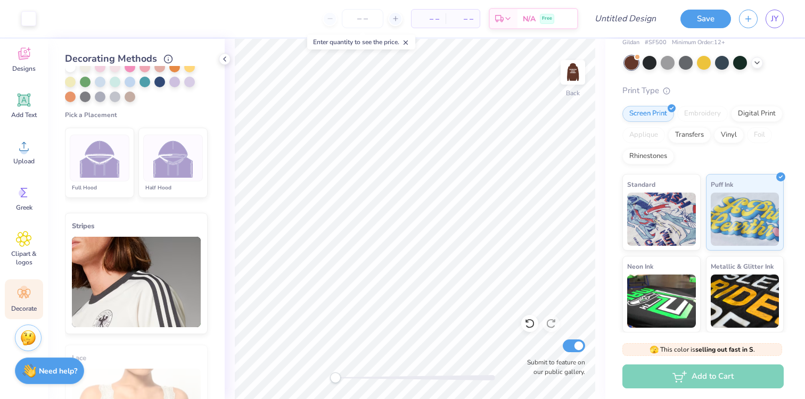
scroll to position [299, 0]
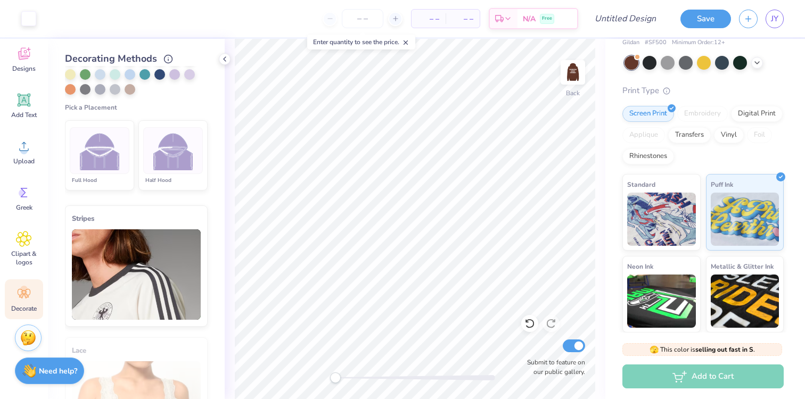
click at [177, 170] on div at bounding box center [173, 150] width 60 height 47
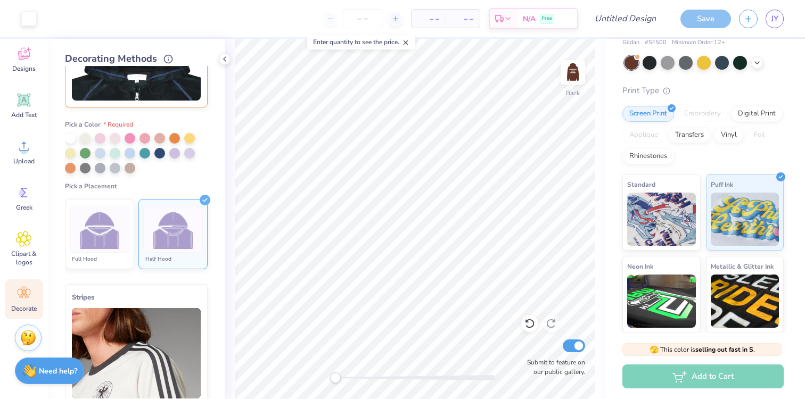
scroll to position [218, 0]
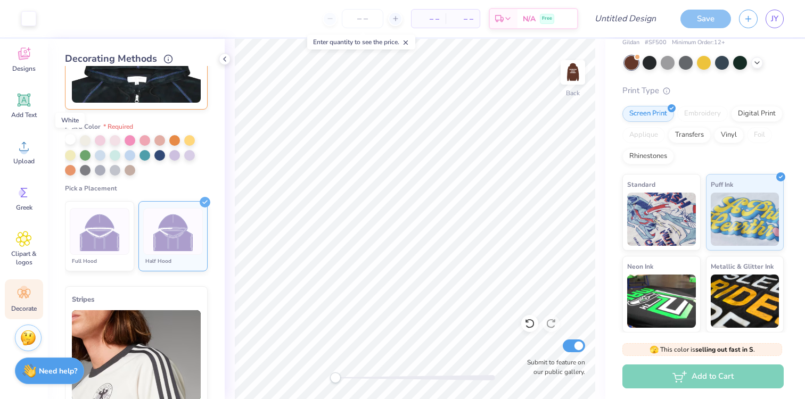
click at [69, 139] on div at bounding box center [70, 139] width 11 height 11
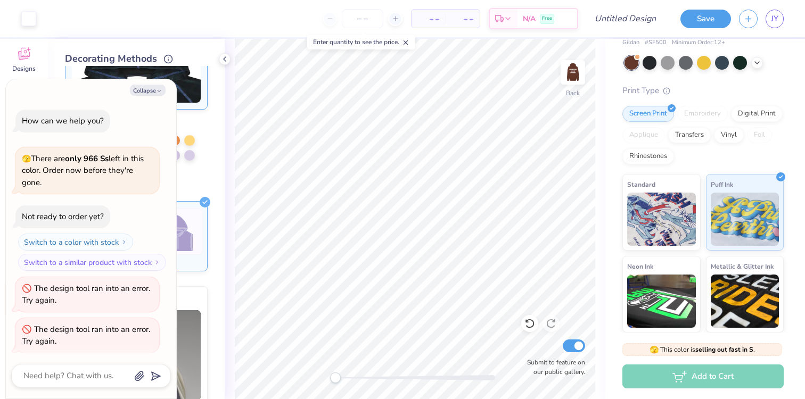
scroll to position [209, 0]
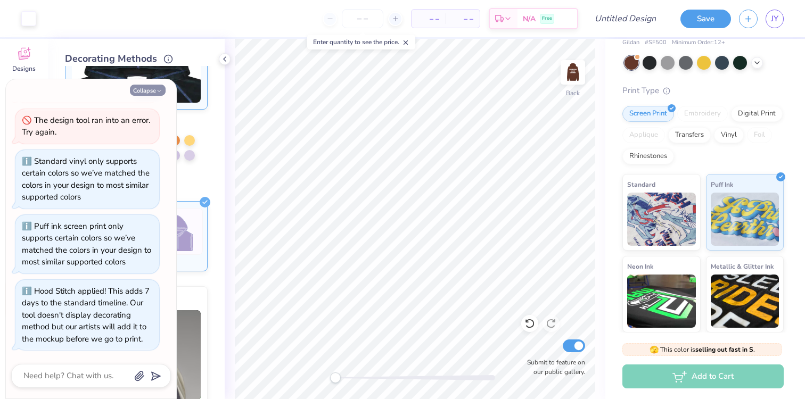
click at [152, 92] on button "Collapse" at bounding box center [148, 90] width 36 height 11
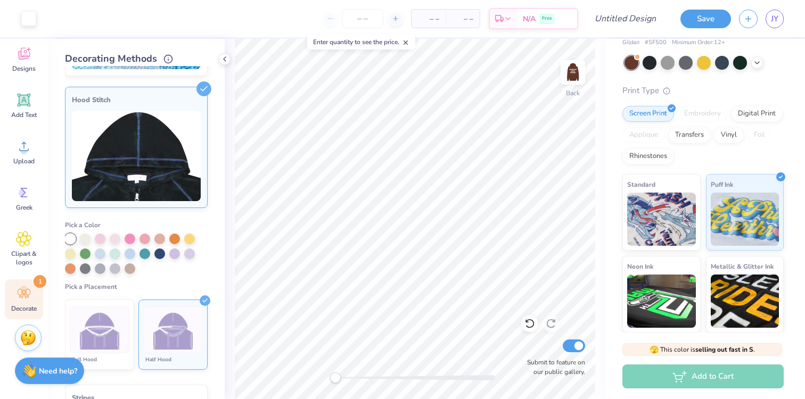
scroll to position [170, 0]
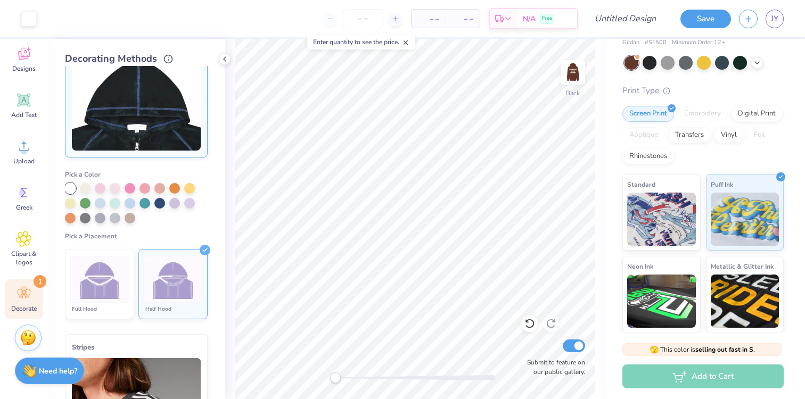
click at [180, 289] on img at bounding box center [173, 280] width 40 height 40
click at [71, 192] on div at bounding box center [70, 188] width 11 height 11
click at [71, 190] on div at bounding box center [70, 188] width 11 height 11
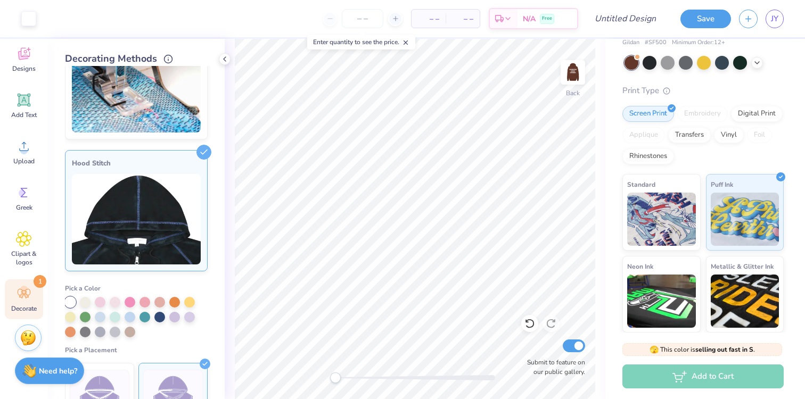
scroll to position [92, 0]
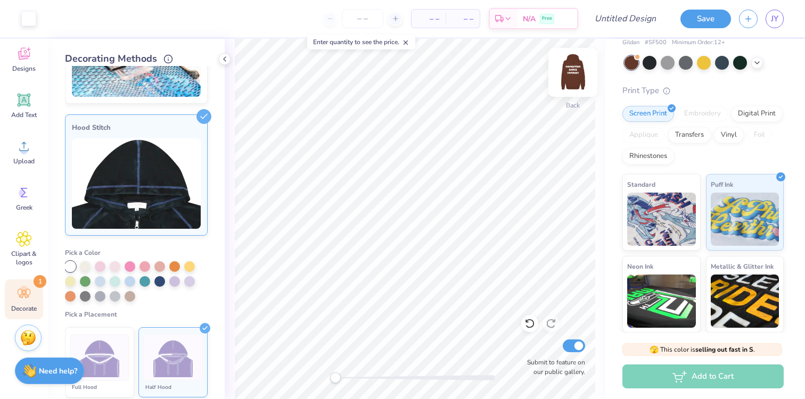
click at [571, 76] on img at bounding box center [572, 72] width 43 height 43
click at [574, 75] on img at bounding box center [572, 72] width 43 height 43
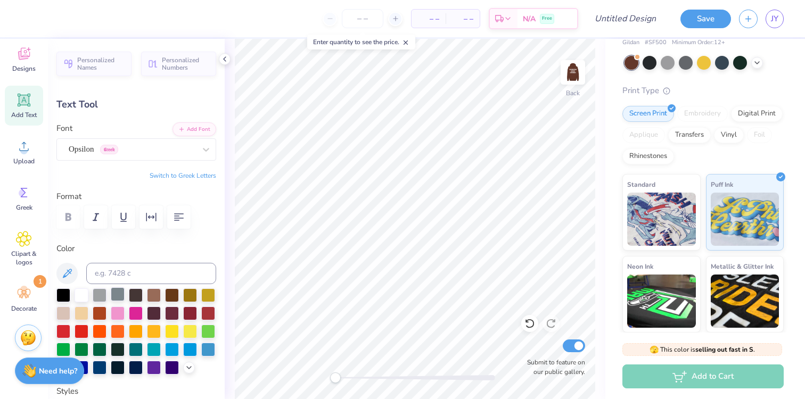
click at [116, 297] on div at bounding box center [118, 294] width 14 height 14
click at [101, 295] on div at bounding box center [100, 294] width 14 height 14
click at [78, 294] on div at bounding box center [82, 294] width 14 height 14
click at [65, 317] on div at bounding box center [63, 312] width 14 height 14
click at [691, 20] on button "Save" at bounding box center [705, 17] width 51 height 19
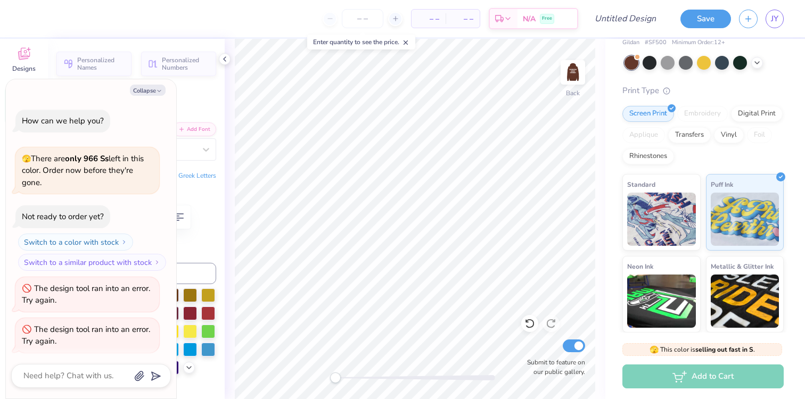
scroll to position [238, 0]
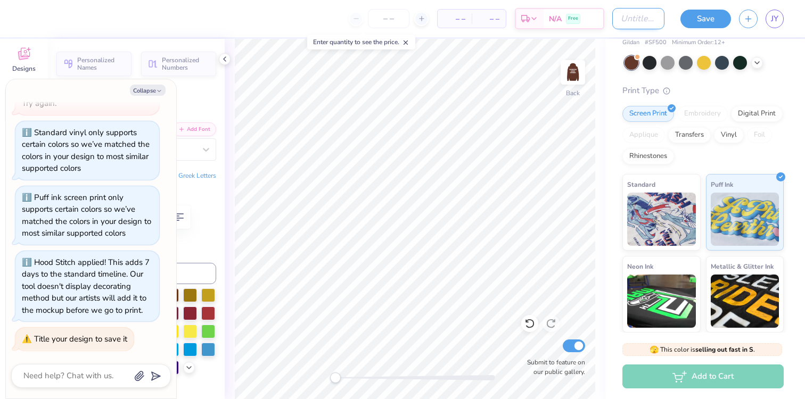
click at [627, 18] on input "Design Title" at bounding box center [638, 18] width 52 height 21
type textarea "x"
type input "m"
type textarea "x"
type input "md"
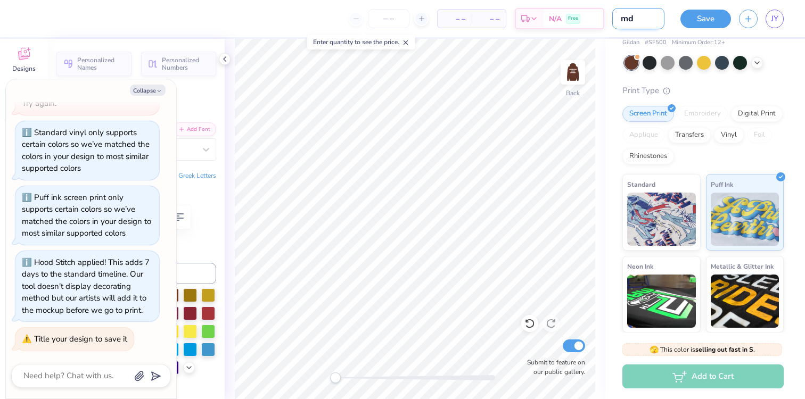
type textarea "x"
type input "mdc"
type textarea "x"
type input "mdc"
type textarea "x"
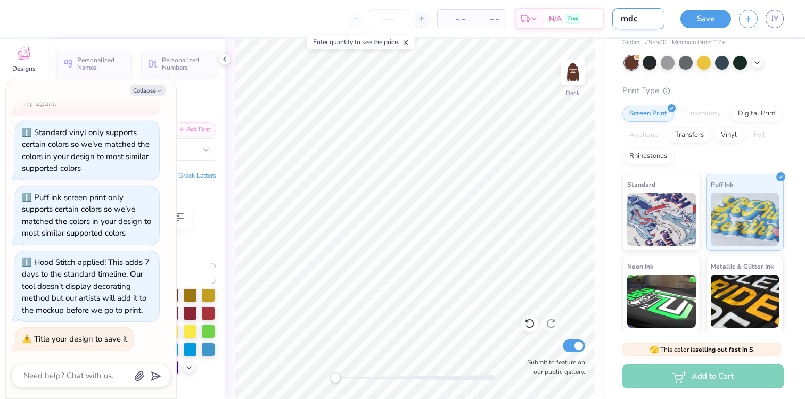
type input "mdc b"
type textarea "x"
type input "mdc br"
type textarea "x"
type input "mdc bro"
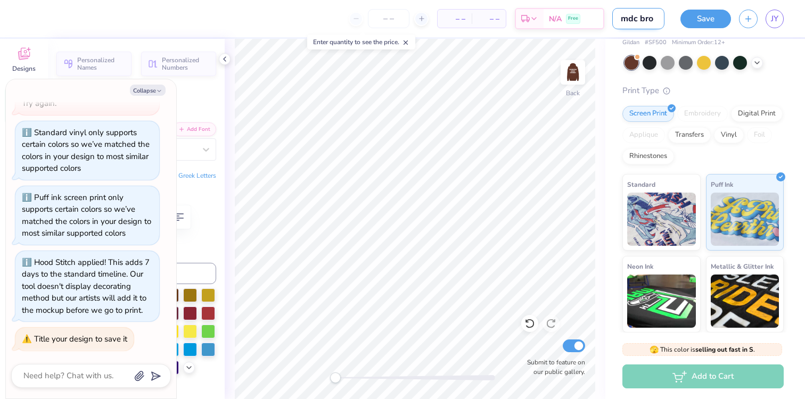
type textarea "x"
type input "mdc brow"
type textarea "x"
type input "mdc brown"
type textarea "x"
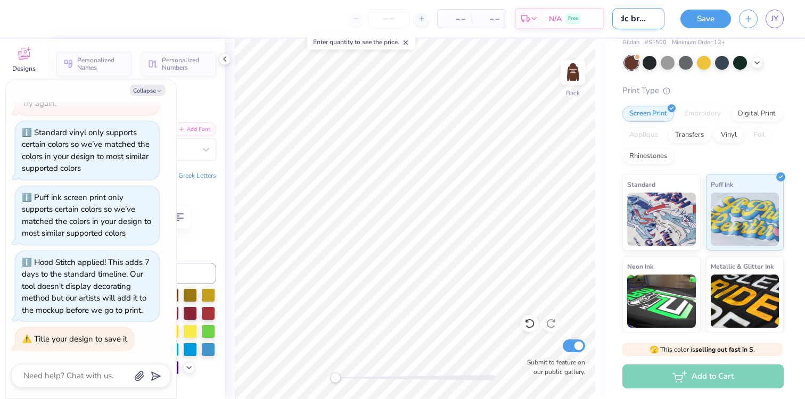
type input "mdc brown"
type textarea "x"
type input "mdc brown i"
type textarea "x"
type input "mdc brown id"
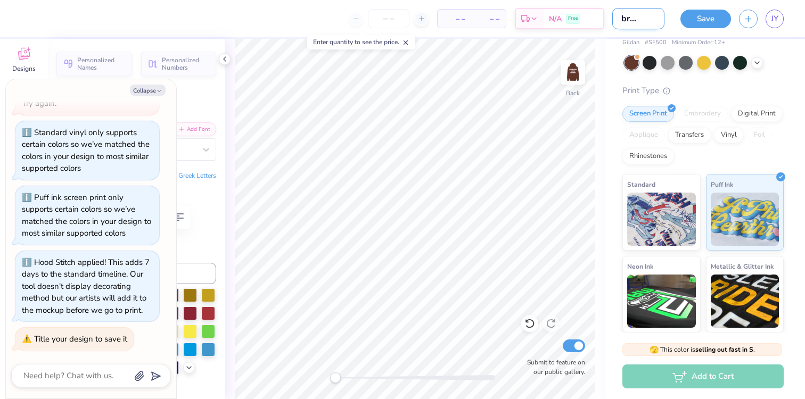
type textarea "x"
type input "mdc brown ide"
type textarea "x"
type input "mdc brown idea"
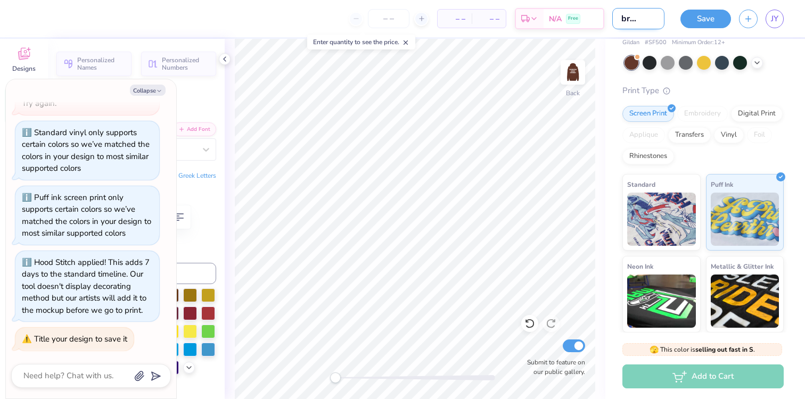
type textarea "x"
type input "mdc brown idea"
click at [716, 14] on button "Save" at bounding box center [705, 17] width 51 height 19
click at [408, 42] on line at bounding box center [406, 43] width 4 height 4
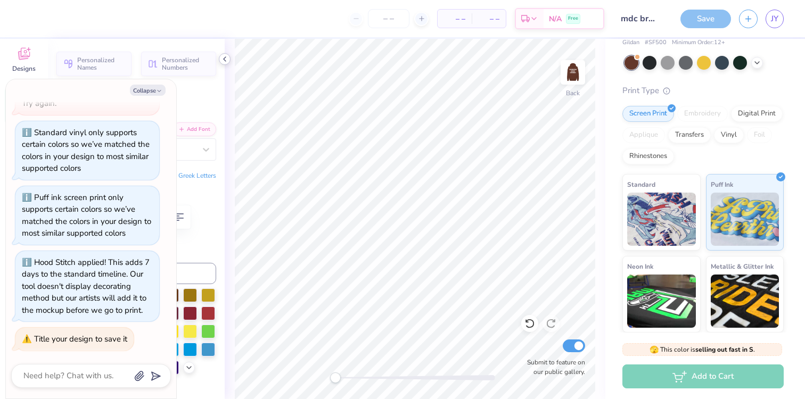
scroll to position [62, 0]
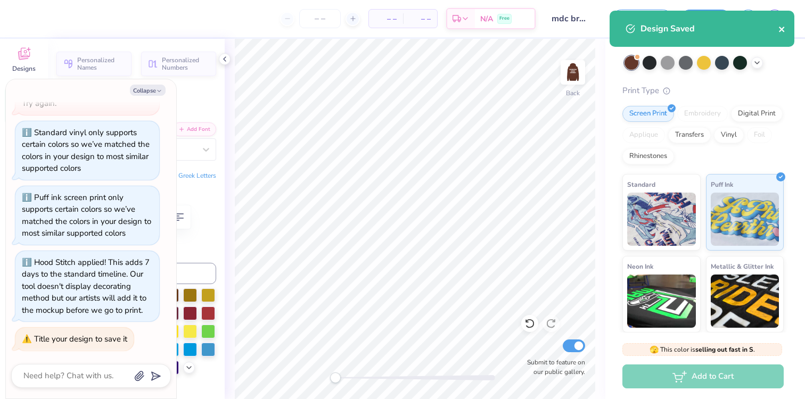
click at [784, 29] on icon "close" at bounding box center [781, 29] width 7 height 9
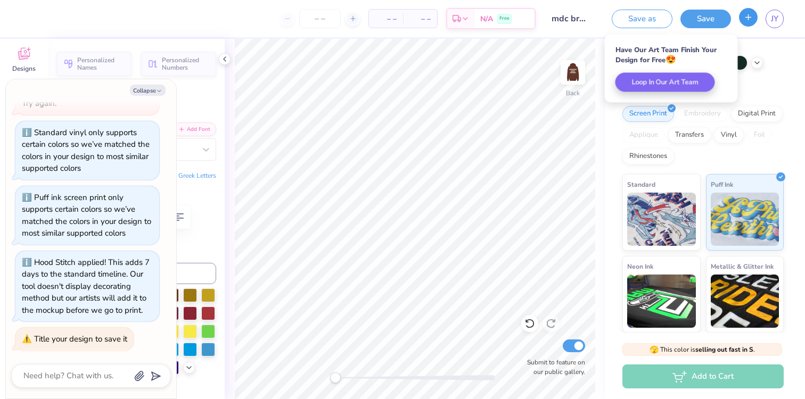
click at [750, 19] on icon "button" at bounding box center [747, 17] width 9 height 9
type textarea "x"
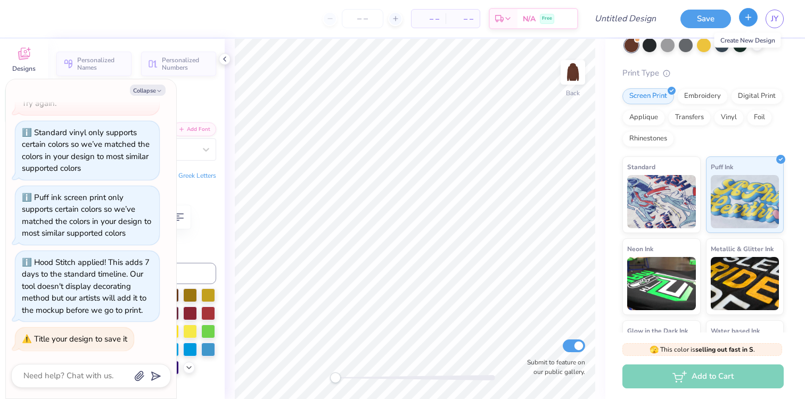
scroll to position [45, 0]
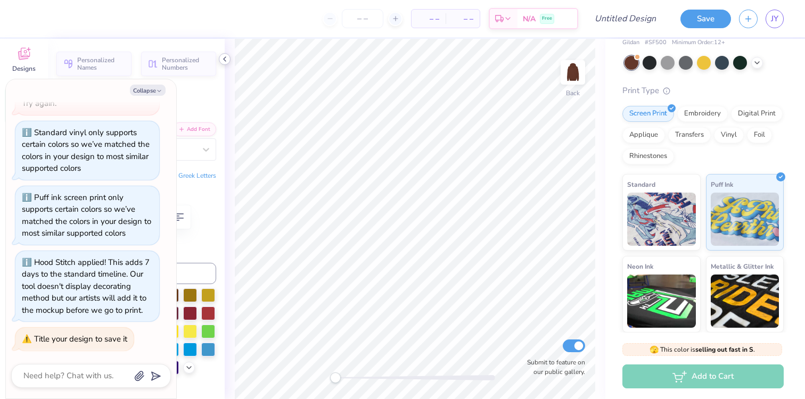
click at [224, 55] on icon at bounding box center [224, 59] width 9 height 9
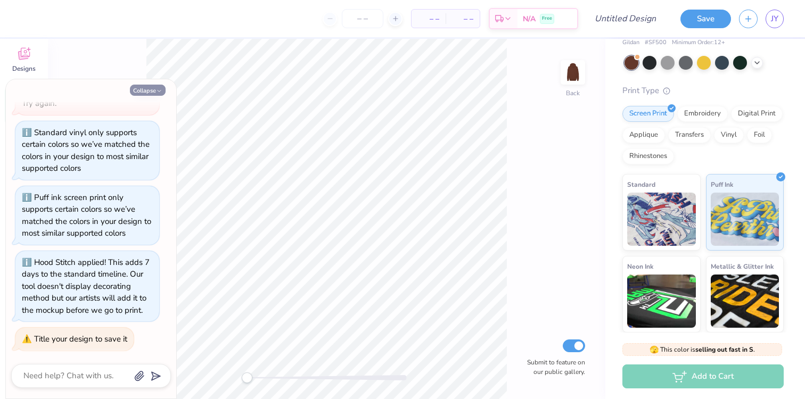
click at [150, 88] on button "Collapse" at bounding box center [148, 90] width 36 height 11
type textarea "x"
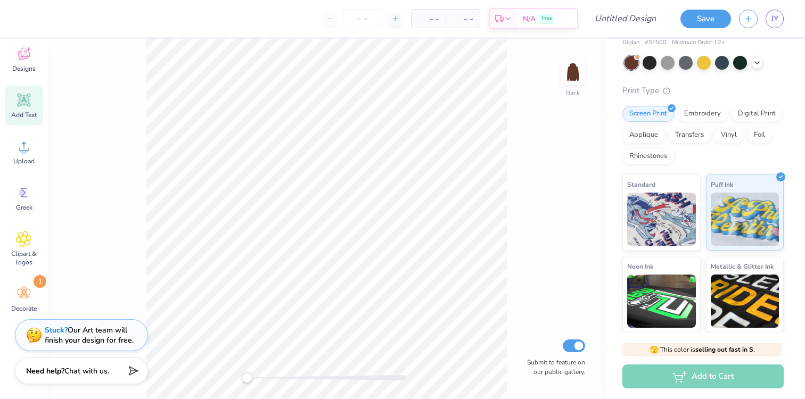
click at [28, 106] on icon at bounding box center [24, 100] width 16 height 16
type input "7.58"
type input "2.20"
type input "7.15"
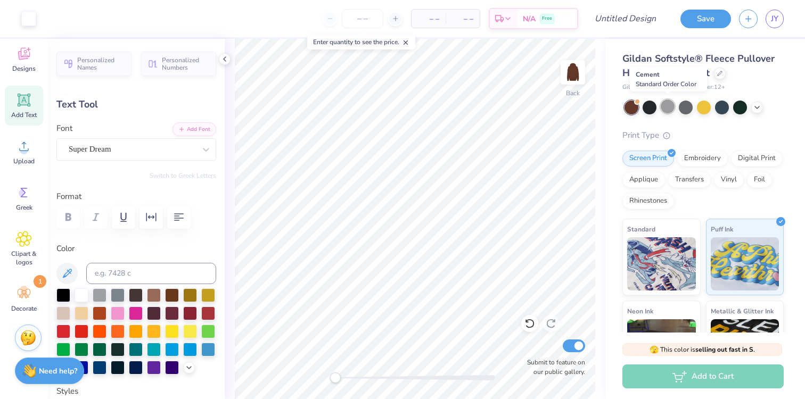
scroll to position [1, 0]
click at [720, 71] on icon at bounding box center [719, 72] width 4 height 4
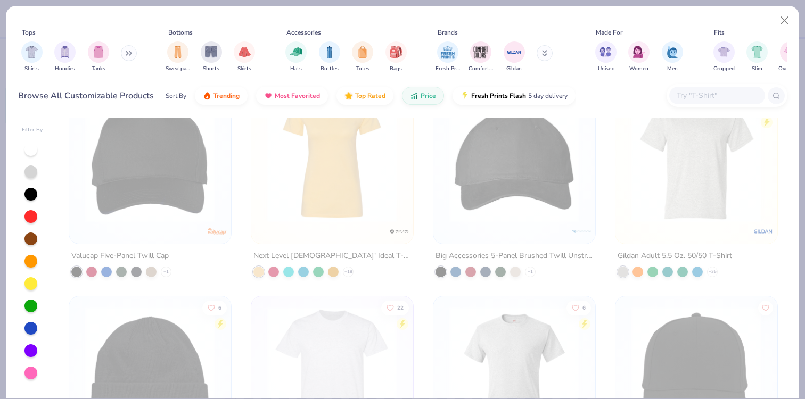
scroll to position [1125, 0]
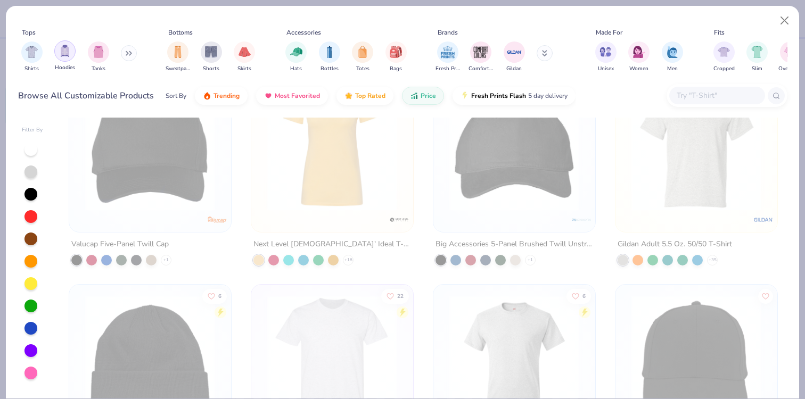
click at [67, 56] on img "filter for Hoodies" at bounding box center [65, 51] width 12 height 12
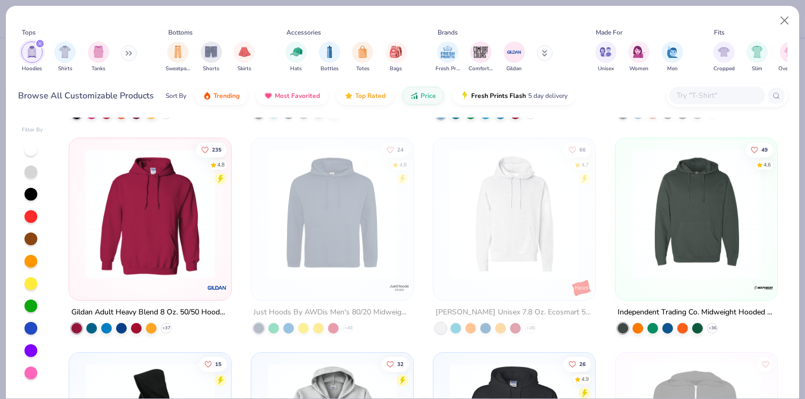
scroll to position [211, 0]
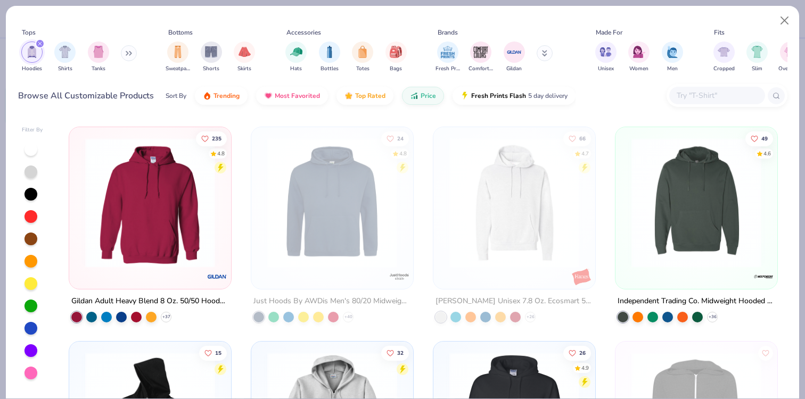
click at [688, 220] on img at bounding box center [696, 203] width 141 height 130
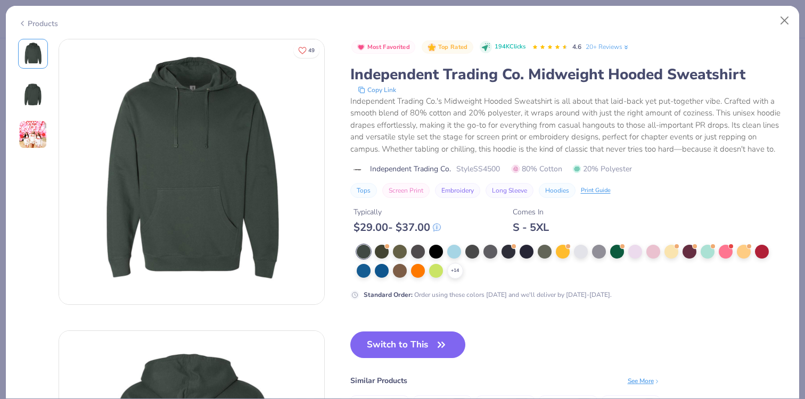
click at [35, 142] on img at bounding box center [33, 134] width 29 height 29
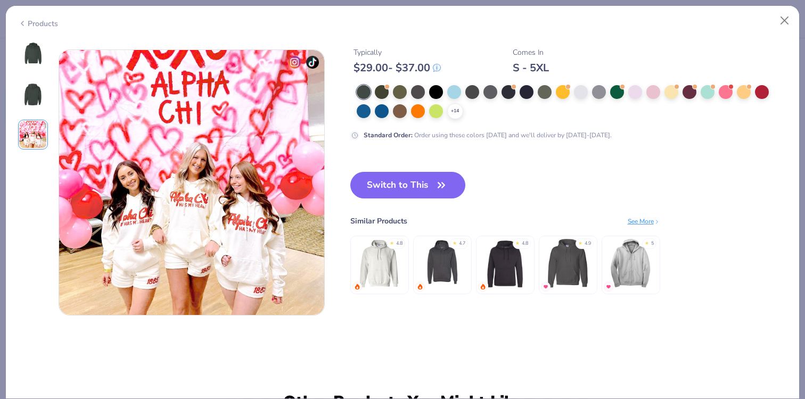
scroll to position [583, 0]
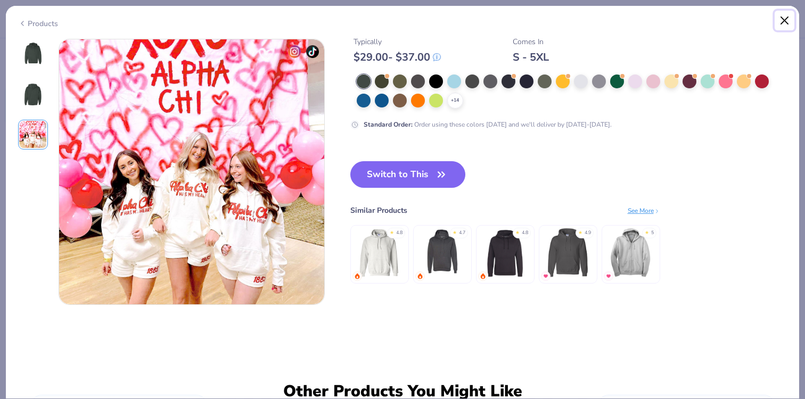
click at [785, 21] on button "Close" at bounding box center [784, 21] width 20 height 20
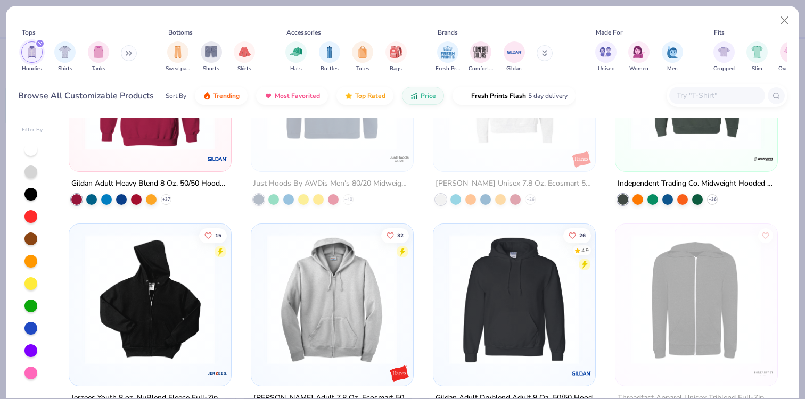
scroll to position [343, 0]
